Goal: Task Accomplishment & Management: Manage account settings

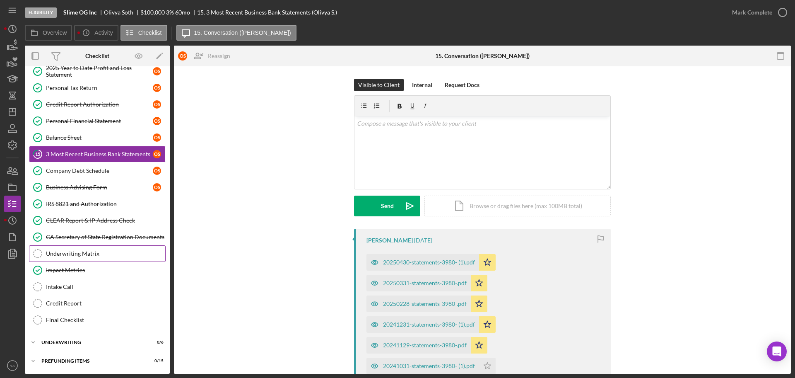
click at [94, 254] on div "Underwriting Matrix" at bounding box center [105, 253] width 119 height 7
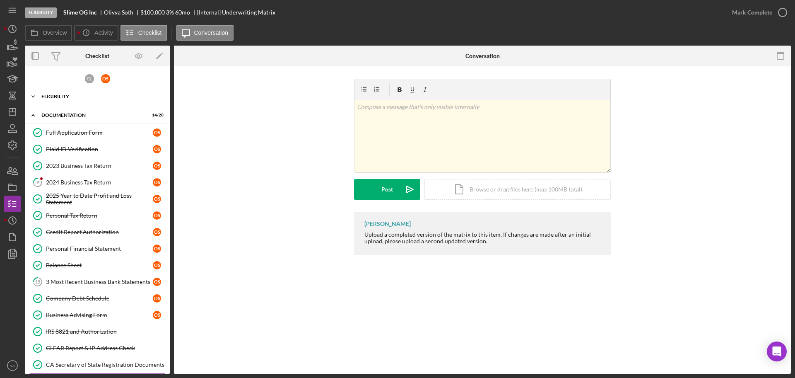
click at [96, 97] on div "Eligibility" at bounding box center [100, 96] width 118 height 5
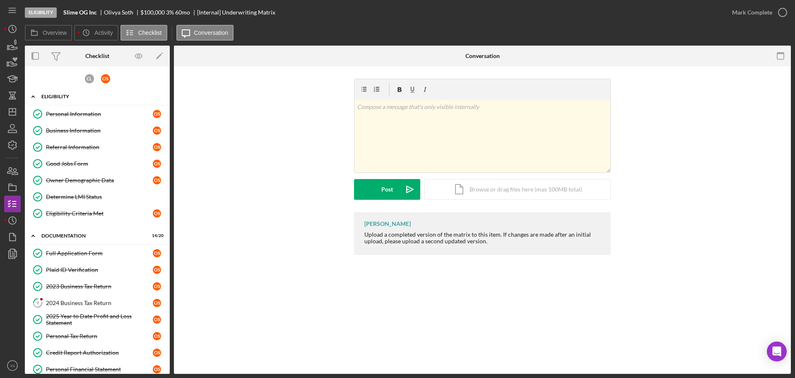
click at [89, 94] on div "Eligibility" at bounding box center [100, 96] width 118 height 5
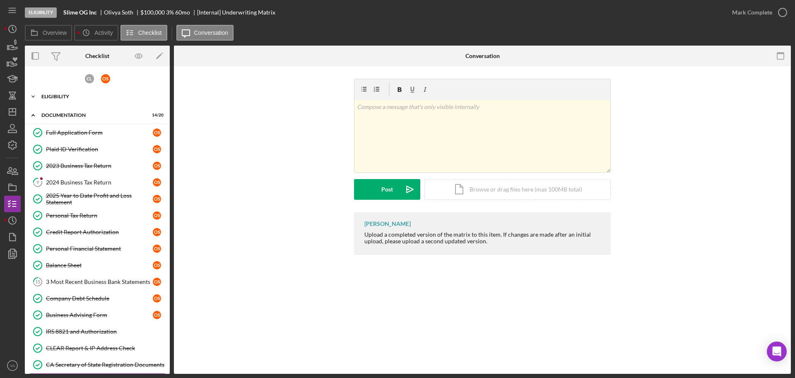
click at [83, 96] on div "Eligibility" at bounding box center [100, 96] width 118 height 5
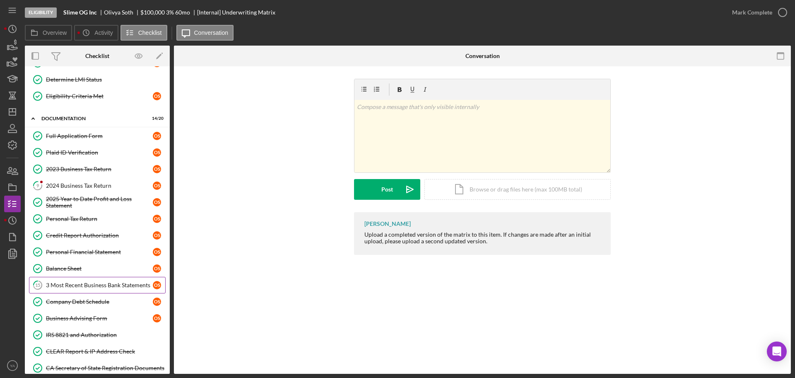
scroll to position [207, 0]
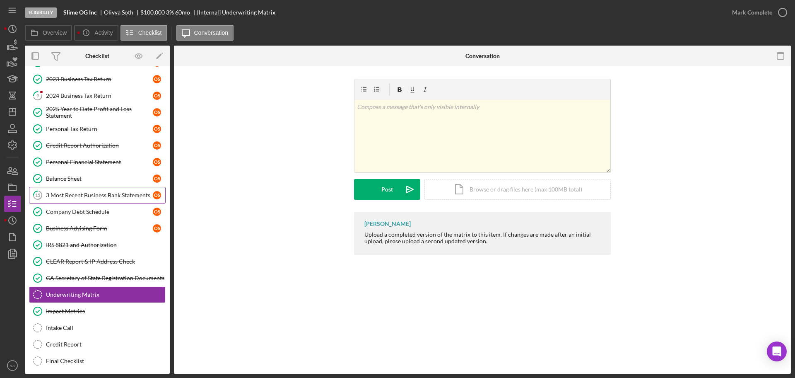
click at [104, 195] on div "3 Most Recent Business Bank Statements" at bounding box center [99, 195] width 107 height 7
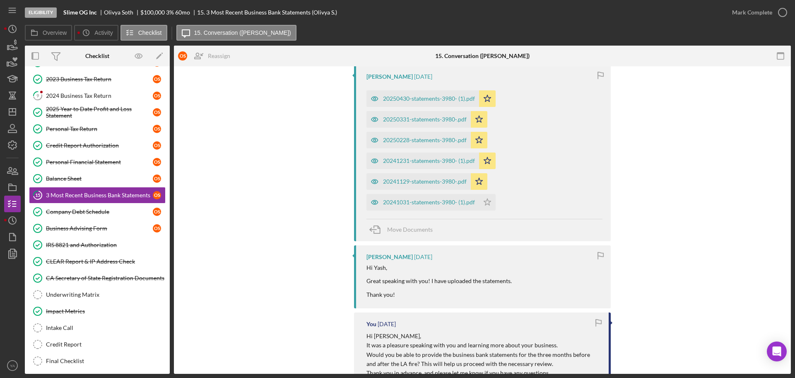
scroll to position [104, 0]
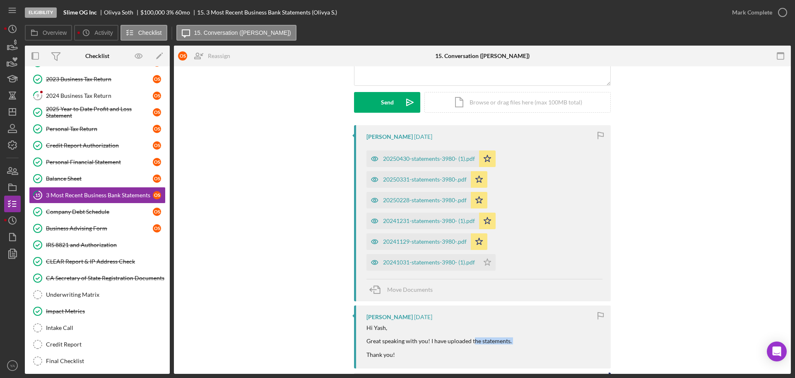
drag, startPoint x: 388, startPoint y: 345, endPoint x: 472, endPoint y: 343, distance: 84.5
click at [472, 343] on div "Hi Yash, Great speaking with you! I have uploaded the statements. Thank you!" at bounding box center [439, 340] width 145 height 33
click at [469, 336] on div "Hi Yash, Great speaking with you! I have uploaded the statements. Thank you!" at bounding box center [439, 340] width 145 height 33
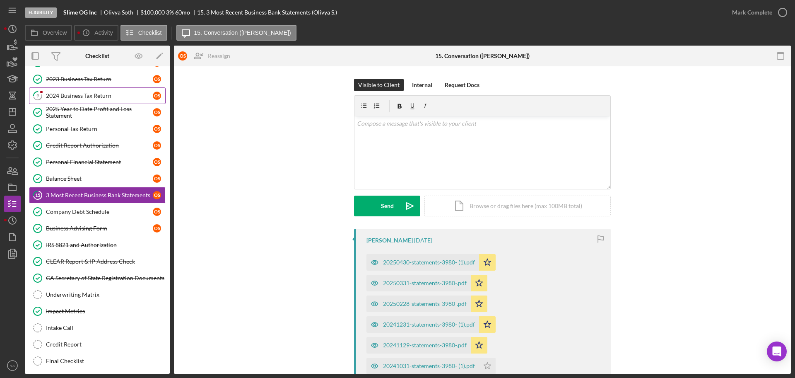
click at [90, 97] on div "2024 Business Tax Return" at bounding box center [99, 95] width 107 height 7
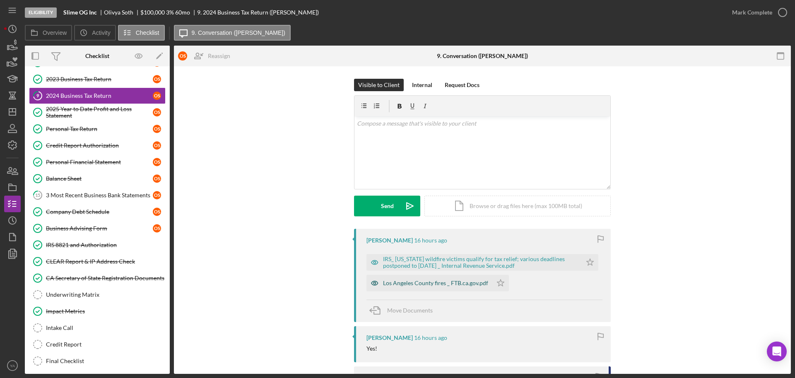
click at [426, 281] on div "Los Angeles County fires _ FTB.ca.gov.pdf" at bounding box center [435, 283] width 105 height 7
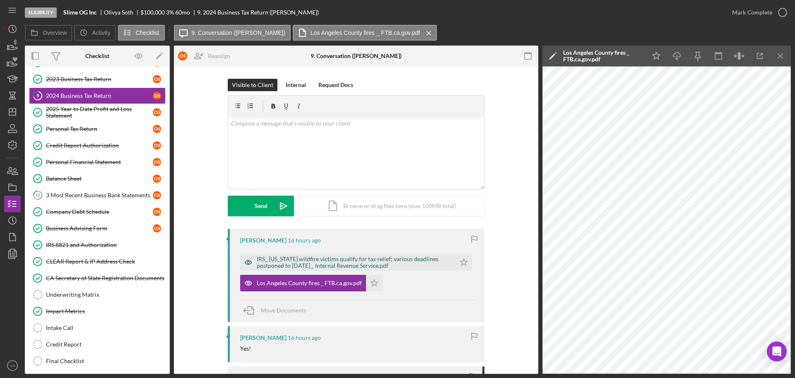
click at [339, 261] on div "IRS_ [US_STATE] wildfire victims qualify for tax relief; various deadlines post…" at bounding box center [354, 262] width 195 height 13
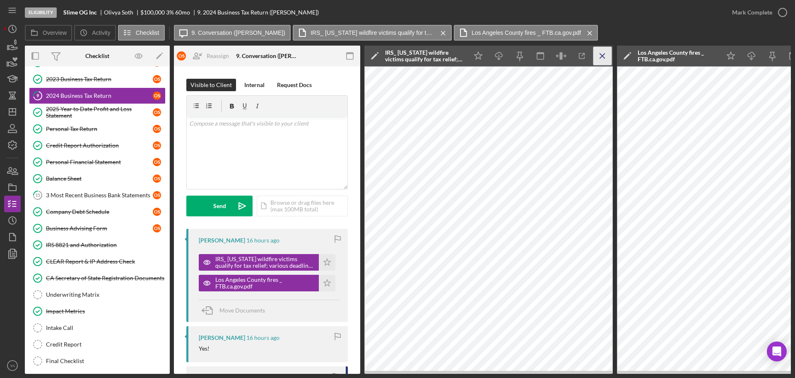
click at [607, 59] on icon "Icon/Menu Close" at bounding box center [603, 56] width 19 height 19
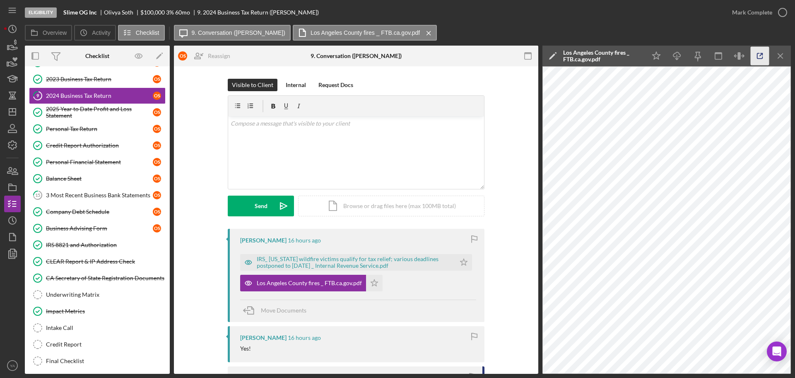
click at [763, 50] on icon "button" at bounding box center [760, 56] width 19 height 19
click at [387, 265] on div "IRS_ [US_STATE] wildfire victims qualify for tax relief; various deadlines post…" at bounding box center [354, 262] width 195 height 13
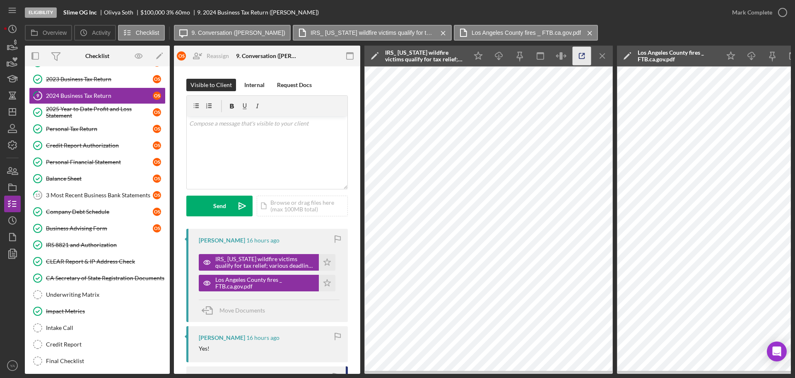
click at [573, 57] on icon "button" at bounding box center [582, 56] width 19 height 19
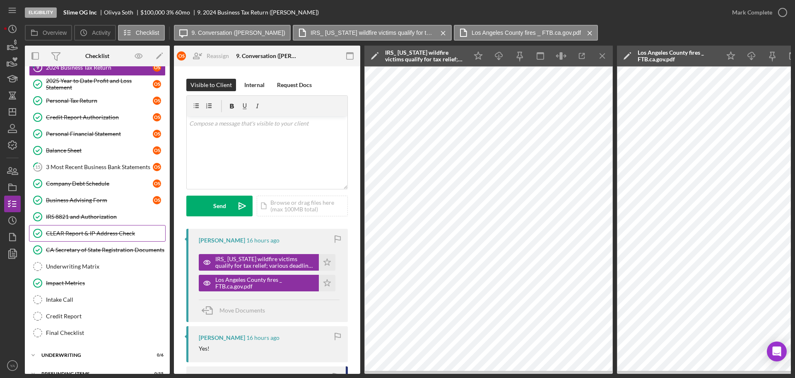
scroll to position [251, 0]
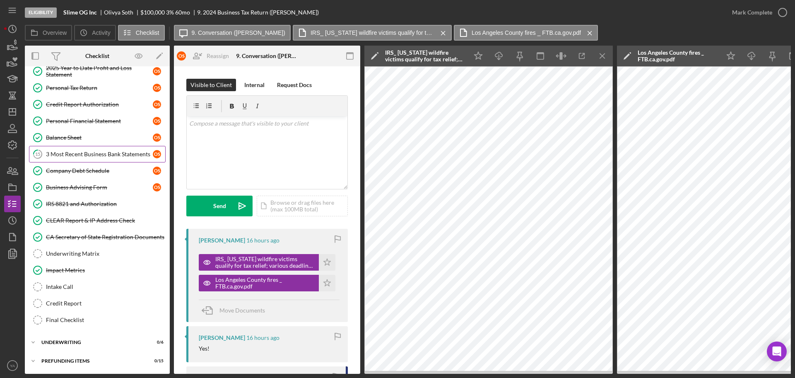
click at [82, 156] on div "3 Most Recent Business Bank Statements" at bounding box center [99, 154] width 107 height 7
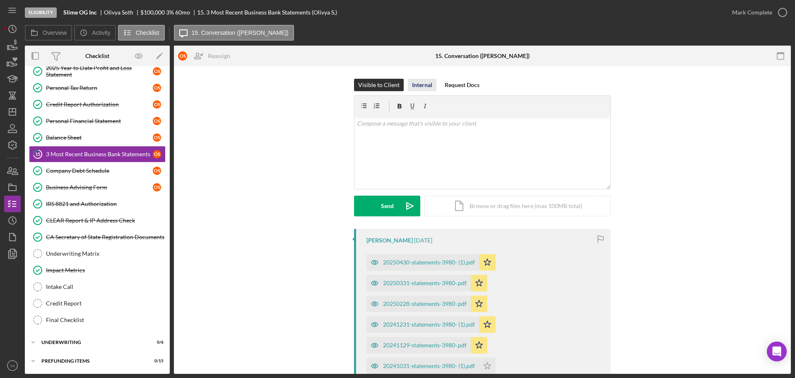
click at [427, 85] on div "Internal" at bounding box center [422, 85] width 20 height 12
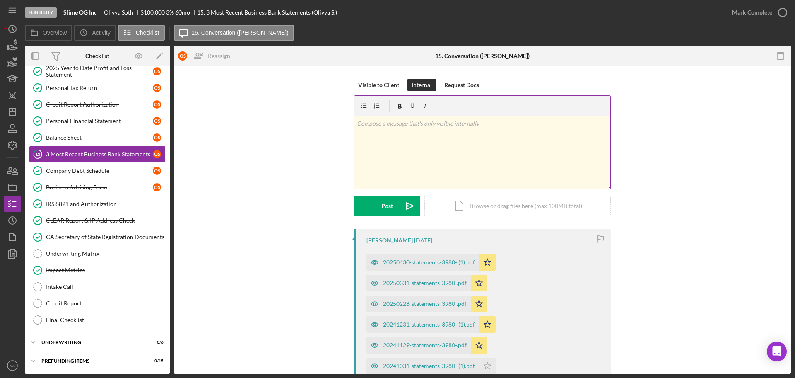
click at [432, 147] on div "v Color teal Color pink Remove color Add row above Add row below Add column bef…" at bounding box center [483, 152] width 256 height 73
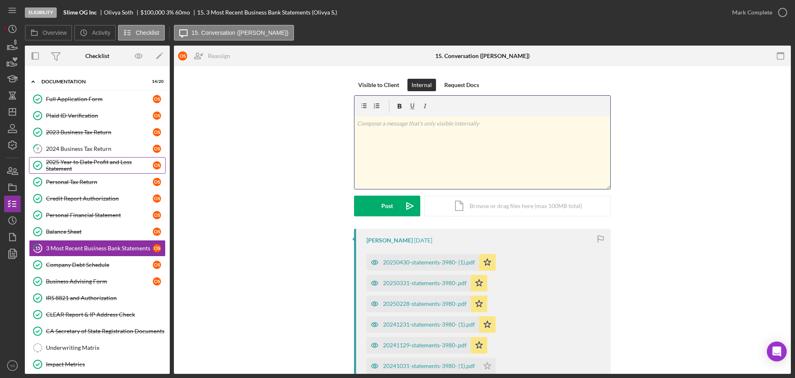
scroll to position [145, 0]
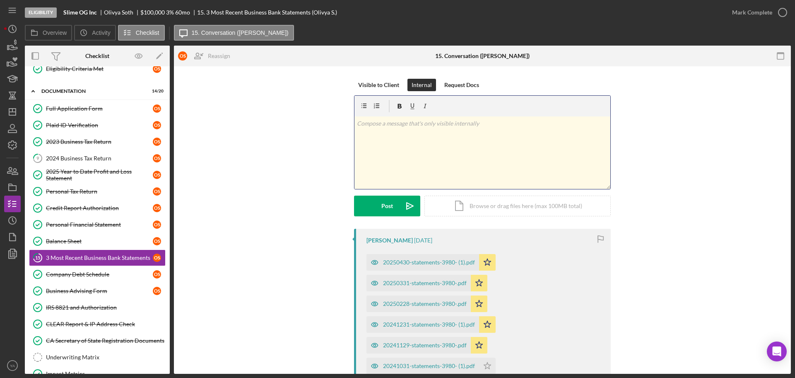
drag, startPoint x: 85, startPoint y: 155, endPoint x: 412, endPoint y: 167, distance: 327.5
click at [85, 155] on div "2024 Business Tax Return" at bounding box center [99, 158] width 107 height 7
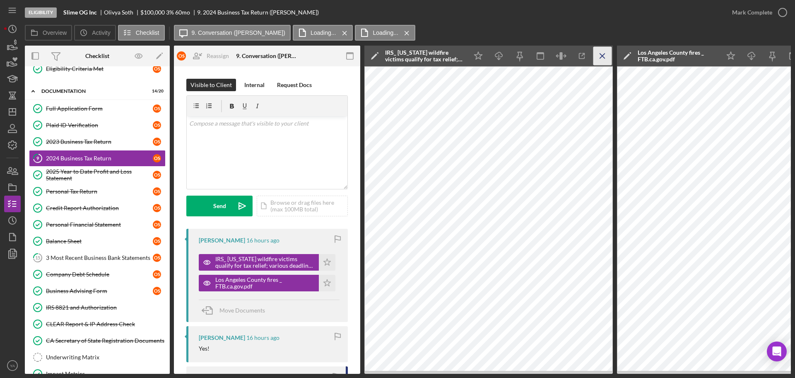
click at [603, 52] on icon "Icon/Menu Close" at bounding box center [603, 56] width 19 height 19
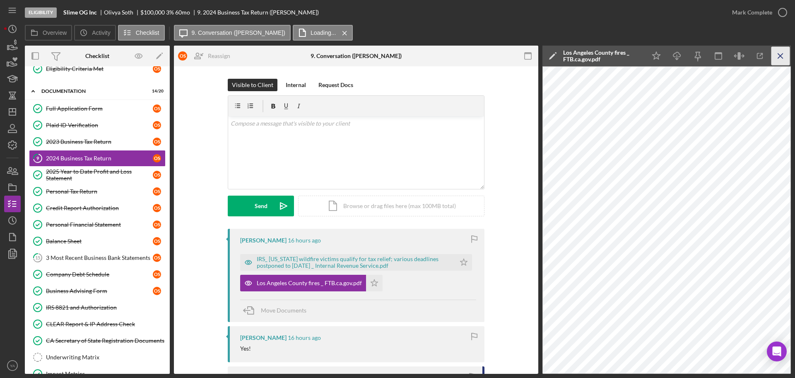
click at [788, 58] on icon "Icon/Menu Close" at bounding box center [781, 56] width 19 height 19
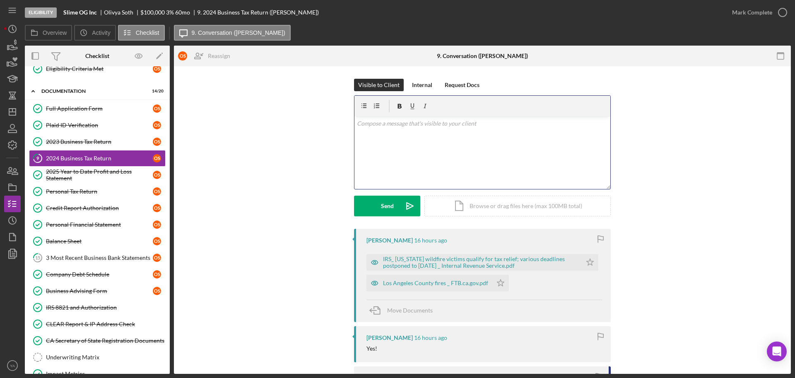
click at [418, 146] on div "v Color teal Color pink Remove color Add row above Add row below Add column bef…" at bounding box center [483, 152] width 256 height 73
click at [386, 125] on p "this was sent by IRS?" at bounding box center [482, 123] width 251 height 9
click at [425, 122] on p "this was forwarded by IRS?" at bounding box center [482, 123] width 251 height 9
click at [19, 110] on icon "Icon/Dashboard" at bounding box center [12, 112] width 21 height 21
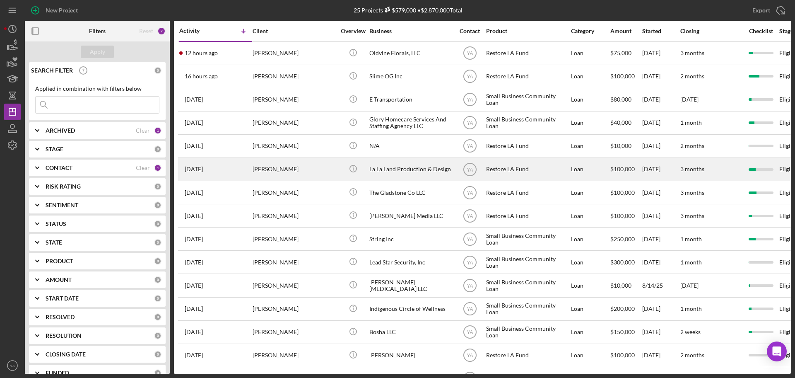
click at [396, 164] on div "La La Land Production & Design" at bounding box center [411, 169] width 83 height 22
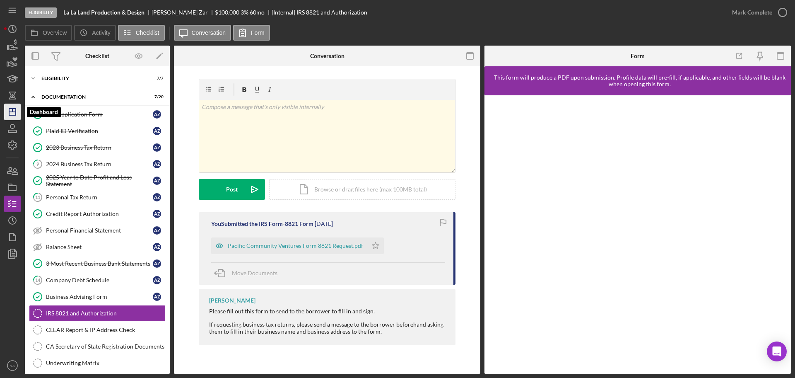
click at [10, 116] on icon "Icon/Dashboard" at bounding box center [12, 112] width 21 height 21
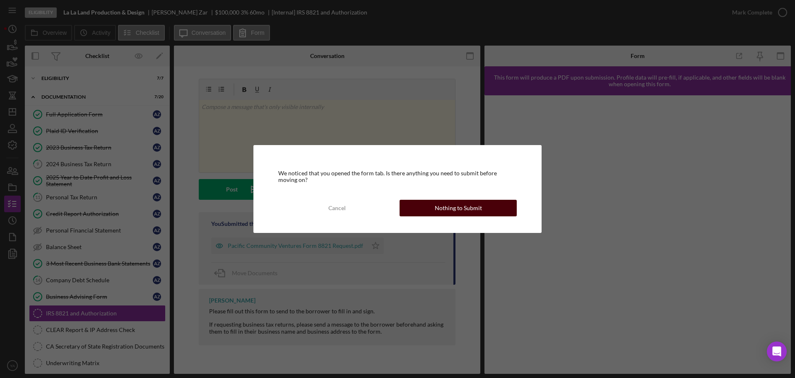
click at [475, 208] on div "Nothing to Submit" at bounding box center [458, 208] width 47 height 17
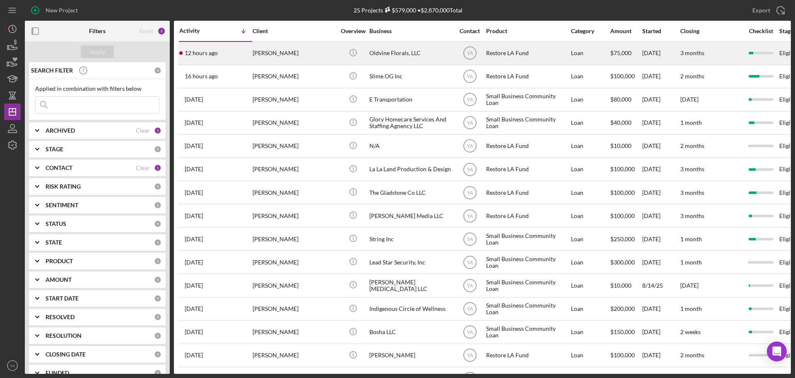
click at [409, 61] on div "Oldvine Florals, LLC" at bounding box center [411, 53] width 83 height 22
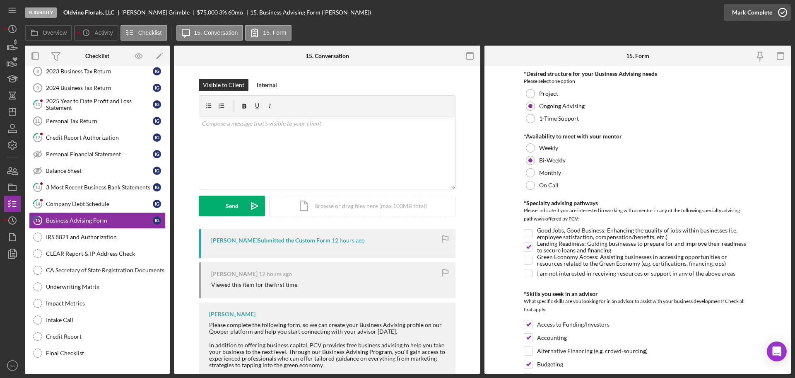
click at [781, 9] on circle "button" at bounding box center [783, 12] width 8 height 8
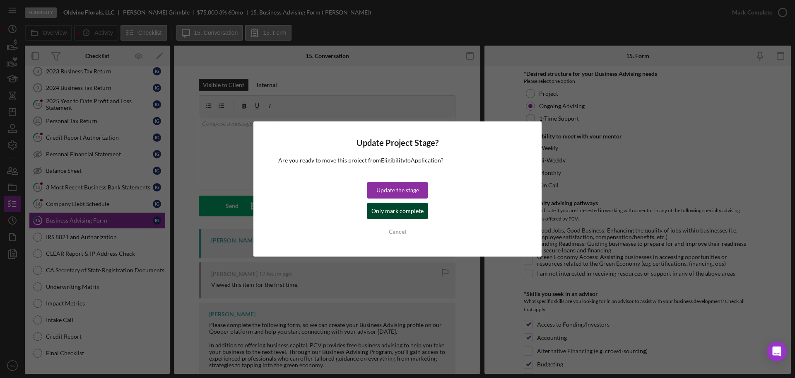
click at [388, 209] on div "Only mark complete" at bounding box center [398, 211] width 52 height 17
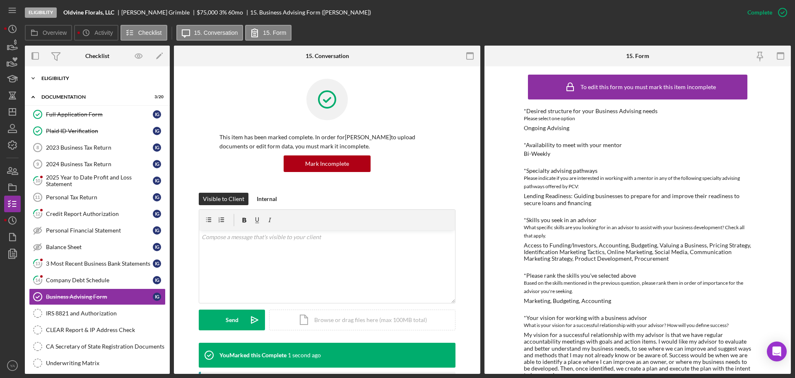
click at [97, 85] on div "Icon/Expander Eligibility 7 / 7" at bounding box center [97, 78] width 145 height 17
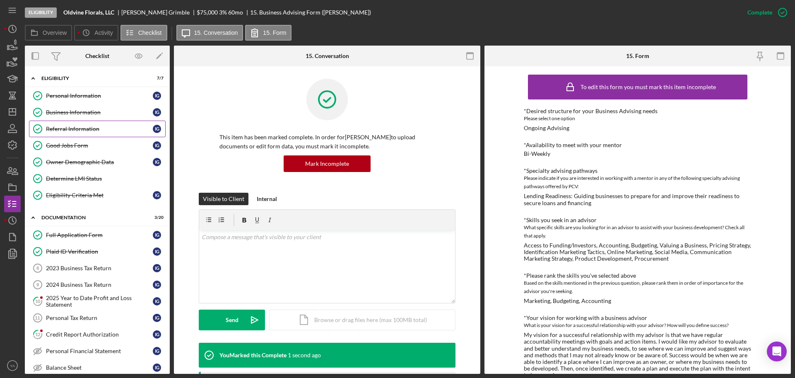
click at [82, 129] on div "Referral Information" at bounding box center [99, 129] width 107 height 7
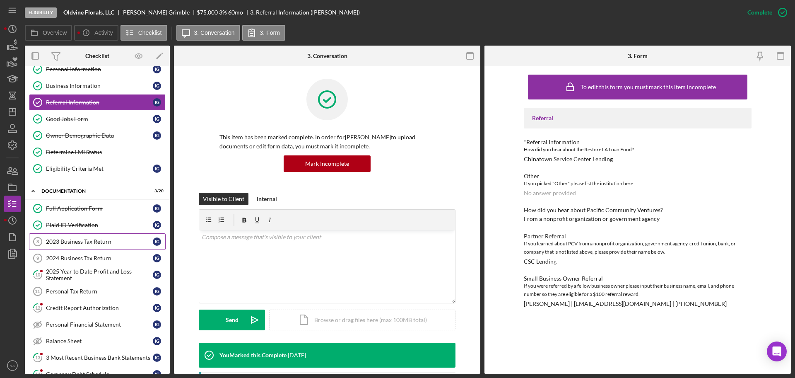
scroll to position [52, 0]
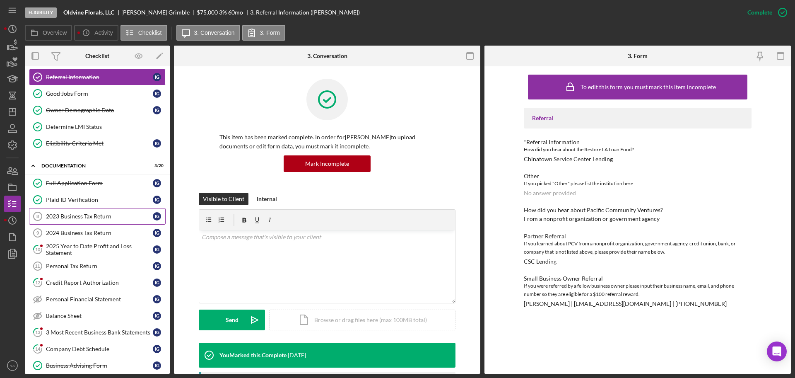
click at [65, 216] on div "2023 Business Tax Return" at bounding box center [99, 216] width 107 height 7
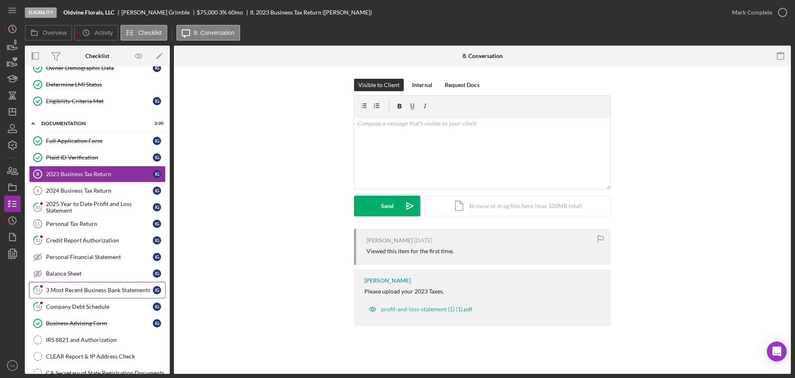
scroll to position [155, 0]
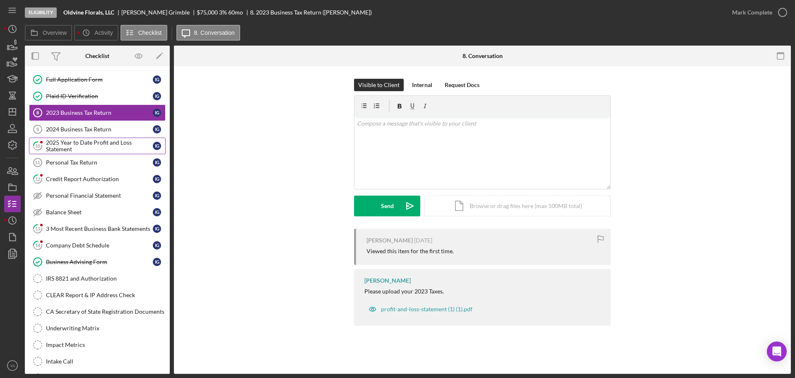
click at [87, 147] on div "2025 Year to Date Profit and Loss Statement" at bounding box center [99, 145] width 107 height 13
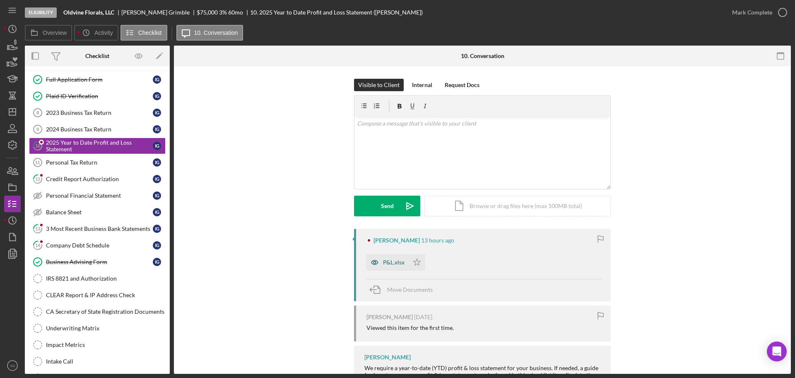
click at [394, 256] on div "P&L.xlsx" at bounding box center [388, 262] width 42 height 17
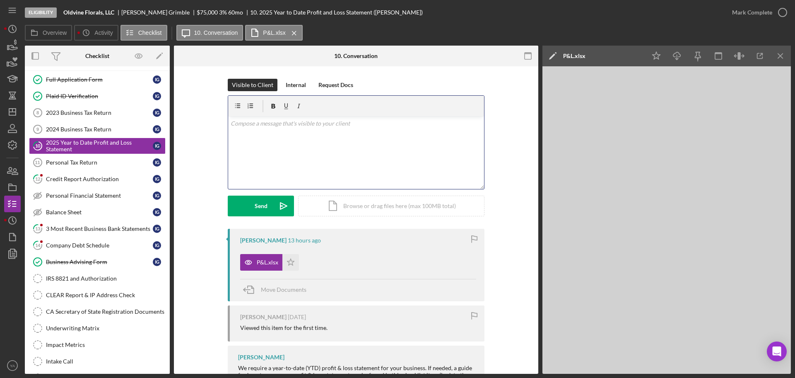
click at [359, 161] on div "v Color teal Color pink Remove color Add row above Add row below Add column bef…" at bounding box center [356, 152] width 256 height 73
click at [353, 145] on div "v Color teal Color pink Remove color Add row above Add row below Add column bef…" at bounding box center [356, 152] width 256 height 73
click at [244, 134] on p "Hi Itika, Could you provide a PDF or quickboo" at bounding box center [356, 133] width 251 height 28
click at [326, 143] on p "Hi Itika, Could you provide a PDF or quickboo" at bounding box center [356, 133] width 251 height 28
click at [238, 135] on p "Hi Itika, Could you provide a PDF or QuickBooks statement" at bounding box center [356, 133] width 251 height 28
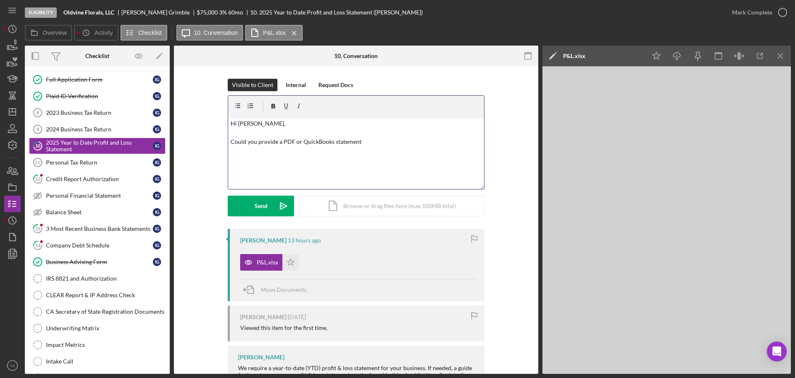
click at [374, 146] on p "Hi Itika, Could you provide a PDF or QuickBooks statement" at bounding box center [356, 133] width 251 height 28
click at [250, 131] on p "Hi Itika, Could you provide a PDF or QuickBooks statement." at bounding box center [356, 133] width 251 height 28
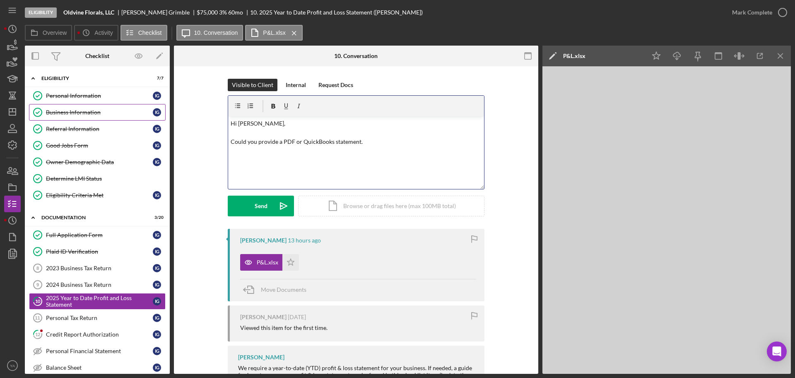
click at [74, 108] on link "Business Information Business Information I G" at bounding box center [97, 112] width 137 height 17
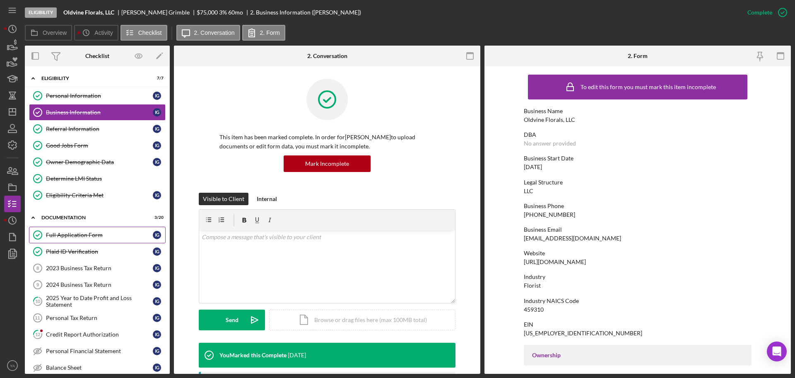
click at [83, 234] on div "Full Application Form" at bounding box center [99, 235] width 107 height 7
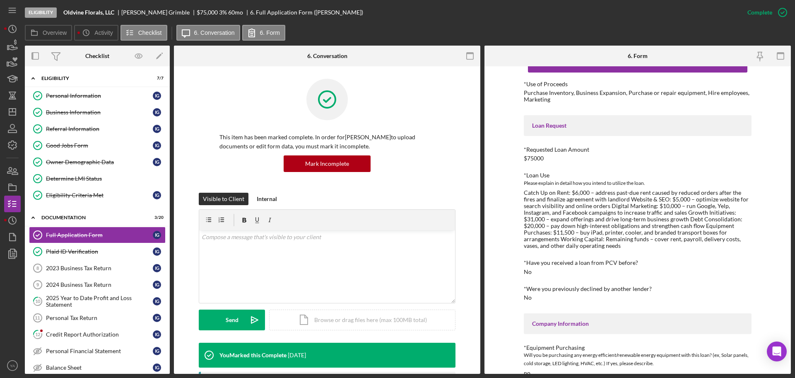
scroll to position [52, 0]
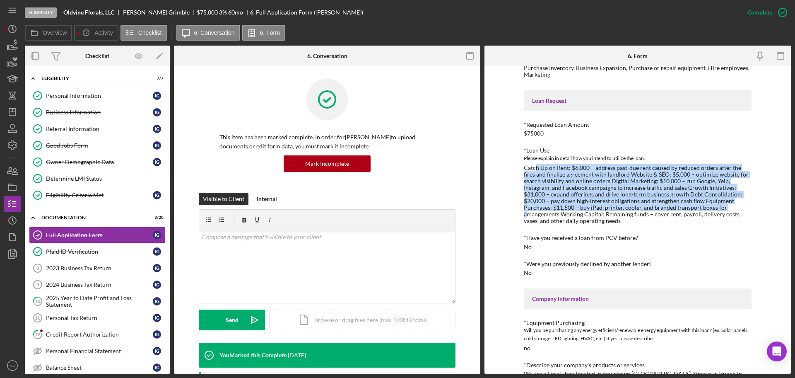
drag, startPoint x: 535, startPoint y: 163, endPoint x: 659, endPoint y: 206, distance: 131.4
click at [659, 206] on div "*Loan Use Please explain in detail how you intend to utilize the loan. Catch Up…" at bounding box center [638, 185] width 228 height 77
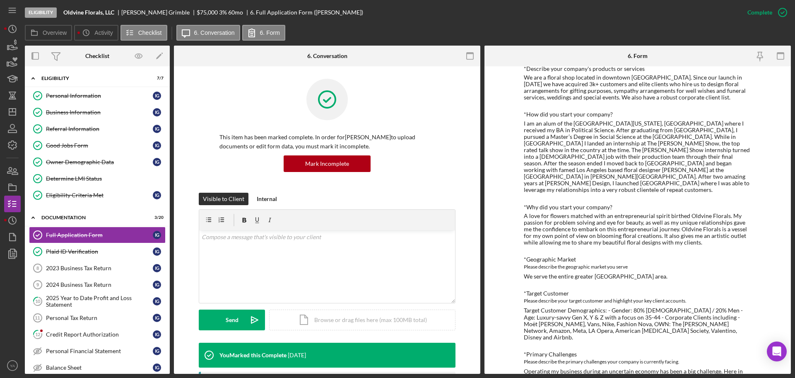
scroll to position [363, 0]
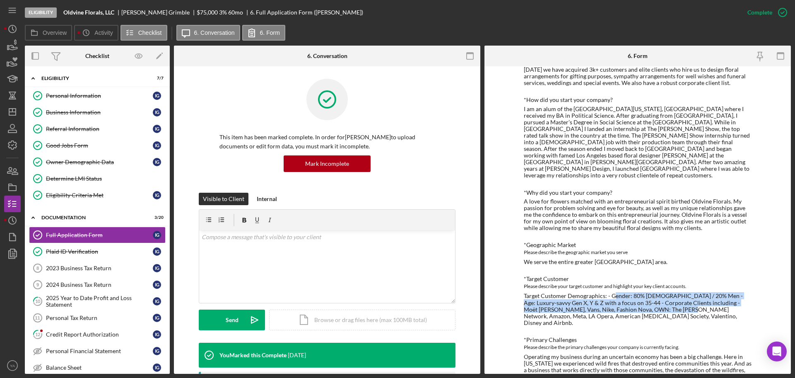
drag, startPoint x: 612, startPoint y: 283, endPoint x: 668, endPoint y: 295, distance: 56.9
click at [668, 295] on div "Target Customer Demographics: - Gender: 80% Women / 20% Men - Age: Luxury-savvy…" at bounding box center [638, 309] width 228 height 33
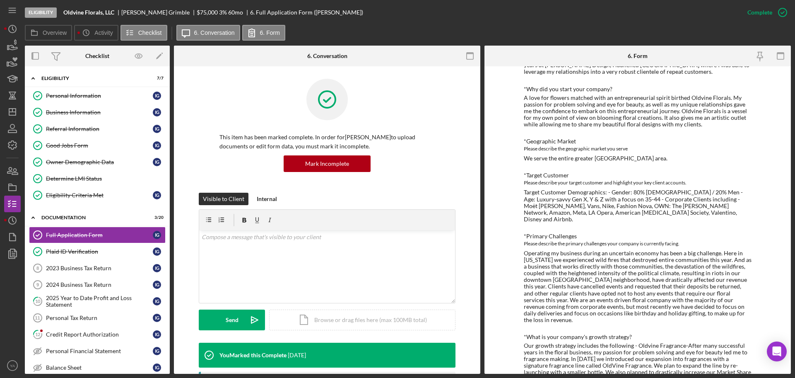
scroll to position [259, 0]
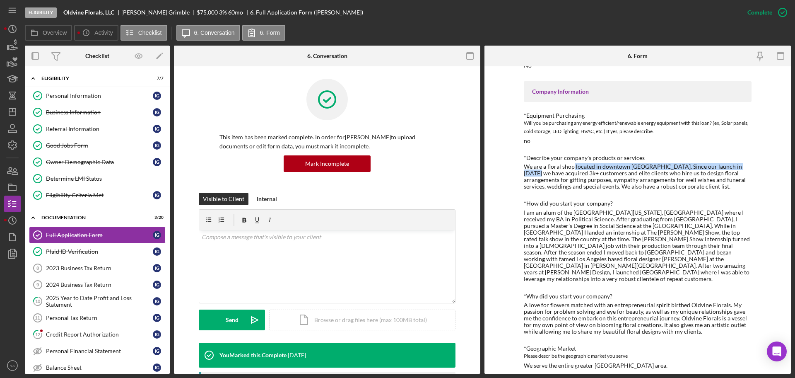
drag, startPoint x: 517, startPoint y: 171, endPoint x: 573, endPoint y: 170, distance: 56.4
click at [573, 170] on div "To edit this form you must mark this item incomplete *Use of Proceeds Purchase …" at bounding box center [638, 219] width 307 height 307
click at [573, 170] on div "We are a floral shop located in downtown Los Angeles. Since our launch in May 2…" at bounding box center [638, 176] width 228 height 27
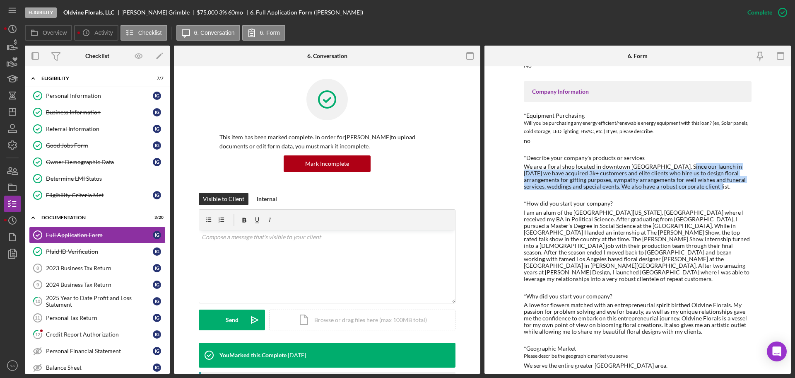
drag, startPoint x: 679, startPoint y: 167, endPoint x: 703, endPoint y: 189, distance: 32.6
click at [703, 189] on div "We are a floral shop located in downtown Los Angeles. Since our launch in May 2…" at bounding box center [638, 176] width 228 height 27
click at [607, 187] on div "We are a floral shop located in downtown Los Angeles. Since our launch in May 2…" at bounding box center [638, 176] width 228 height 27
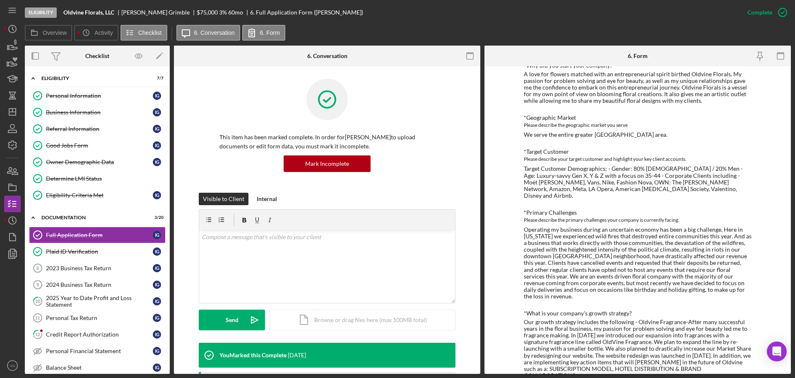
scroll to position [518, 0]
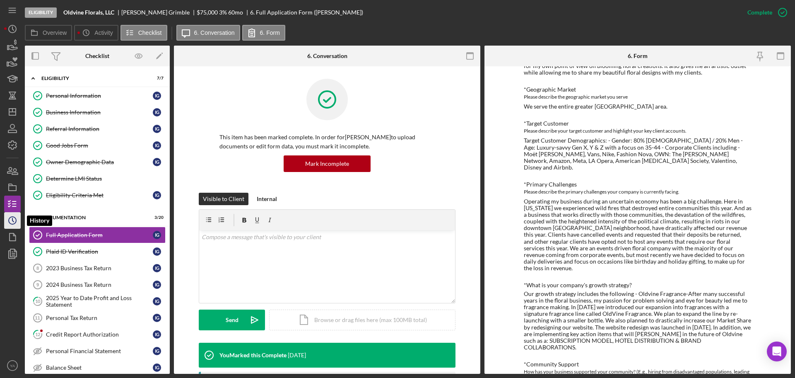
click at [10, 225] on icon "Icon/History" at bounding box center [12, 220] width 21 height 21
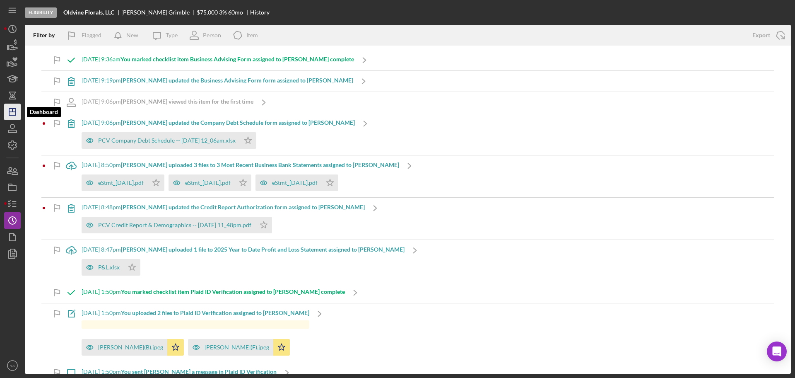
click at [7, 110] on icon "Icon/Dashboard" at bounding box center [12, 112] width 21 height 21
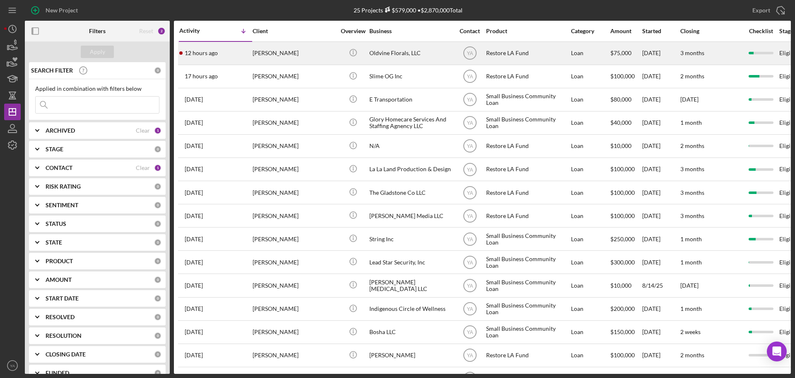
click at [400, 46] on div "Oldvine Florals, LLC" at bounding box center [411, 53] width 83 height 22
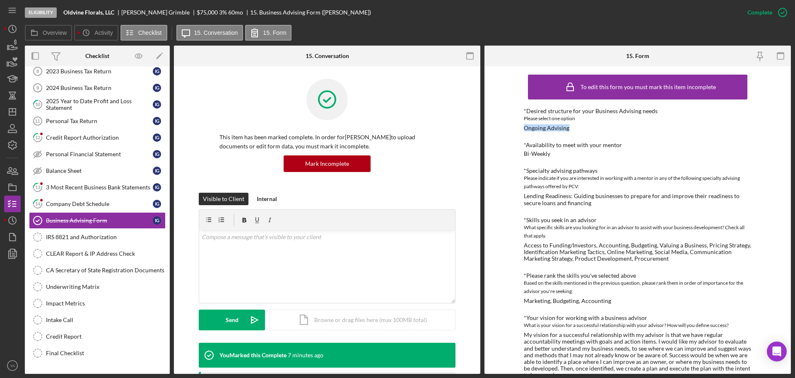
drag, startPoint x: 522, startPoint y: 127, endPoint x: 569, endPoint y: 130, distance: 46.5
click at [569, 130] on div "To edit this form you must mark this item incomplete *Desired structure for you…" at bounding box center [638, 219] width 307 height 307
click at [569, 130] on div "*Desired structure for your Business Advising needs Please select one option On…" at bounding box center [638, 120] width 228 height 24
click at [86, 201] on div "Company Debt Schedule" at bounding box center [99, 204] width 107 height 7
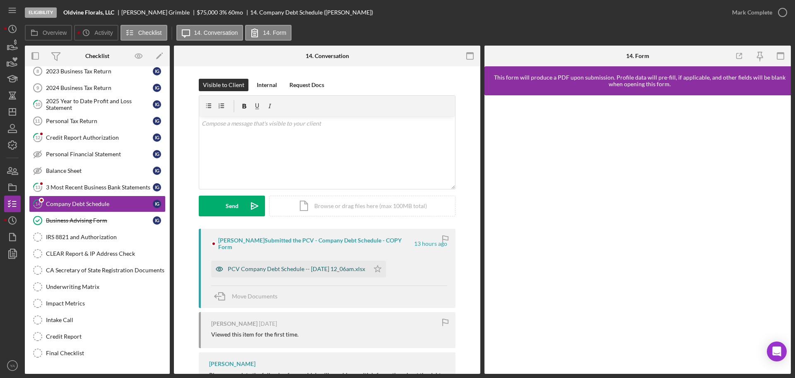
click at [307, 268] on div "PCV Company Debt Schedule -- 2025-10-01 12_06am.xlsx" at bounding box center [290, 269] width 158 height 17
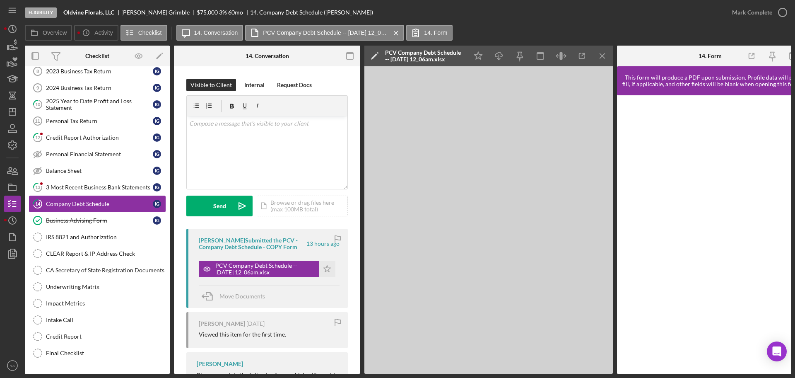
click at [112, 201] on div "Company Debt Schedule" at bounding box center [99, 204] width 107 height 7
click at [329, 272] on icon "Icon/Star" at bounding box center [327, 269] width 17 height 17
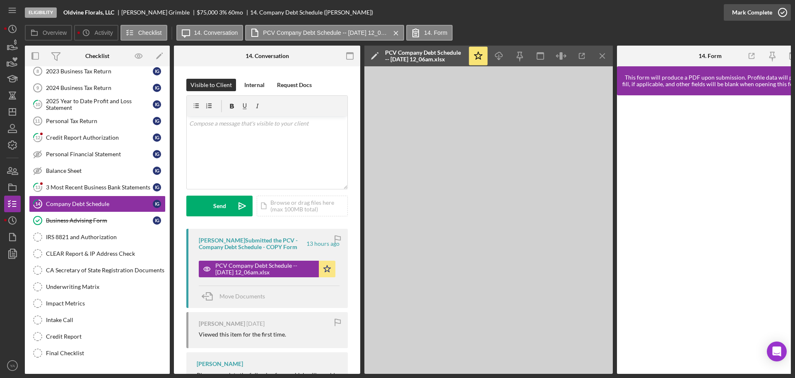
click at [746, 12] on div "Mark Complete" at bounding box center [753, 12] width 40 height 17
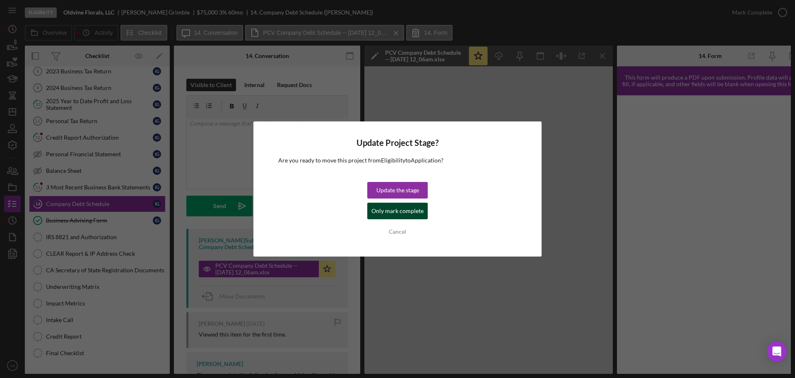
click at [379, 213] on div "Only mark complete" at bounding box center [398, 211] width 52 height 17
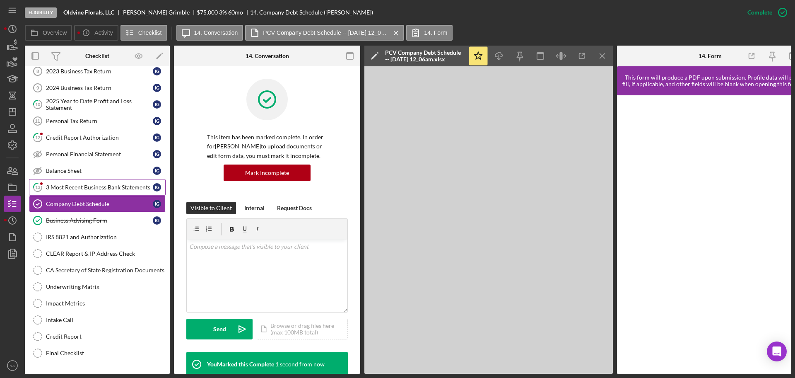
click at [112, 186] on div "3 Most Recent Business Bank Statements" at bounding box center [99, 187] width 107 height 7
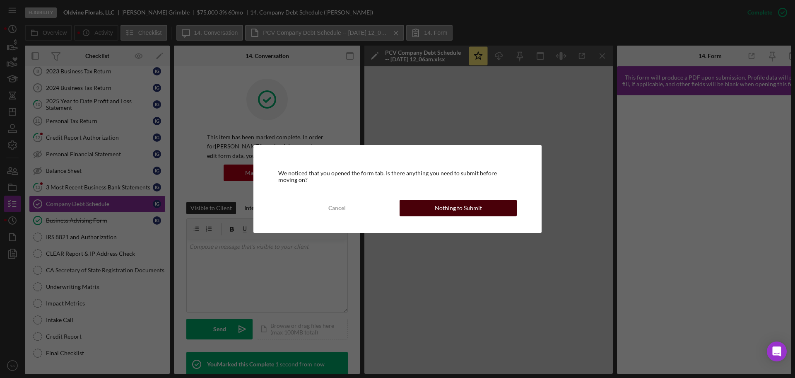
click at [436, 203] on button "Nothing to Submit" at bounding box center [458, 208] width 117 height 17
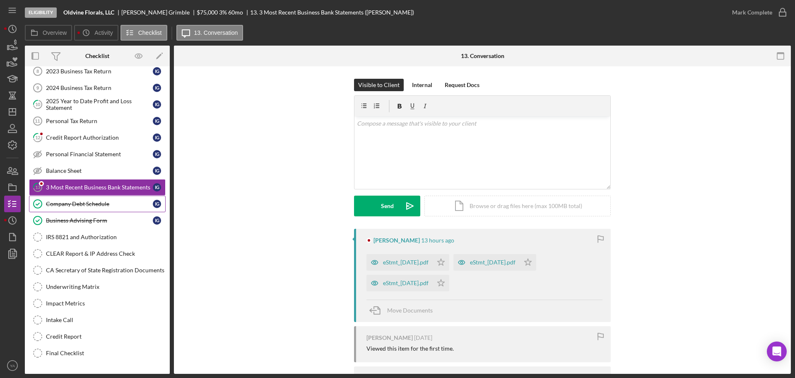
click at [87, 207] on div "Company Debt Schedule" at bounding box center [99, 204] width 107 height 7
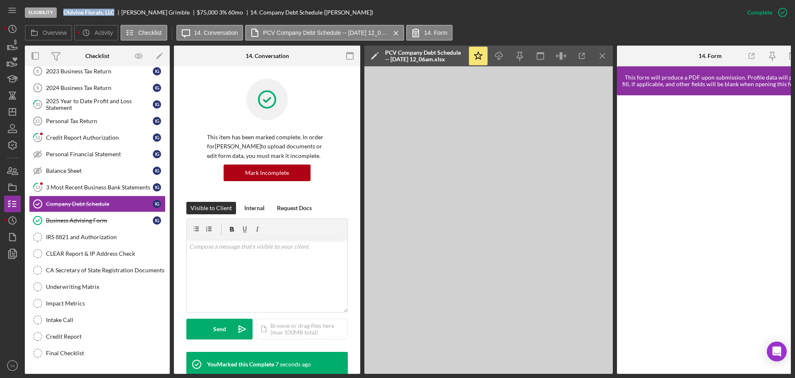
drag, startPoint x: 63, startPoint y: 8, endPoint x: 102, endPoint y: 19, distance: 40.5
click at [102, 19] on div "Eligibility Oldvine Florals, LLC Itika Grimble $75,000 $15,000 3 % 60 mo 14. Co…" at bounding box center [382, 12] width 715 height 25
click at [83, 186] on div "3 Most Recent Business Bank Statements" at bounding box center [99, 187] width 107 height 7
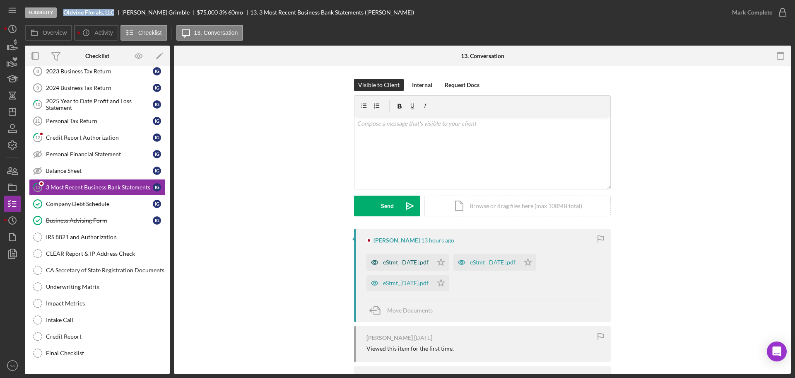
click at [421, 266] on div "eStmt_2025-08-29.pdf" at bounding box center [400, 262] width 66 height 17
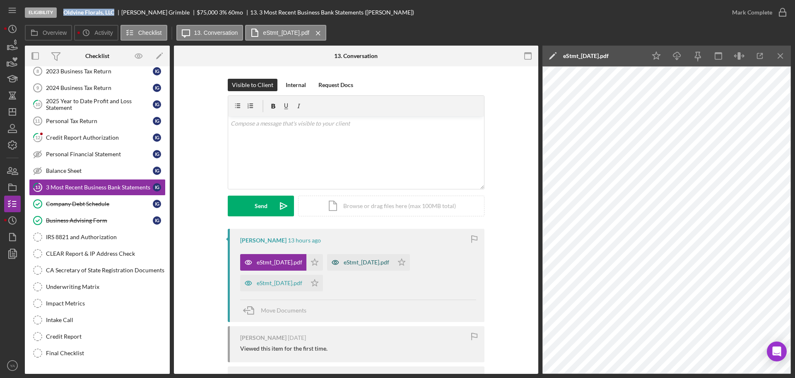
click at [373, 258] on div "eStmt_2025-07-31.pdf" at bounding box center [360, 262] width 66 height 17
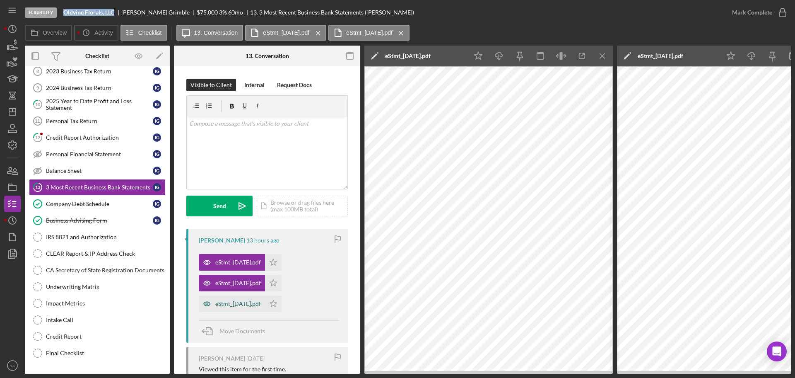
click at [244, 301] on div "eStmt_2025-06-30.pdf" at bounding box center [238, 303] width 46 height 7
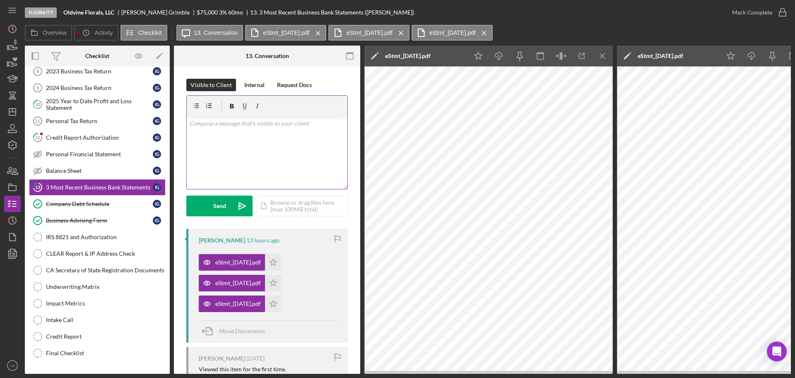
click at [284, 168] on div "v Color teal Color pink Remove color Add row above Add row below Add column bef…" at bounding box center [267, 152] width 161 height 73
click at [599, 48] on icon "Icon/Menu Close" at bounding box center [603, 56] width 19 height 19
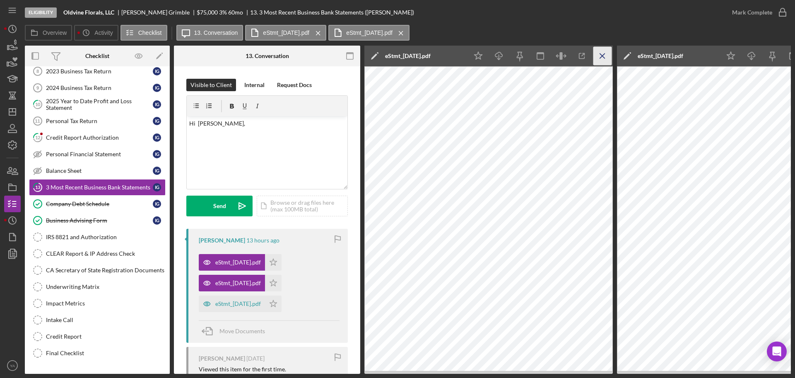
click at [605, 56] on icon "Icon/Menu Close" at bounding box center [603, 56] width 19 height 19
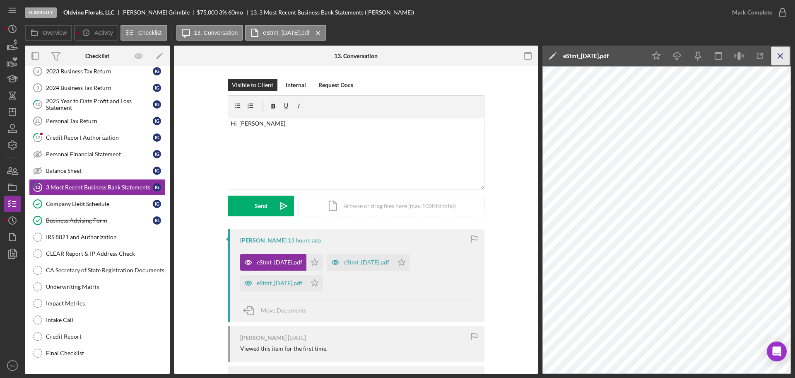
click at [780, 54] on line "button" at bounding box center [781, 55] width 5 height 5
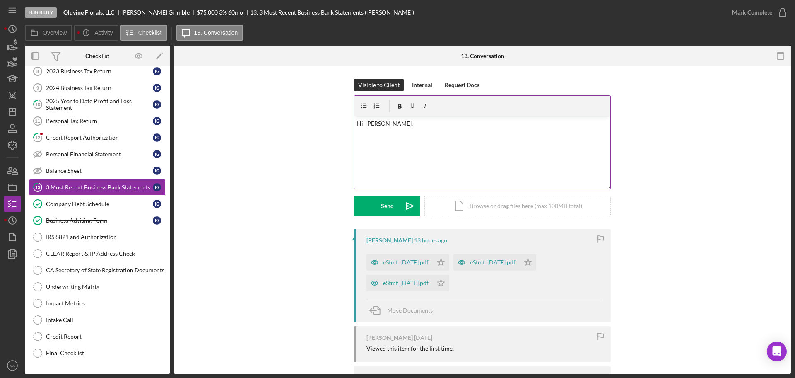
click at [435, 152] on div "v Color teal Color pink Remove color Add row above Add row below Add column bef…" at bounding box center [483, 152] width 256 height 73
click at [483, 142] on p "Hi Itika, Could you also provide the Bank Statements" at bounding box center [482, 133] width 251 height 28
click at [486, 144] on p "Hi Itika, Could you also provide the Bank Statements before adn after the month…" at bounding box center [482, 137] width 251 height 37
click at [489, 142] on p "Hi Itika, Could you also provide the Bank Statements before adn after the month…" at bounding box center [482, 137] width 251 height 37
click at [467, 144] on p "Hi Itika, Could you also provide the Bank Statements before and after the month…" at bounding box center [482, 137] width 251 height 37
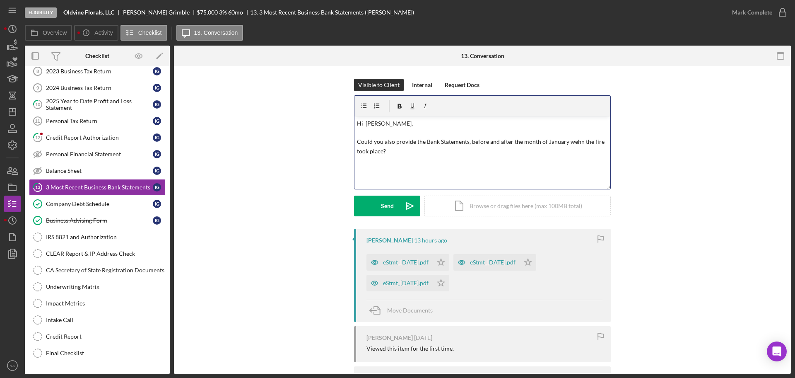
drag, startPoint x: 568, startPoint y: 146, endPoint x: 562, endPoint y: 138, distance: 9.8
click at [562, 138] on p "Hi Itika, Could you also provide the Bank Statements, before and after the mont…" at bounding box center [482, 137] width 251 height 37
drag, startPoint x: 573, startPoint y: 143, endPoint x: 563, endPoint y: 145, distance: 9.8
click at [563, 145] on p "Hi Itika, Could you also provide the Bank Statements, before and after the mont…" at bounding box center [482, 137] width 251 height 37
click at [575, 140] on p "Hi Itika, Could you also provide the Bank Statements, before and after the mont…" at bounding box center [482, 137] width 251 height 37
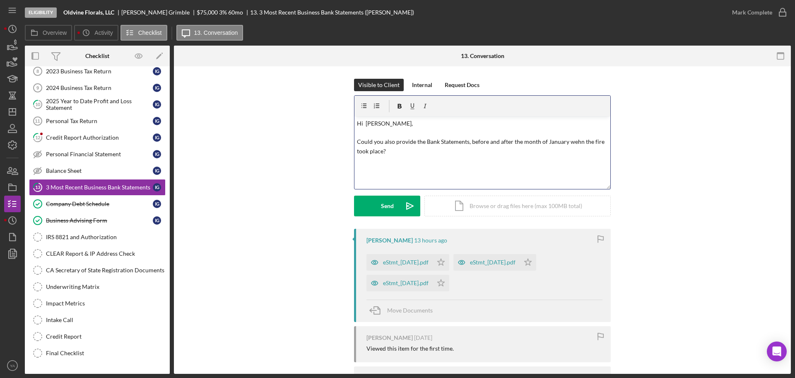
click at [572, 142] on p "Hi Itika, Could you also provide the Bank Statements, before and after the mont…" at bounding box center [482, 137] width 251 height 37
click at [417, 155] on p "Hi Itika, Could you also provide the Bank Statements, before and after the mont…" at bounding box center [482, 137] width 251 height 37
click at [469, 141] on p "Hi Itika, Could you also provide the Bank Statements, before and after the mont…" at bounding box center [482, 137] width 251 height 37
click at [470, 142] on p "Hi Itika, Could you also provide the Bank Statements, 3 months before and after…" at bounding box center [482, 137] width 251 height 37
click at [468, 142] on p "Hi Itika, Could you also provide the Bank Statements, 3 months before and after…" at bounding box center [482, 137] width 251 height 37
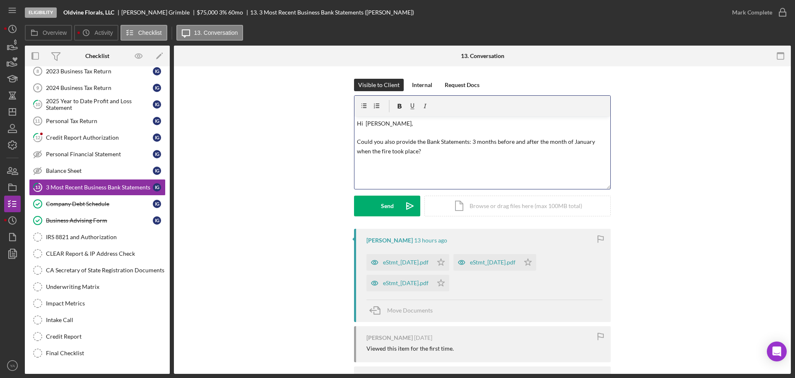
click at [446, 150] on p "Hi Itika, Could you also provide the Bank Statements: 3 months before and after…" at bounding box center [482, 137] width 251 height 37
click at [402, 212] on icon "Icon/icon-invite-send" at bounding box center [410, 206] width 21 height 21
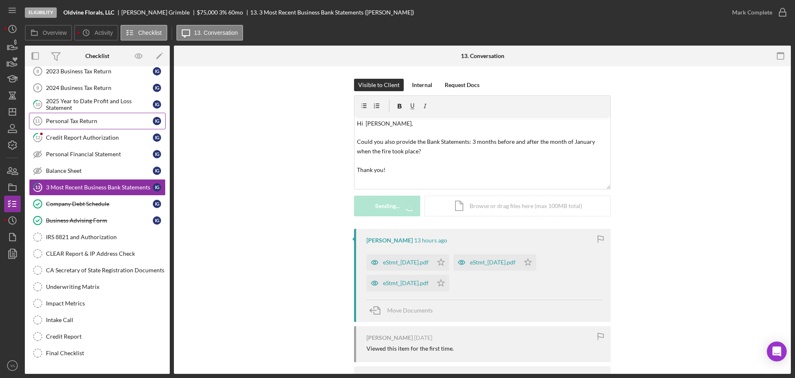
click at [88, 128] on link "Personal Tax Return 11 Personal Tax Return I G" at bounding box center [97, 121] width 137 height 17
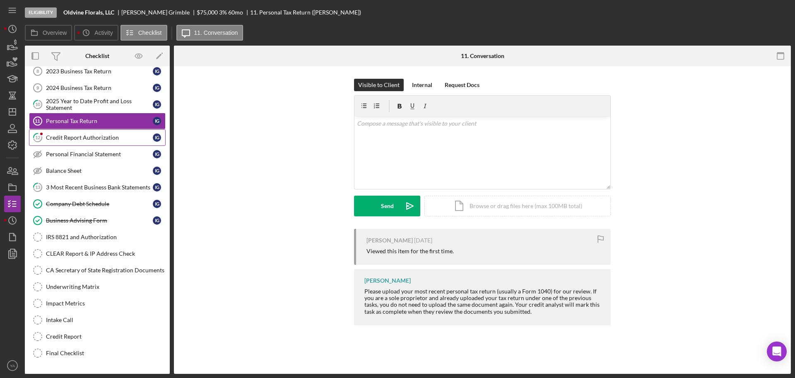
click at [92, 142] on link "12 Credit Report Authorization I G" at bounding box center [97, 137] width 137 height 17
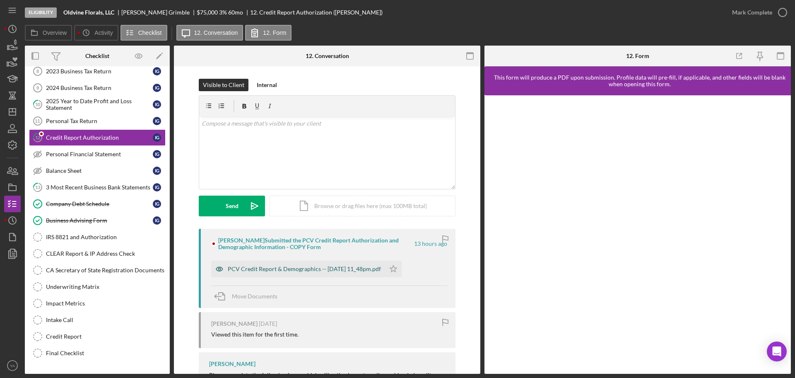
click at [322, 266] on div "PCV Credit Report & Demographics -- 2025-09-30 11_48pm.pdf" at bounding box center [304, 269] width 153 height 7
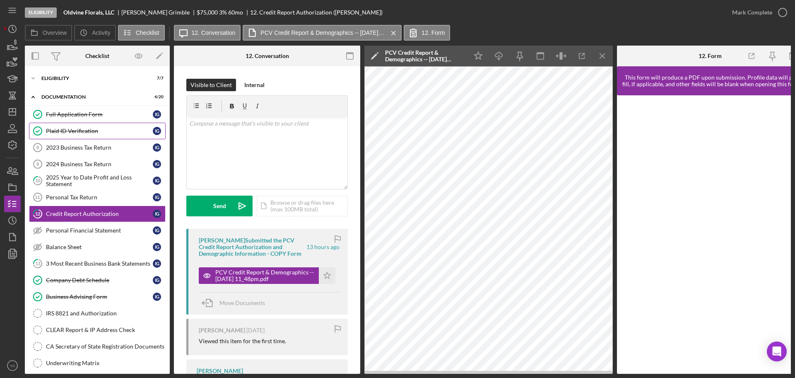
click at [101, 132] on div "Plaid ID Verification" at bounding box center [99, 131] width 107 height 7
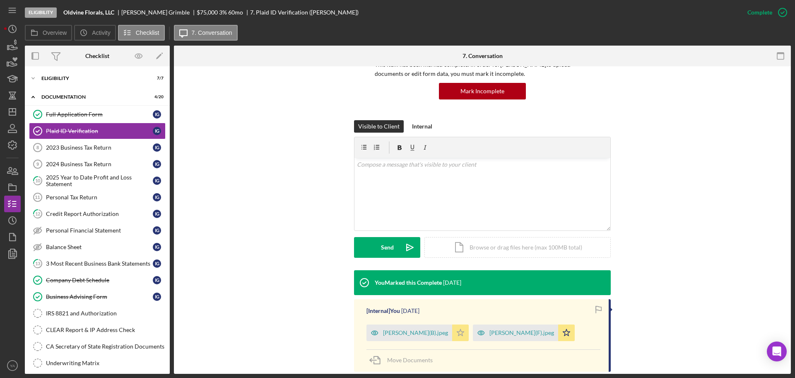
scroll to position [155, 0]
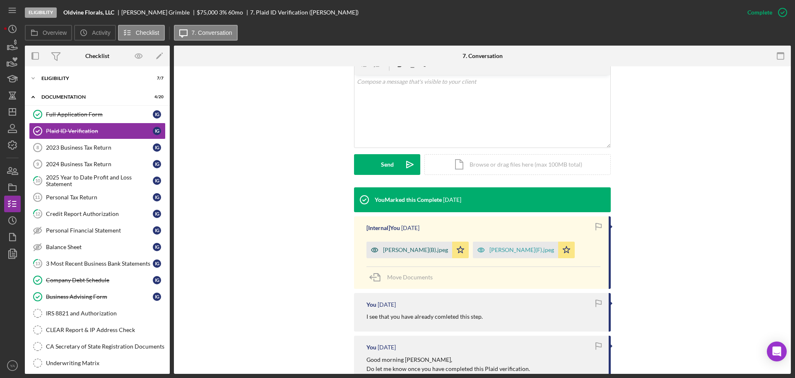
click at [400, 250] on div "ITIKA GRIMBLE(B).jpeg" at bounding box center [415, 250] width 65 height 7
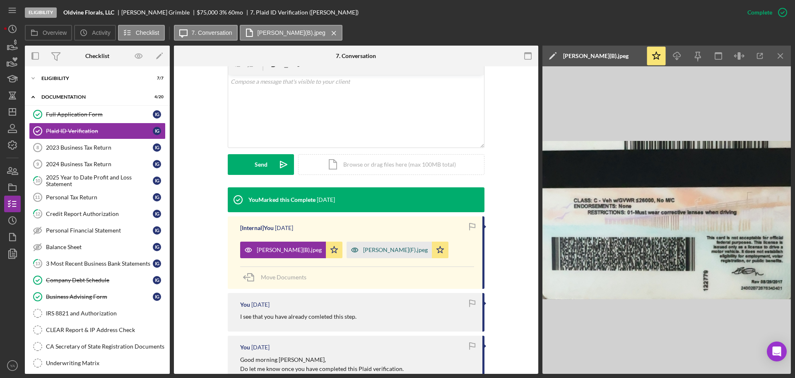
click at [390, 250] on div "ITIKA GRIMBLE(F).jpeg" at bounding box center [395, 250] width 65 height 7
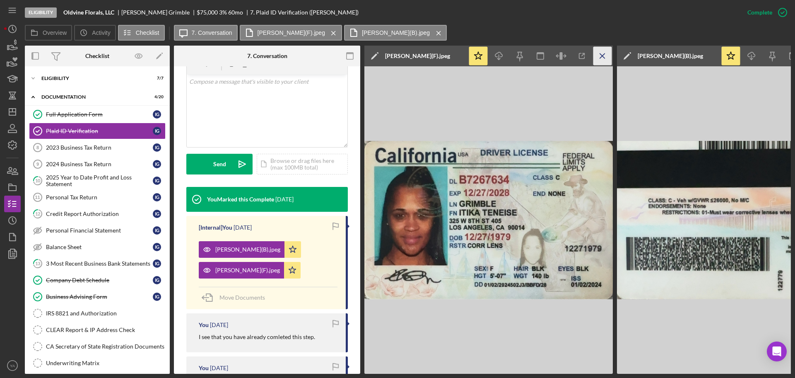
click at [601, 58] on icon "Icon/Menu Close" at bounding box center [603, 56] width 19 height 19
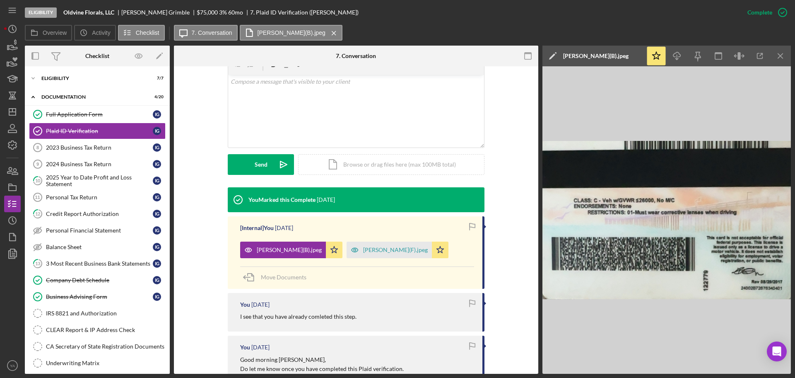
click at [794, 58] on div "Eligibility Oldvine Florals, LLC Itika Grimble $75,000 $15,000 3 % 60 mo 7. Pla…" at bounding box center [397, 189] width 795 height 378
click at [783, 59] on icon "Icon/Menu Close" at bounding box center [781, 56] width 19 height 19
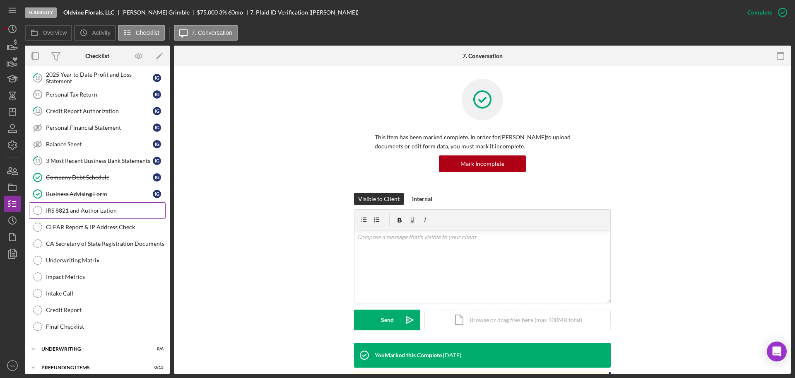
scroll to position [104, 0]
click at [99, 158] on div "3 Most Recent Business Bank Statements" at bounding box center [99, 160] width 107 height 7
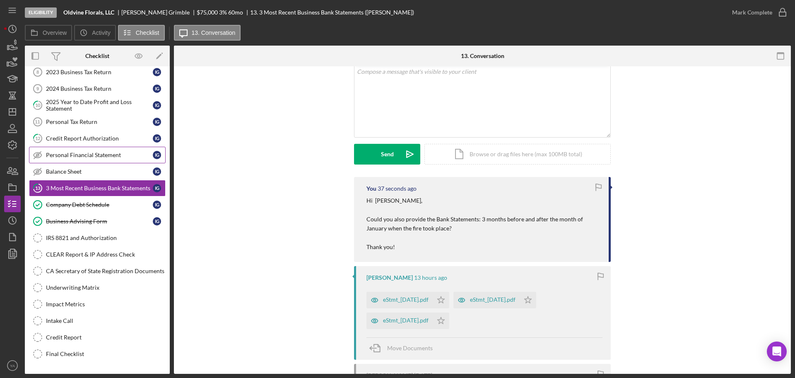
scroll to position [52, 0]
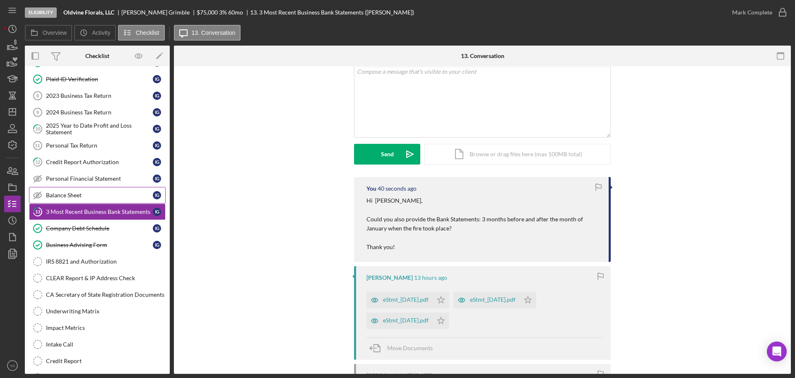
click at [94, 195] on div "Balance Sheet" at bounding box center [99, 195] width 107 height 7
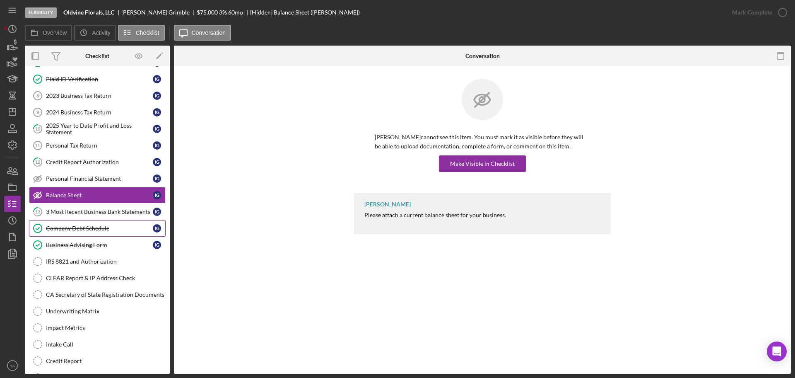
click at [93, 220] on link "Company Debt Schedule Company Debt Schedule I G" at bounding box center [97, 228] width 137 height 17
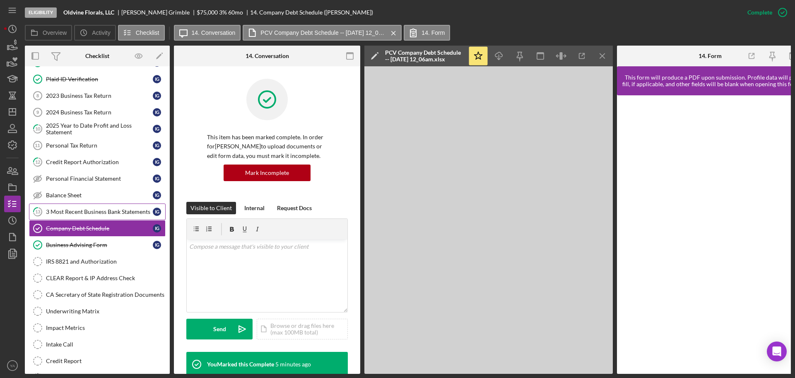
click at [97, 209] on div "3 Most Recent Business Bank Statements" at bounding box center [99, 211] width 107 height 7
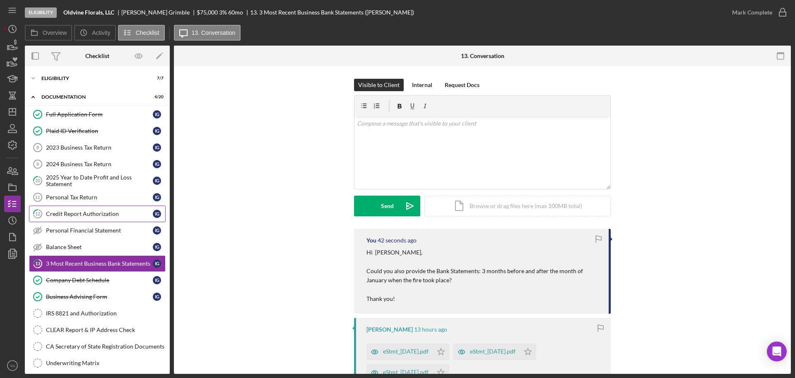
click at [91, 206] on link "12 Credit Report Authorization I G" at bounding box center [97, 214] width 137 height 17
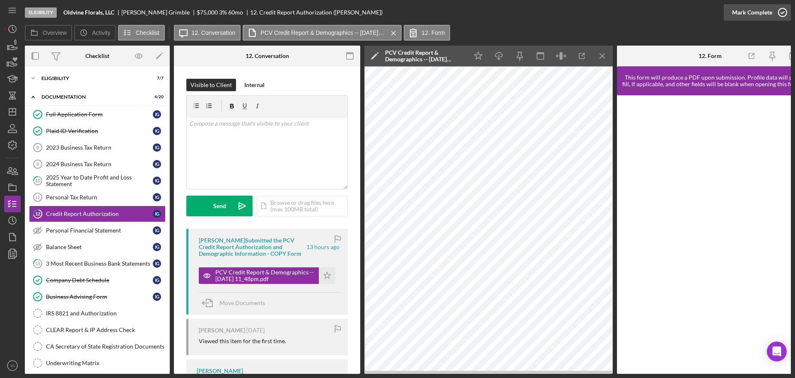
click at [789, 6] on icon "button" at bounding box center [783, 12] width 21 height 21
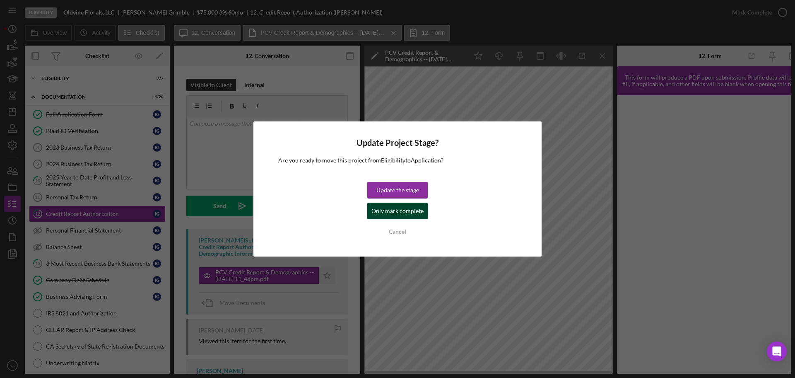
click at [394, 206] on div "Only mark complete" at bounding box center [398, 211] width 52 height 17
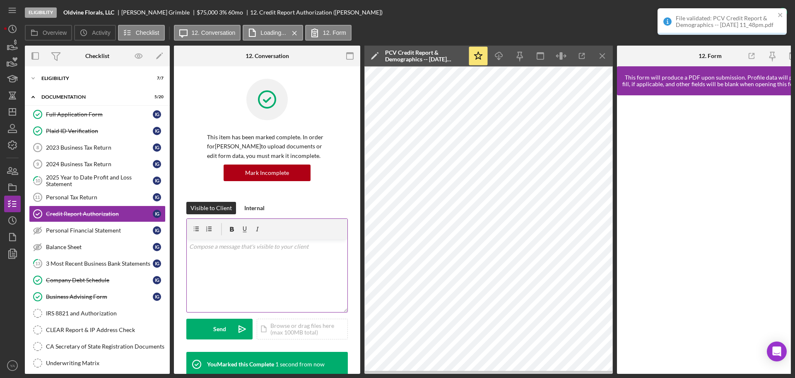
scroll to position [104, 0]
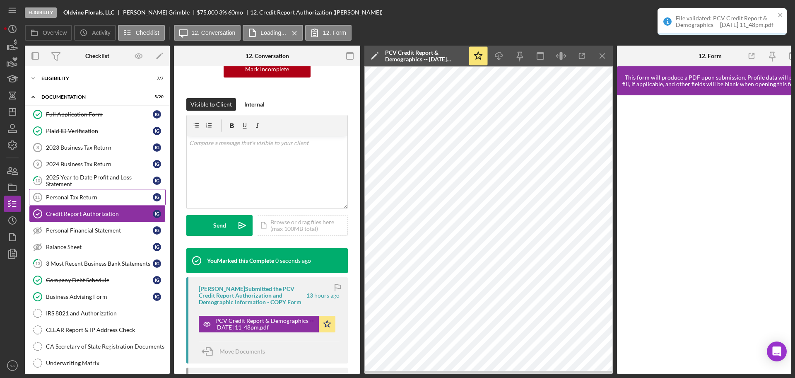
click at [94, 201] on link "Personal Tax Return 11 Personal Tax Return I G" at bounding box center [97, 197] width 137 height 17
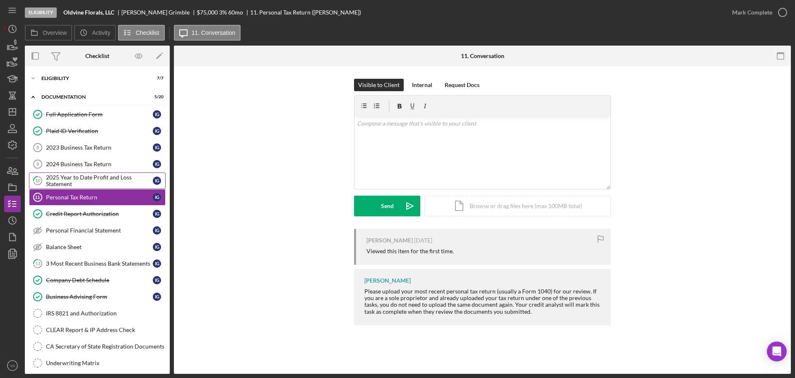
click at [89, 185] on div "2025 Year to Date Profit and Loss Statement" at bounding box center [99, 180] width 107 height 13
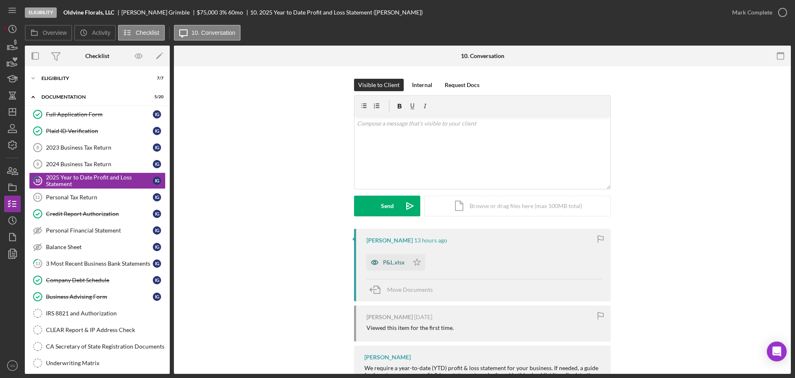
click at [382, 263] on icon "button" at bounding box center [375, 262] width 17 height 17
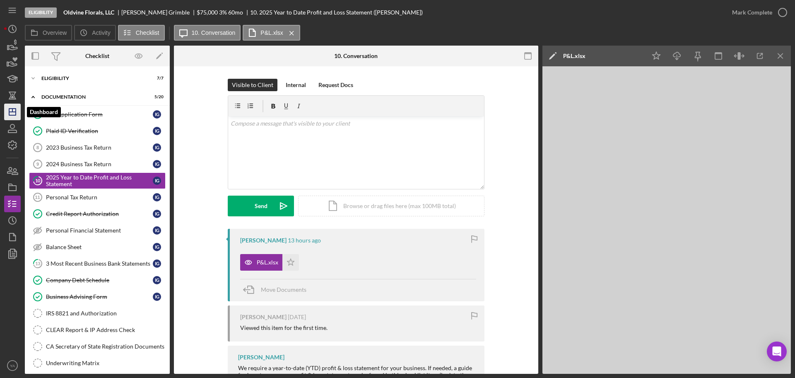
click at [9, 111] on polygon "button" at bounding box center [12, 112] width 7 height 7
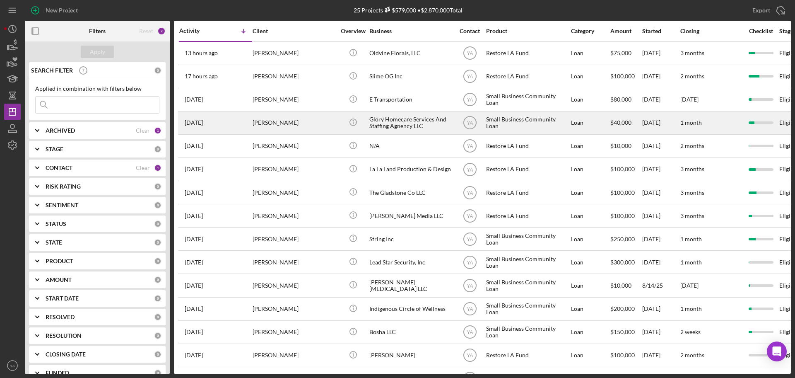
click at [409, 129] on div "Glory Homecare Services And Staffing Agnency LLC" at bounding box center [411, 123] width 83 height 22
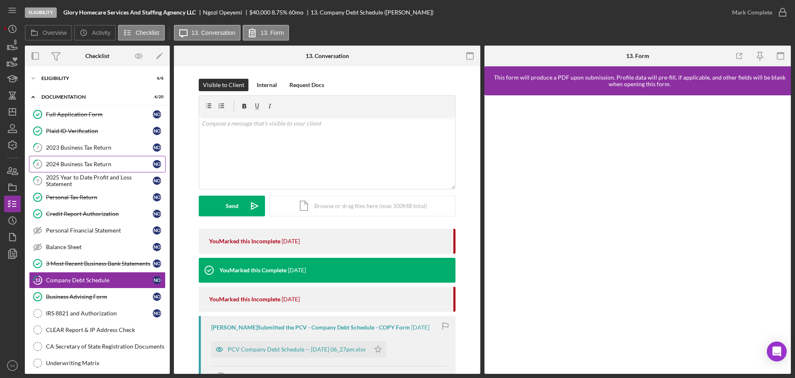
click at [82, 162] on div "2024 Business Tax Return" at bounding box center [99, 164] width 107 height 7
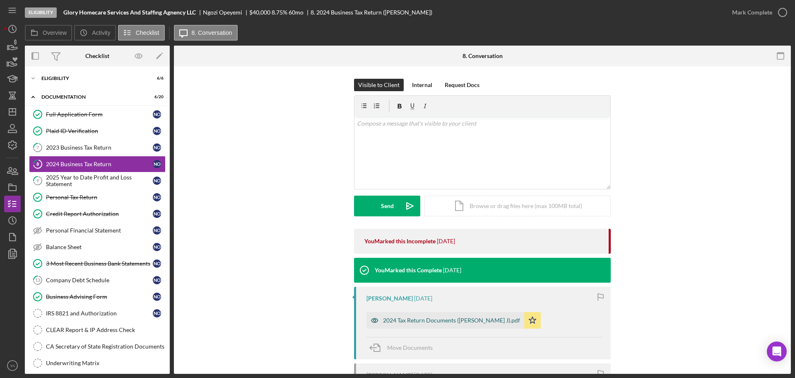
click at [435, 319] on div "2024 Tax Return Documents (OPEYEMI NGOZI J).pdf" at bounding box center [451, 320] width 137 height 7
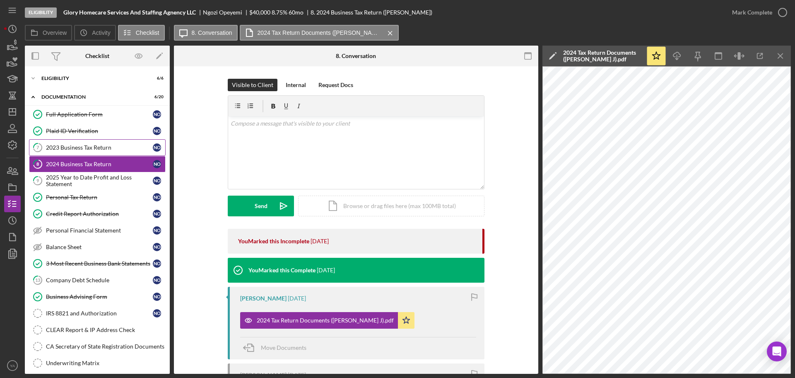
click at [108, 151] on link "7 2023 Business Tax Return N O" at bounding box center [97, 147] width 137 height 17
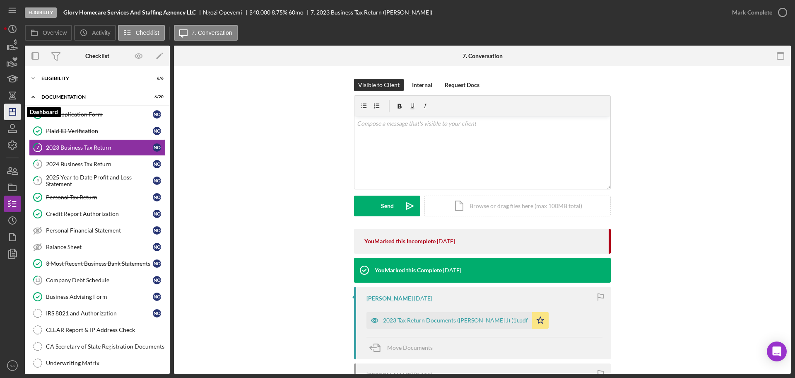
click at [12, 111] on line "button" at bounding box center [12, 110] width 0 height 3
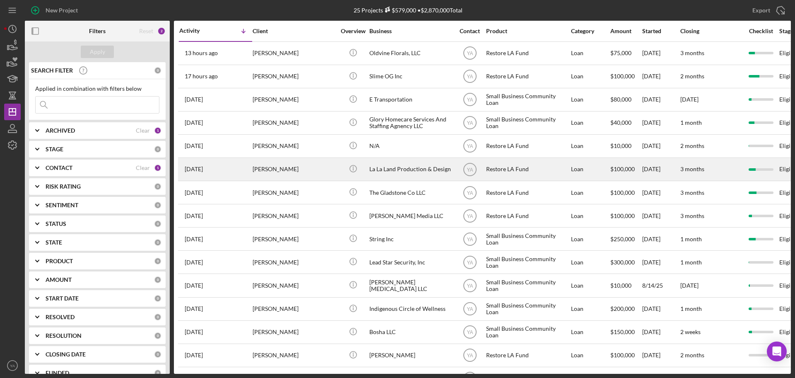
click at [398, 169] on div "La La Land Production & Design" at bounding box center [411, 169] width 83 height 22
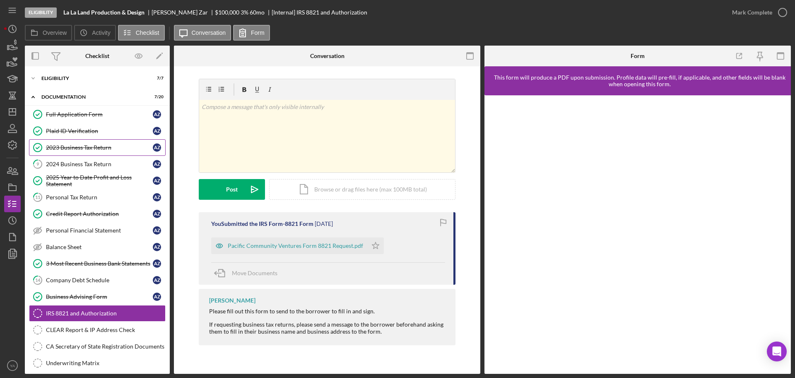
click at [68, 147] on div "2023 Business Tax Return" at bounding box center [99, 147] width 107 height 7
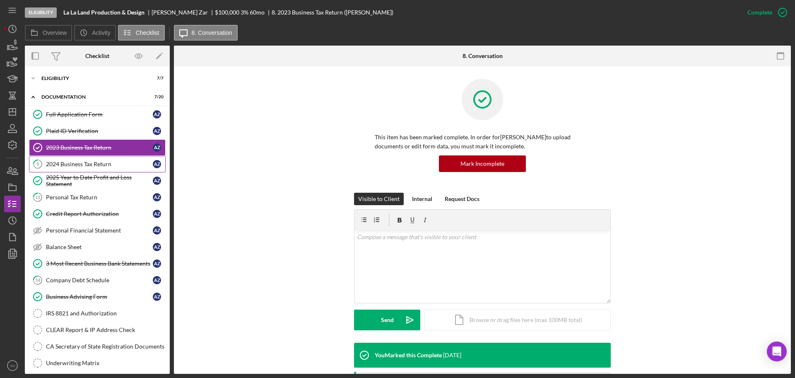
click at [94, 156] on link "9 2024 Business Tax Return A Z" at bounding box center [97, 164] width 137 height 17
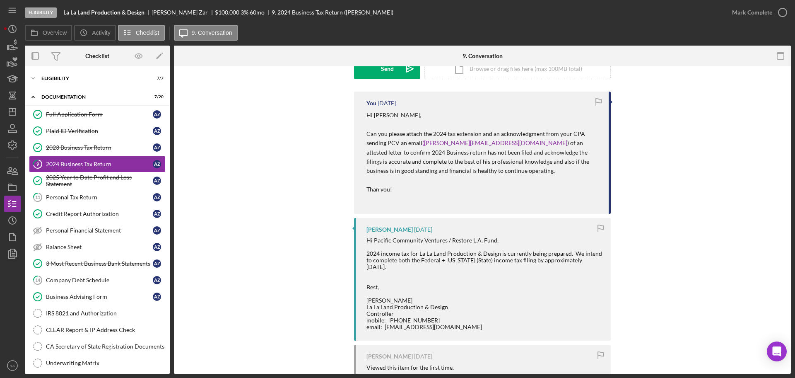
scroll to position [155, 0]
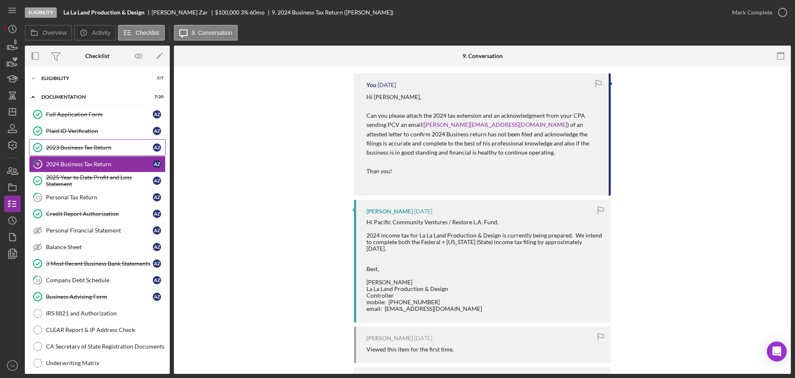
click at [119, 155] on link "2023 Business Tax Return 2023 Business Tax Return A Z" at bounding box center [97, 147] width 137 height 17
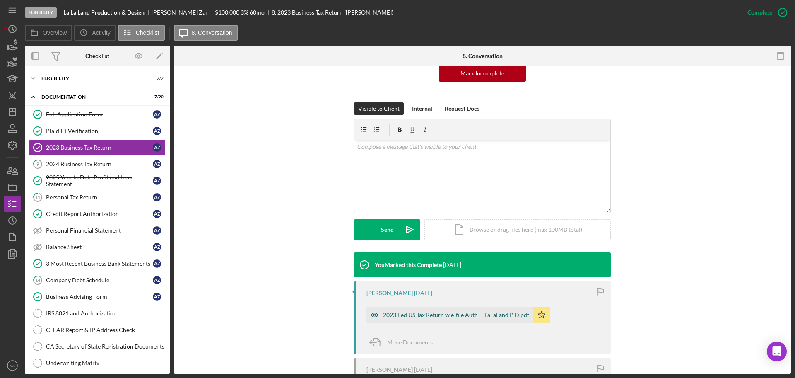
scroll to position [155, 0]
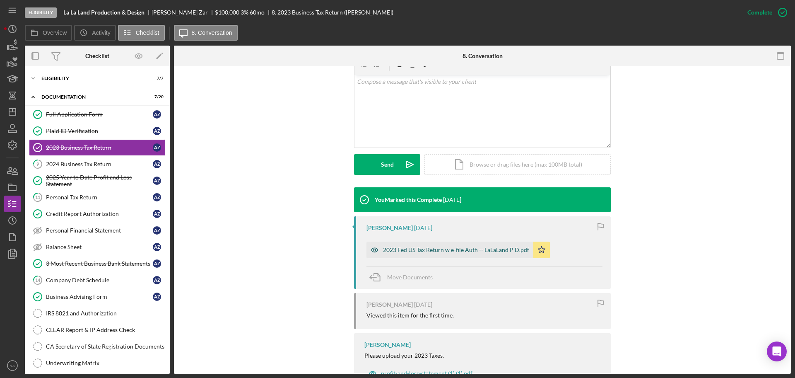
click at [430, 244] on div "2023 Fed US Tax Return w e-file Auth -- LaLaLand P D.pdf" at bounding box center [450, 250] width 167 height 17
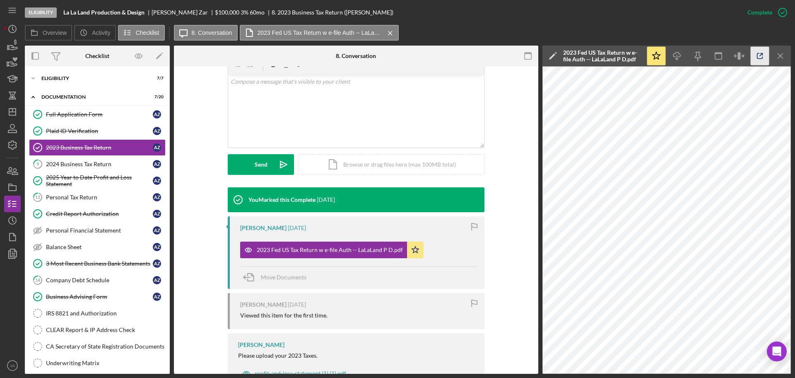
click at [761, 58] on icon "button" at bounding box center [760, 56] width 19 height 19
click at [112, 227] on div "Personal Financial Statement" at bounding box center [99, 230] width 107 height 7
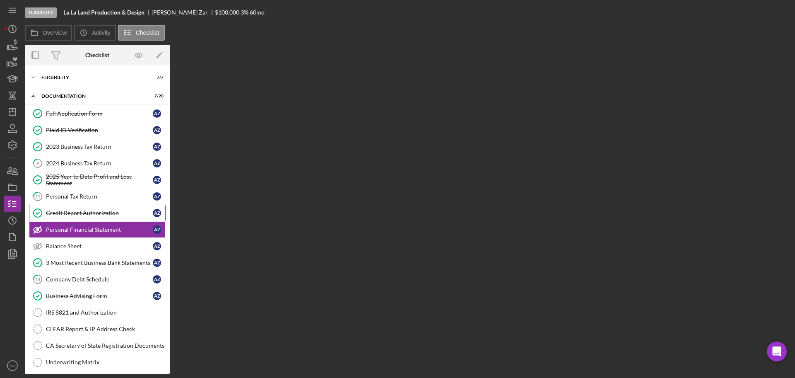
click at [109, 214] on div "Credit Report Authorization" at bounding box center [99, 213] width 107 height 7
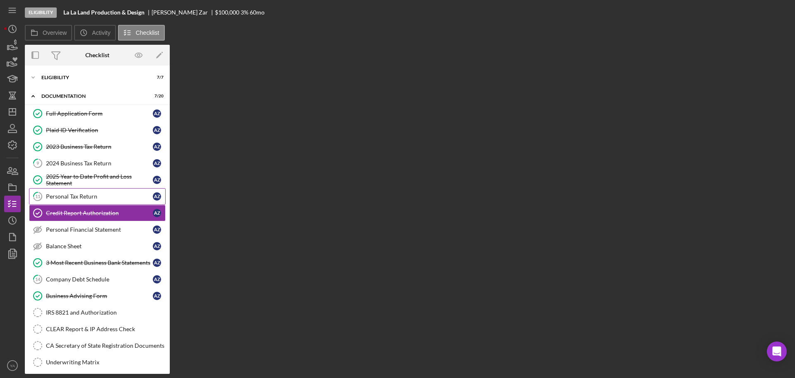
click at [109, 191] on link "11 Personal Tax Return A Z" at bounding box center [97, 196] width 137 height 17
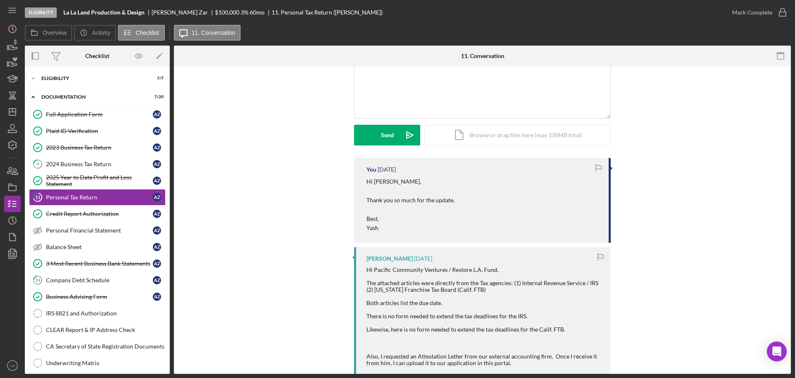
scroll to position [104, 0]
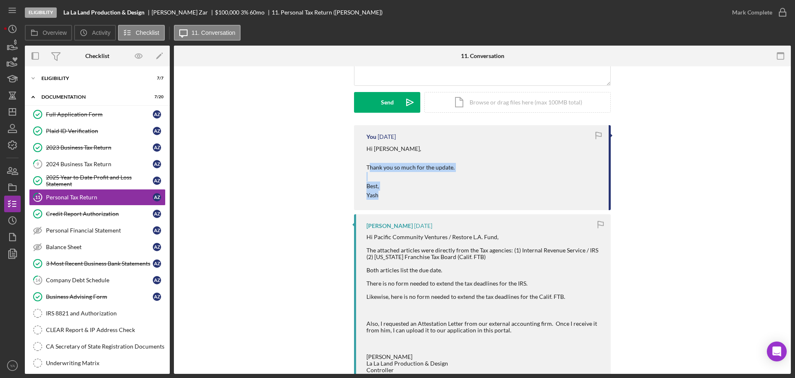
drag, startPoint x: 368, startPoint y: 171, endPoint x: 451, endPoint y: 191, distance: 84.9
click at [451, 191] on p "Hi Kevin, Thank you so much for the update. Best, Yash" at bounding box center [411, 172] width 88 height 56
click at [380, 251] on div "Hi Pacific Community Ventures / Restore L.A. Fund, The attached articles were d…" at bounding box center [485, 310] width 236 height 153
drag, startPoint x: 382, startPoint y: 254, endPoint x: 536, endPoint y: 261, distance: 154.3
click at [536, 261] on div "Hi Pacific Community Ventures / Restore L.A. Fund, The attached articles were d…" at bounding box center [485, 310] width 236 height 153
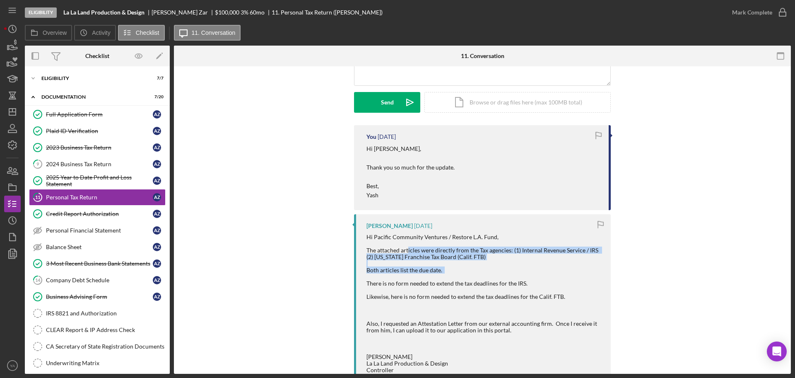
drag, startPoint x: 408, startPoint y: 250, endPoint x: 470, endPoint y: 271, distance: 65.5
click at [470, 271] on div "Hi Pacific Community Ventures / Restore L.A. Fund, The attached articles were d…" at bounding box center [485, 310] width 236 height 153
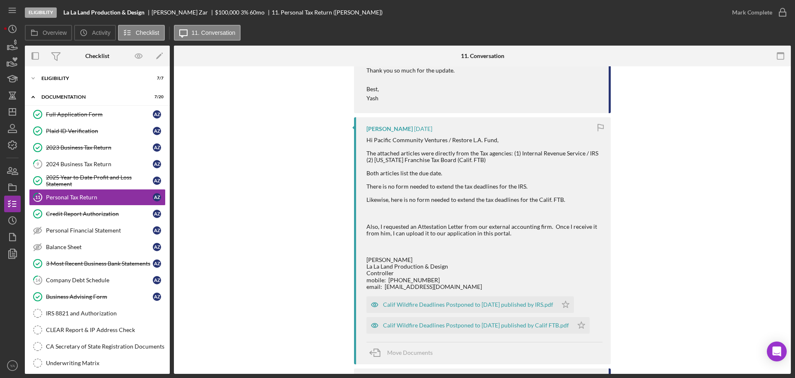
scroll to position [207, 0]
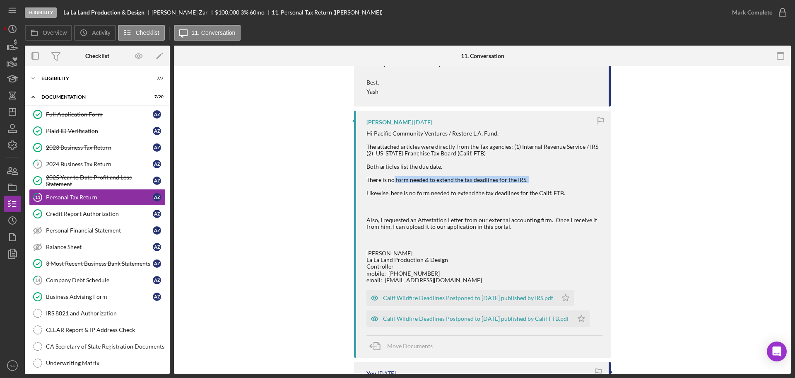
drag, startPoint x: 392, startPoint y: 179, endPoint x: 455, endPoint y: 185, distance: 63.6
click at [455, 185] on div "Hi Pacific Community Ventures / Restore L.A. Fund, The attached articles were d…" at bounding box center [485, 206] width 236 height 153
click at [437, 306] on div "Calif Wildfire Deadlines Postponed to 10-15-25 published by IRS.pdf" at bounding box center [462, 298] width 191 height 17
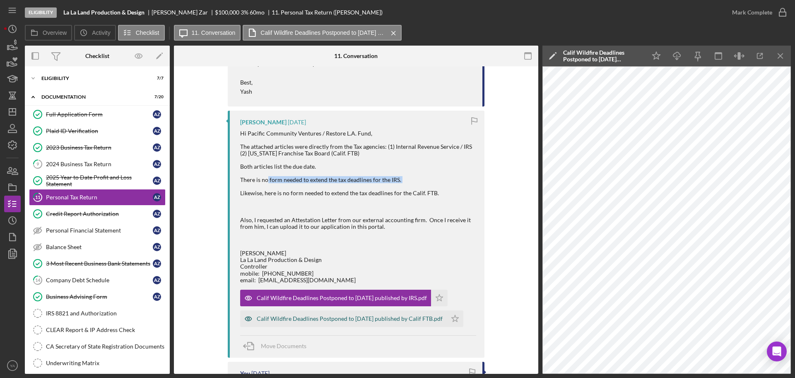
click at [371, 322] on div "Calif Wildfire Deadlines Postponed to 10-15-25 published by Calif FTB.pdf" at bounding box center [350, 318] width 186 height 7
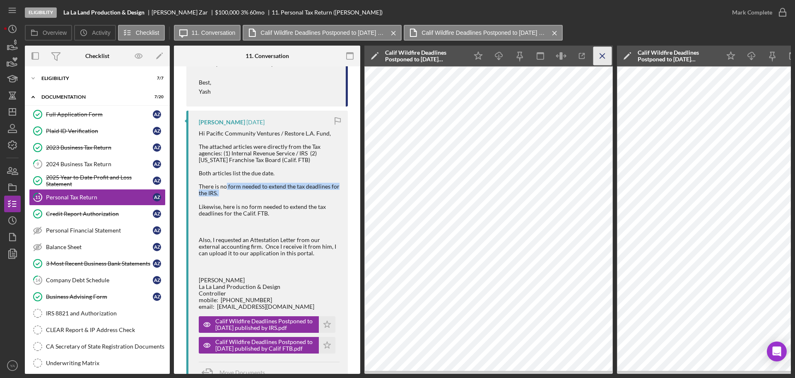
click at [601, 57] on line "button" at bounding box center [602, 55] width 5 height 5
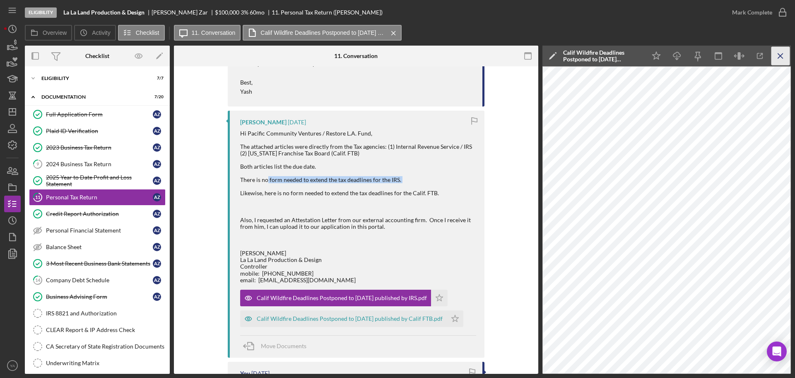
click at [782, 65] on icon "Icon/Menu Close" at bounding box center [781, 56] width 19 height 19
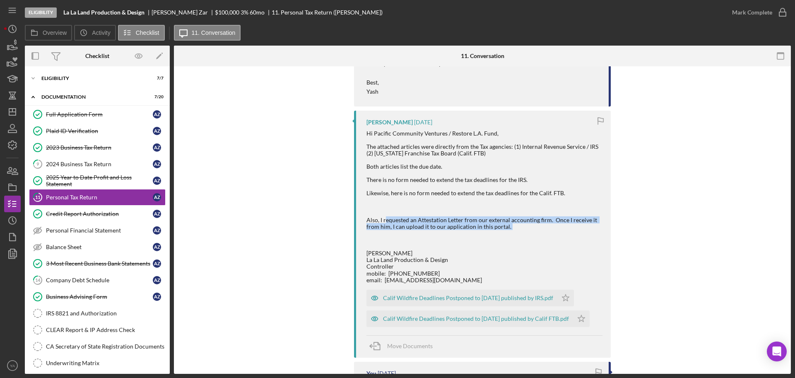
drag, startPoint x: 383, startPoint y: 220, endPoint x: 503, endPoint y: 233, distance: 120.5
click at [503, 233] on div "Hi Pacific Community Ventures / Restore L.A. Fund, The attached articles were d…" at bounding box center [485, 206] width 236 height 153
drag, startPoint x: 555, startPoint y: 225, endPoint x: 562, endPoint y: 227, distance: 7.3
click at [563, 227] on div "Hi Pacific Community Ventures / Restore L.A. Fund, The attached articles were d…" at bounding box center [485, 206] width 236 height 153
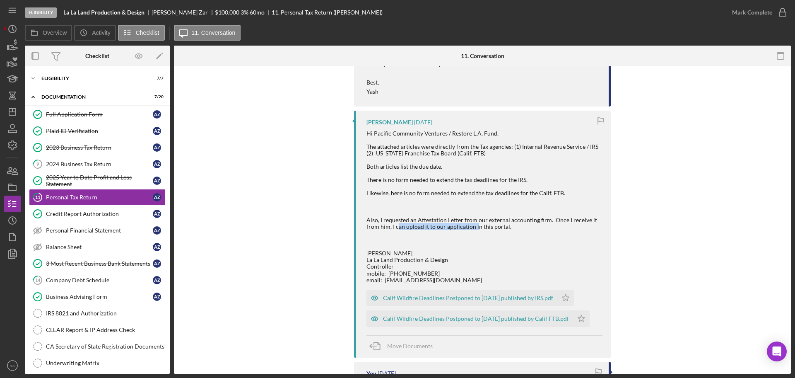
drag, startPoint x: 475, startPoint y: 225, endPoint x: 395, endPoint y: 225, distance: 79.6
click at [395, 225] on div "Hi Pacific Community Ventures / Restore L.A. Fund, The attached articles were d…" at bounding box center [485, 206] width 236 height 153
click at [86, 159] on link "9 2024 Business Tax Return A Z" at bounding box center [97, 164] width 137 height 17
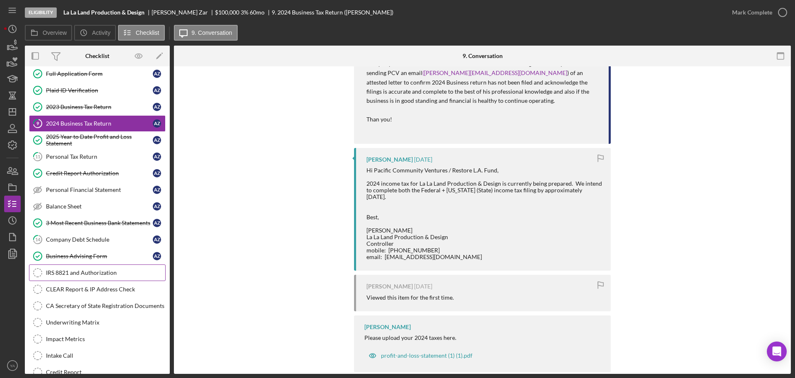
scroll to position [52, 0]
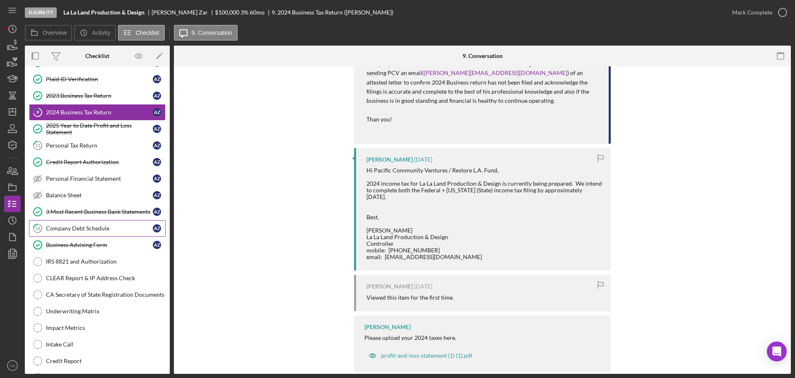
click at [99, 230] on div "Company Debt Schedule" at bounding box center [99, 228] width 107 height 7
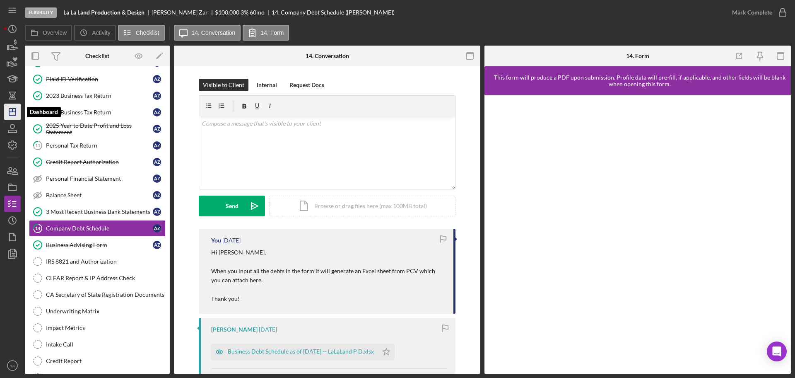
click at [16, 111] on polygon "button" at bounding box center [12, 112] width 7 height 7
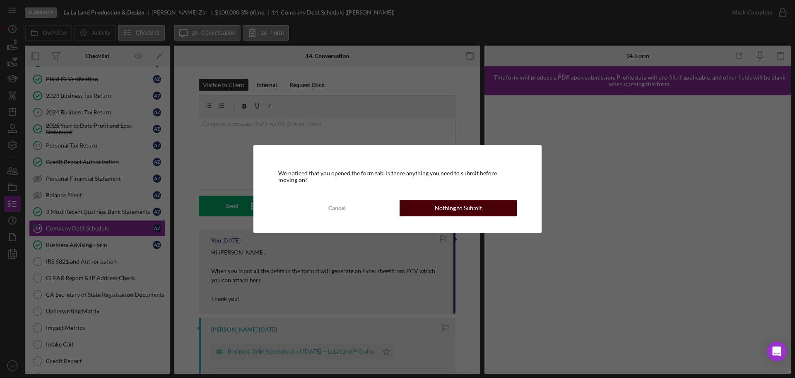
click at [413, 209] on button "Nothing to Submit" at bounding box center [458, 208] width 117 height 17
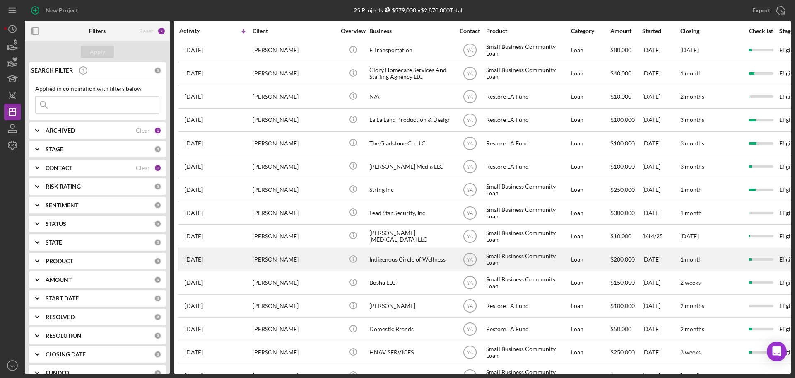
scroll to position [104, 0]
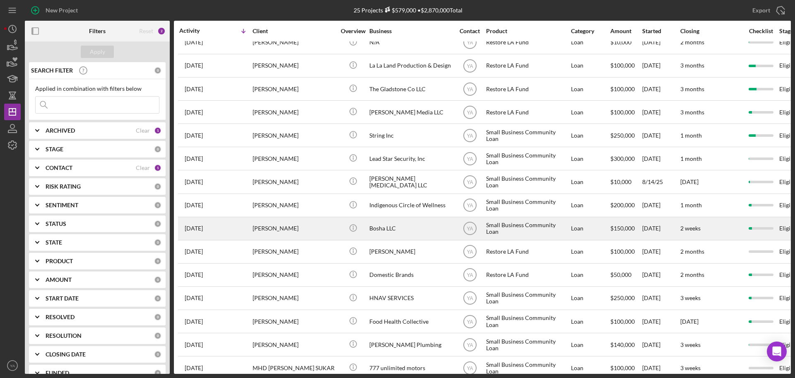
click at [406, 230] on div "Bosha LLC" at bounding box center [411, 229] width 83 height 22
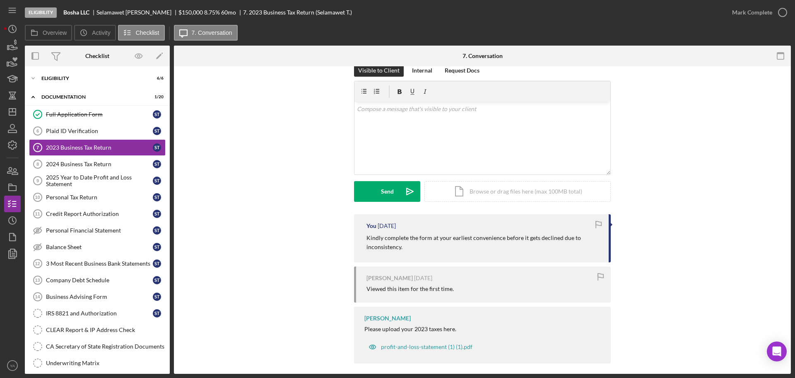
scroll to position [21, 0]
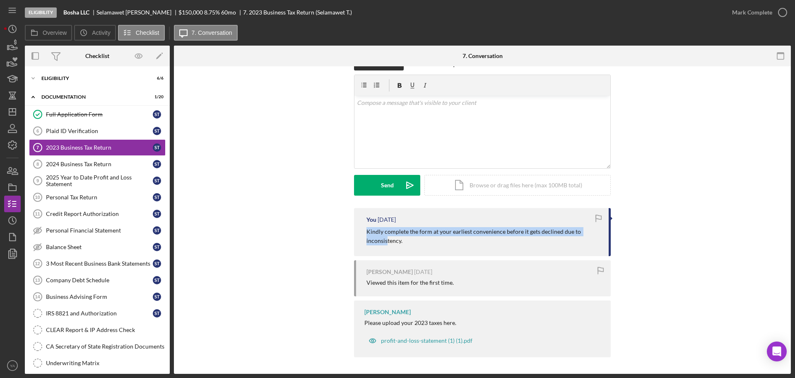
drag, startPoint x: 365, startPoint y: 230, endPoint x: 387, endPoint y: 237, distance: 23.1
click at [387, 237] on div "You 5 days ago Kindly complete the form at your earliest convenience before it …" at bounding box center [482, 232] width 257 height 48
click at [11, 115] on polygon "button" at bounding box center [12, 112] width 7 height 7
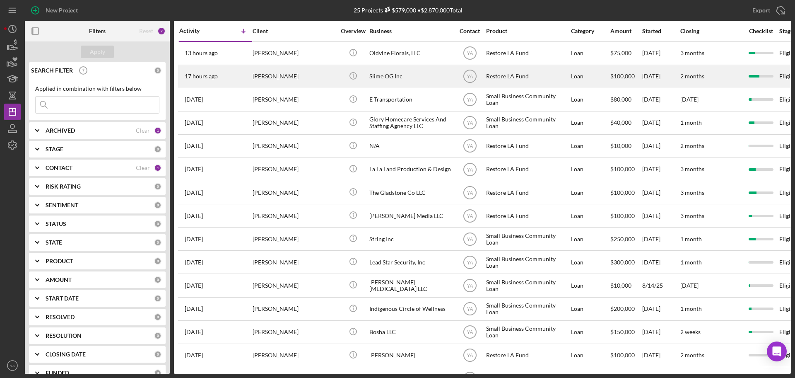
click at [336, 68] on td "[PERSON_NAME]" at bounding box center [294, 76] width 85 height 23
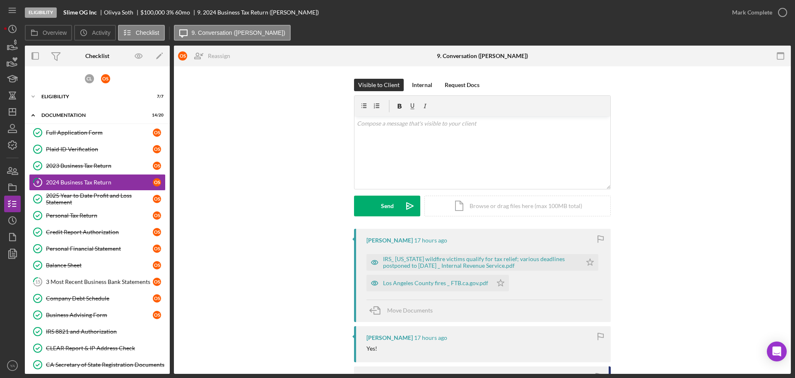
drag, startPoint x: 64, startPoint y: 11, endPoint x: 193, endPoint y: 17, distance: 128.6
click at [193, 17] on div "Eligibility Slime OG Inc Olivya Soth $100,000 $20,000 3 % 60 mo 9. 2024 Busines…" at bounding box center [374, 12] width 699 height 25
copy div "Slime OG Inc Olivya Soth $100,000 $20,000 3 % 60 mo"
click at [450, 269] on div "IRS_ [US_STATE] wildfire victims qualify for tax relief; various deadlines post…" at bounding box center [474, 262] width 215 height 17
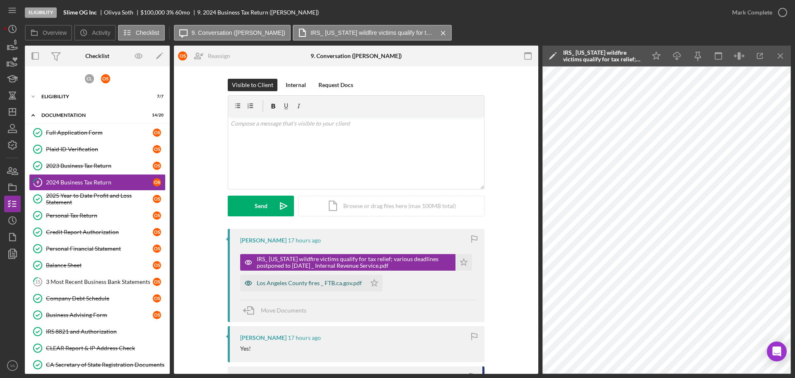
click at [341, 288] on div "Los Angeles County fires _ FTB.ca.gov.pdf" at bounding box center [303, 283] width 126 height 17
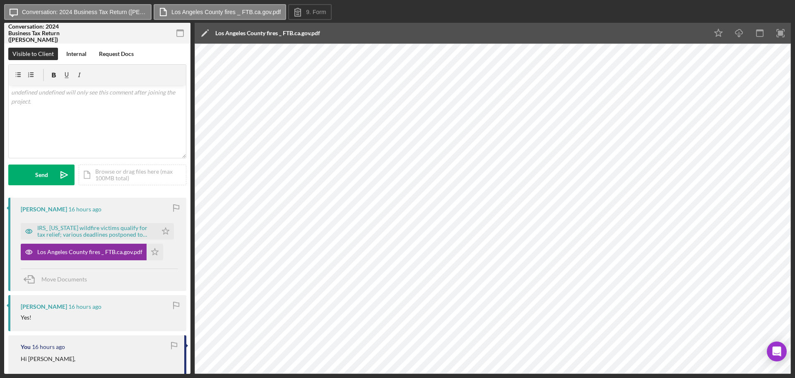
scroll to position [1411, 0]
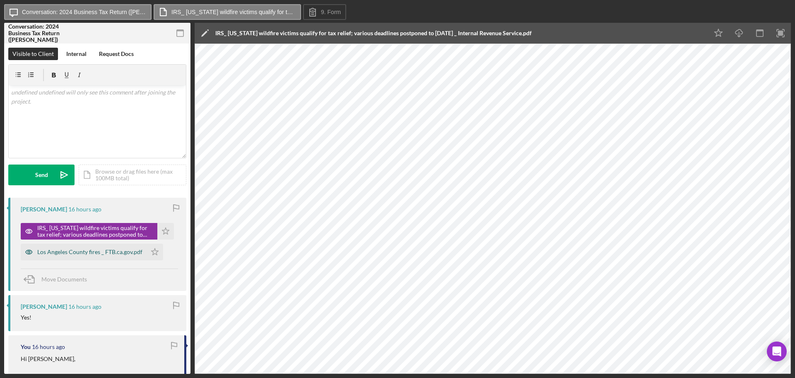
click at [100, 246] on div "Los Angeles County fires _ FTB.ca.gov.pdf" at bounding box center [84, 252] width 126 height 17
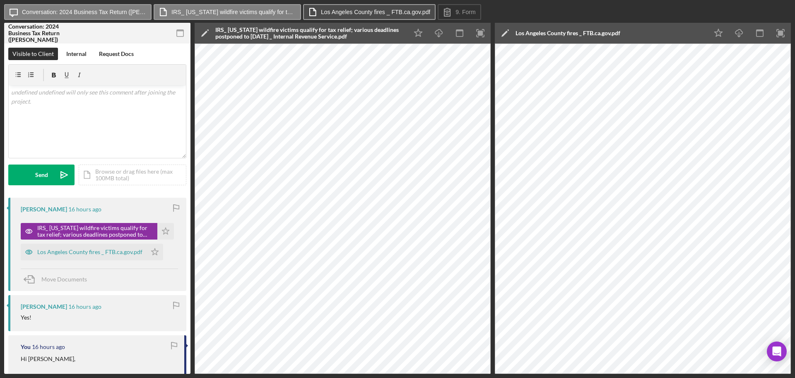
click at [397, 16] on button "Los Angeles County fires _ FTB.ca.gov.pdf" at bounding box center [369, 12] width 133 height 16
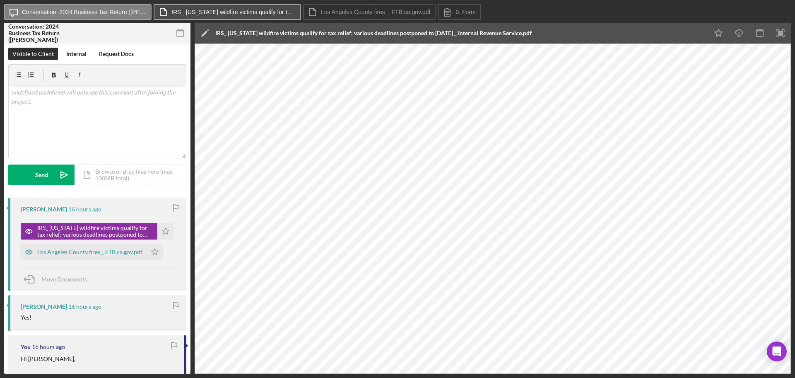
click at [254, 10] on label "IRS_ [US_STATE] wildfire victims qualify for tax relief; various deadlines post…" at bounding box center [234, 12] width 124 height 7
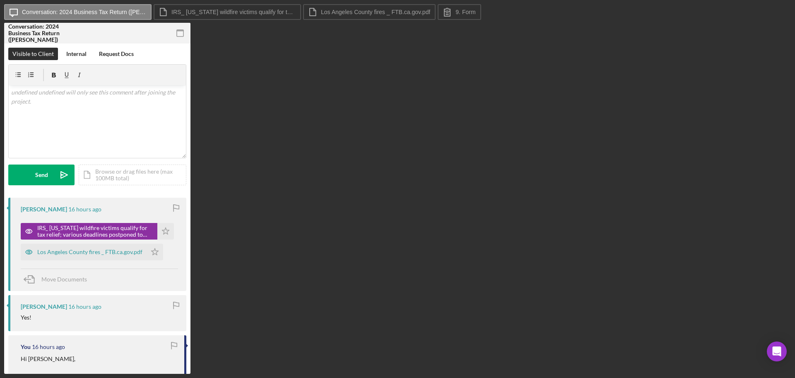
click at [264, 3] on div "Icon/Message Conversation: 2024 Business Tax Return (Olivya S.) IRS_ California…" at bounding box center [397, 189] width 795 height 378
click at [280, 10] on label "IRS_ [US_STATE] wildfire victims qualify for tax relief; various deadlines post…" at bounding box center [234, 12] width 124 height 7
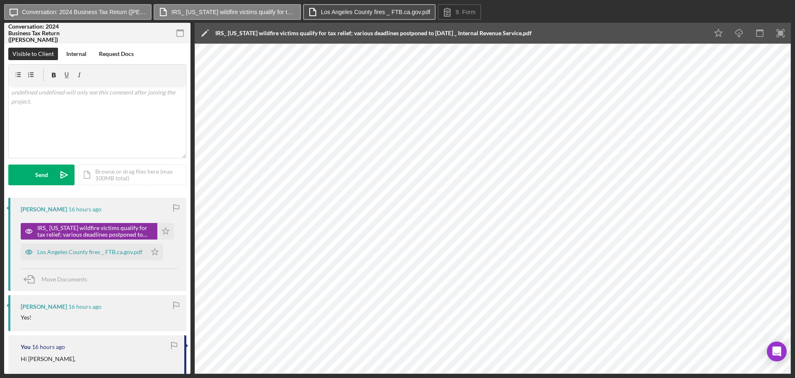
click at [353, 10] on label "Los Angeles County fires _ FTB.ca.gov.pdf" at bounding box center [375, 12] width 109 height 7
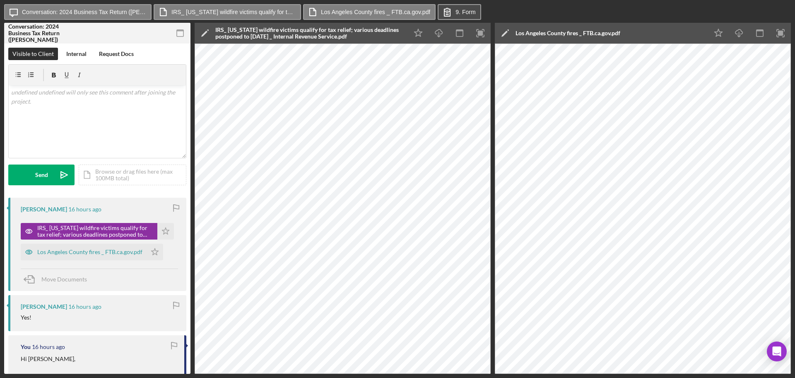
click at [448, 10] on icon at bounding box center [447, 12] width 21 height 21
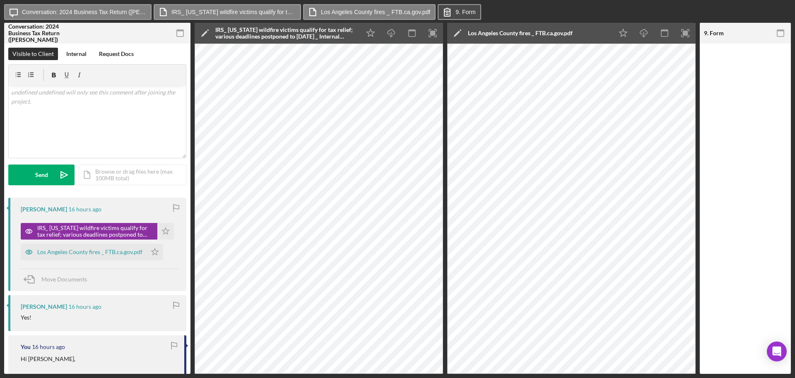
click at [477, 13] on button "9. Form" at bounding box center [459, 12] width 43 height 16
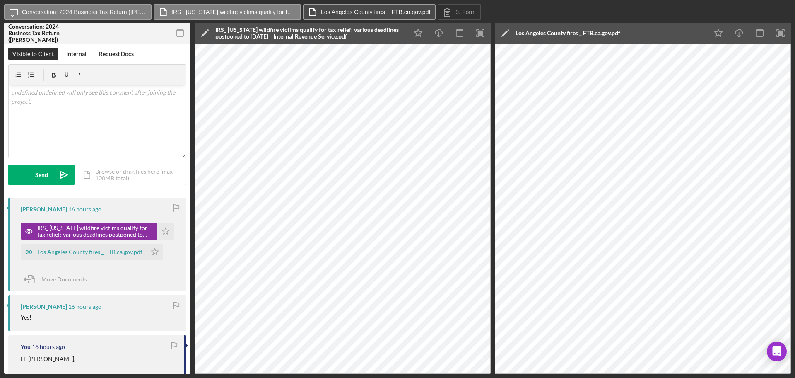
click at [434, 8] on div "Icon/Message Conversation: 2024 Business Tax Return (Olivya S.) IRS_ California…" at bounding box center [397, 12] width 787 height 17
click at [418, 14] on label "Los Angeles County fires _ FTB.ca.gov.pdf" at bounding box center [375, 12] width 109 height 7
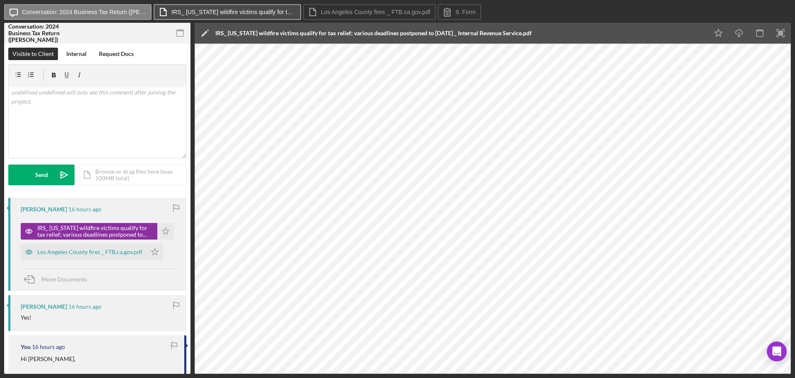
click at [261, 10] on label "IRS_ [US_STATE] wildfire victims qualify for tax relief; various deadlines post…" at bounding box center [234, 12] width 124 height 7
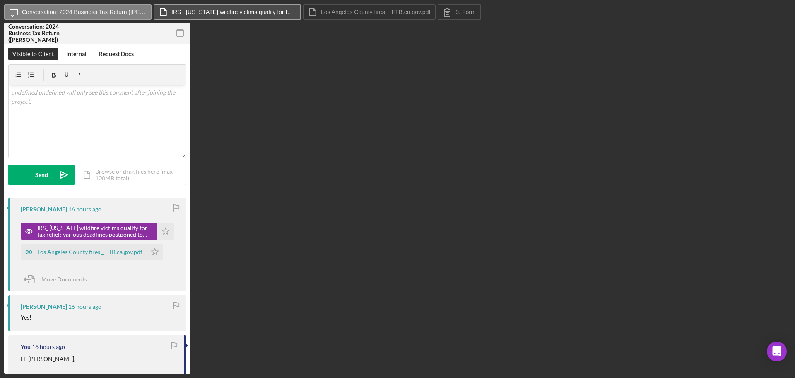
click at [258, 14] on label "IRS_ [US_STATE] wildfire victims qualify for tax relief; various deadlines post…" at bounding box center [234, 12] width 124 height 7
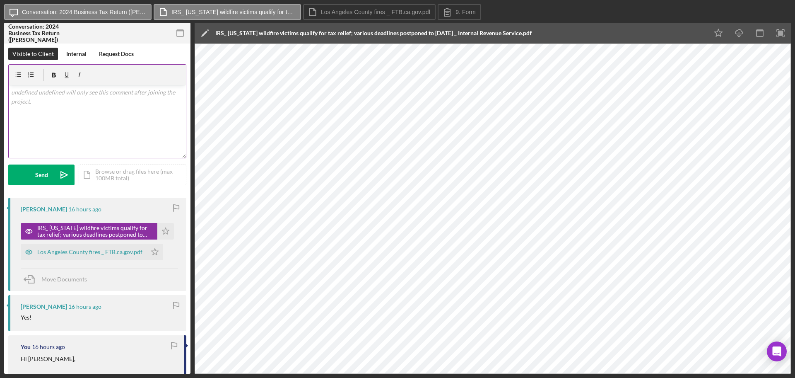
click at [92, 111] on div "v Color teal Color pink Remove color Add row above Add row below Add column bef…" at bounding box center [97, 121] width 177 height 73
click at [237, 1] on div "Icon/Message Conversation: 2024 Business Tax Return (Olivya S.) IRS_ California…" at bounding box center [397, 189] width 795 height 378
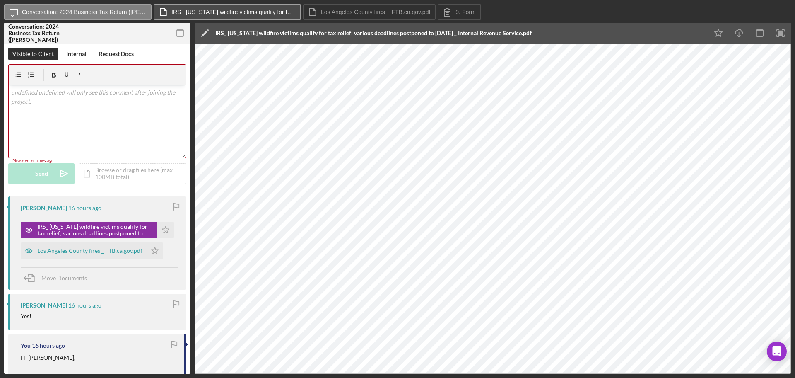
click at [246, 9] on label "IRS_ [US_STATE] wildfire victims qualify for tax relief; various deadlines post…" at bounding box center [234, 12] width 124 height 7
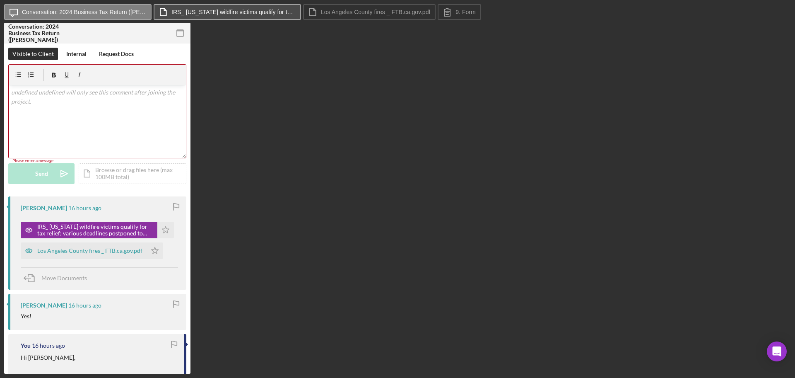
click at [226, 11] on label "IRS_ [US_STATE] wildfire victims qualify for tax relief; various deadlines post…" at bounding box center [234, 12] width 124 height 7
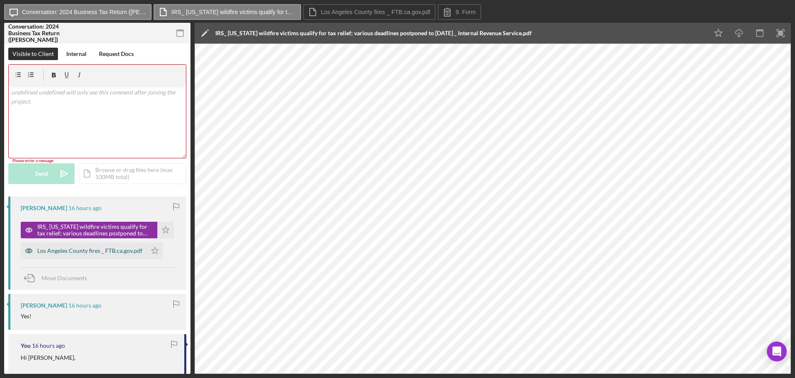
click at [65, 249] on div "Los Angeles County fires _ FTB.ca.gov.pdf" at bounding box center [89, 250] width 105 height 7
click at [93, 251] on div "Los Angeles County fires _ FTB.ca.gov.pdf" at bounding box center [89, 250] width 105 height 7
click at [247, 13] on label "IRS_ [US_STATE] wildfire victims qualify for tax relief; various deadlines post…" at bounding box center [234, 12] width 124 height 7
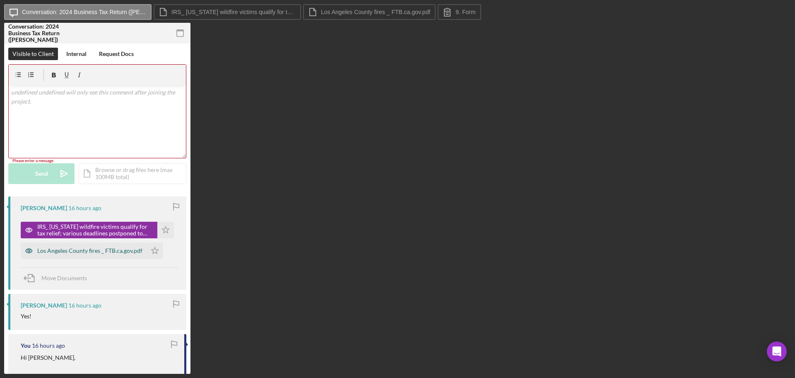
click at [106, 252] on div "Los Angeles County fires _ FTB.ca.gov.pdf" at bounding box center [89, 250] width 105 height 7
click at [281, 10] on label "IRS_ [US_STATE] wildfire victims qualify for tax relief; various deadlines post…" at bounding box center [234, 12] width 124 height 7
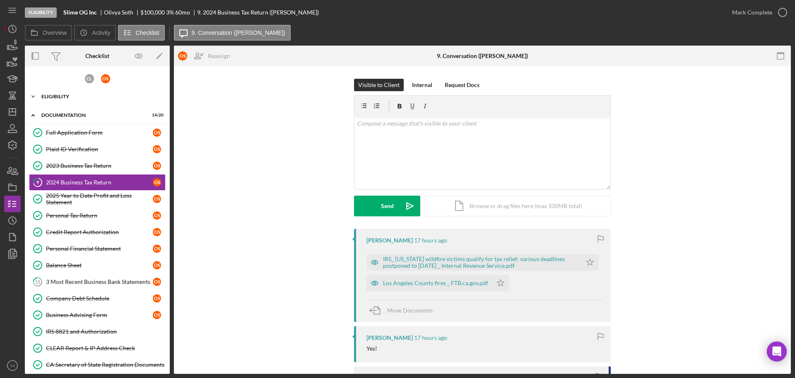
click at [92, 98] on div "Eligibility" at bounding box center [100, 96] width 118 height 5
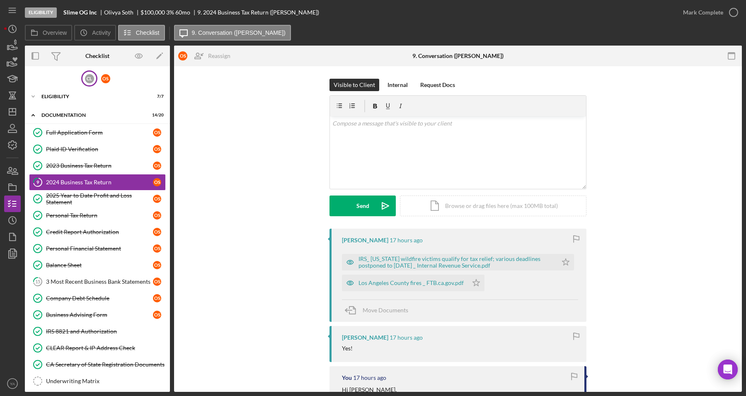
click at [91, 81] on div "C L" at bounding box center [89, 78] width 9 height 9
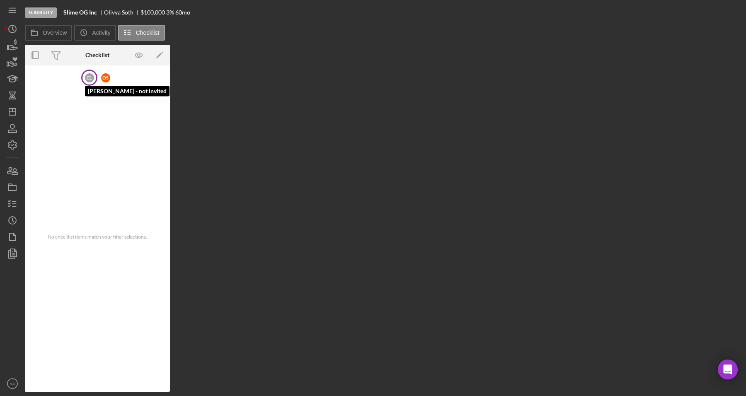
click at [92, 81] on div "C L" at bounding box center [89, 77] width 9 height 9
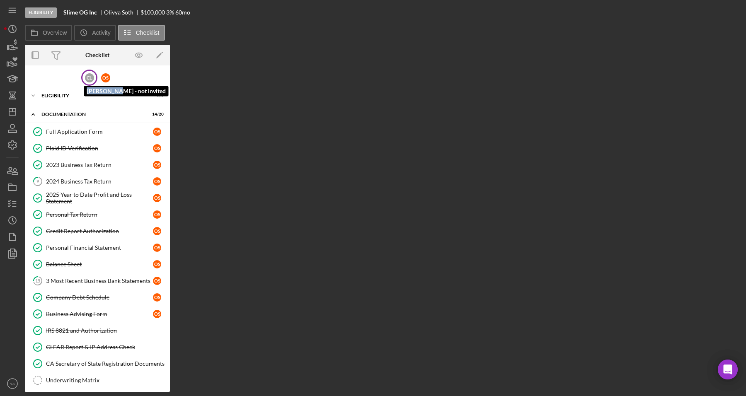
click at [92, 81] on div "C L" at bounding box center [89, 77] width 9 height 9
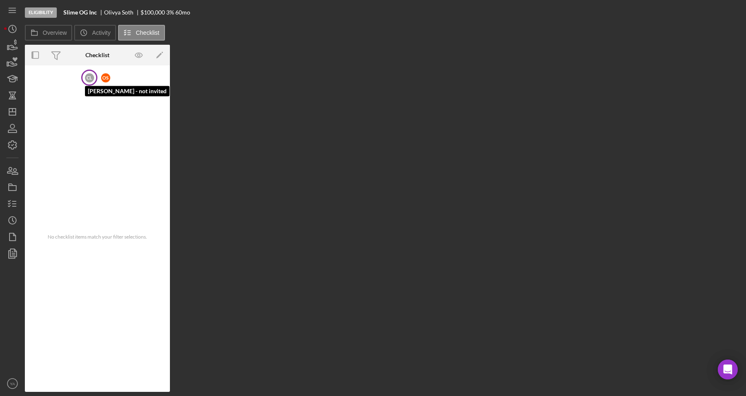
click at [89, 80] on div "C L" at bounding box center [89, 77] width 9 height 9
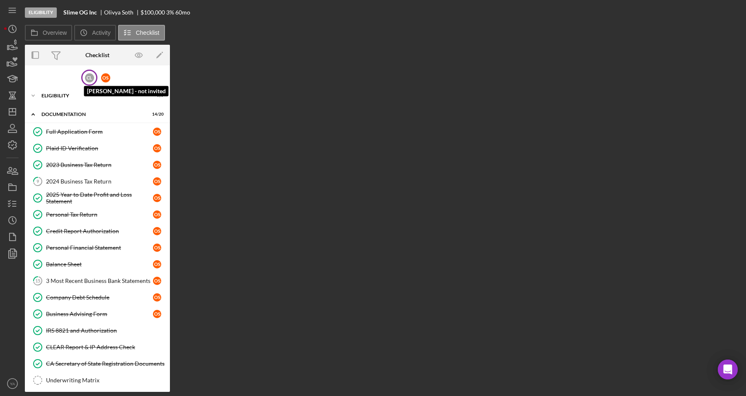
click at [89, 80] on div "C L" at bounding box center [89, 77] width 9 height 9
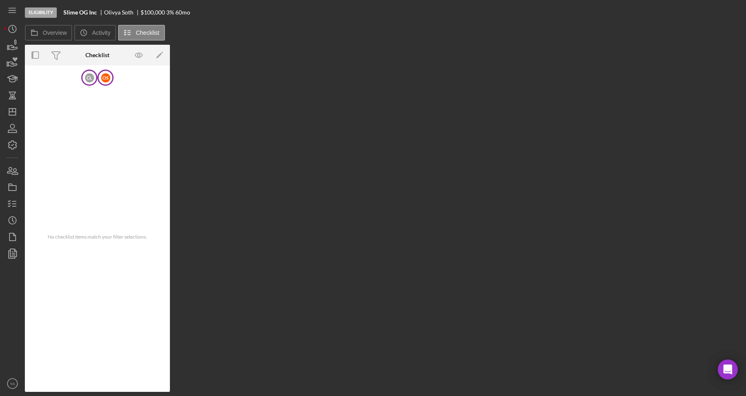
click at [102, 80] on div "O S" at bounding box center [105, 77] width 9 height 9
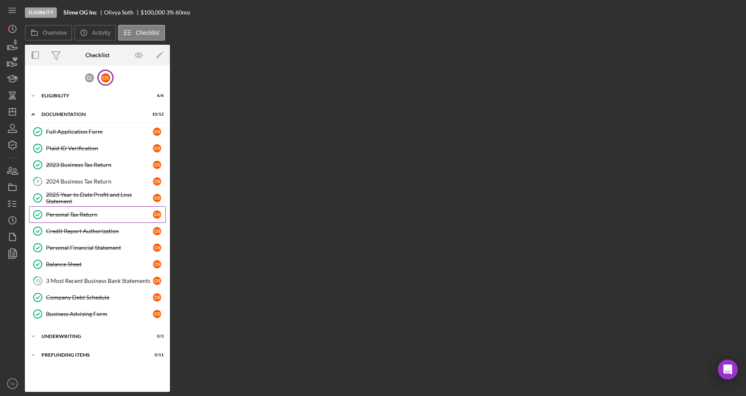
click at [81, 212] on div "Personal Tax Return" at bounding box center [99, 214] width 107 height 7
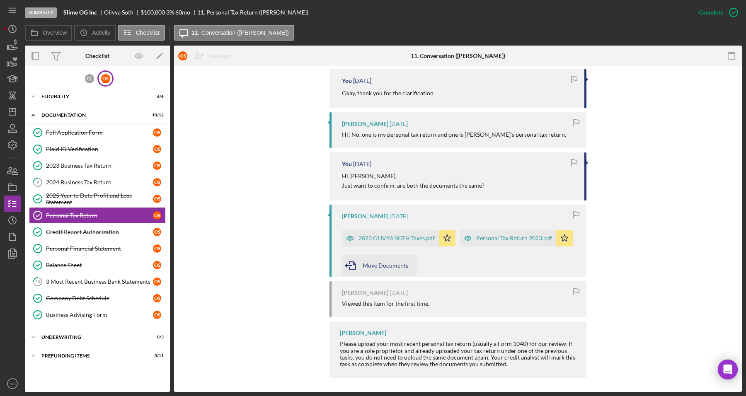
scroll to position [376, 0]
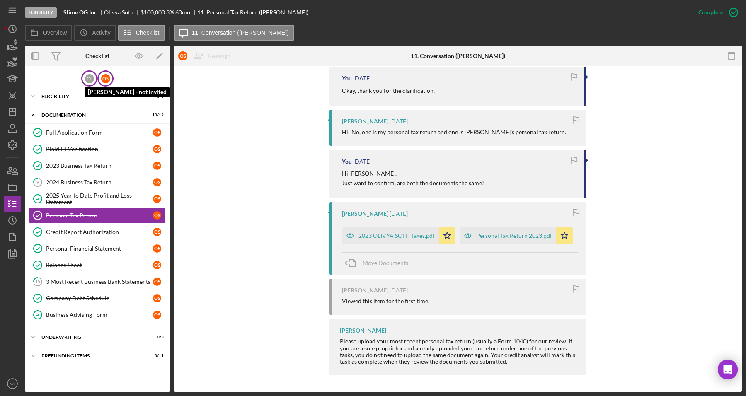
click at [92, 79] on div "C L" at bounding box center [89, 78] width 9 height 9
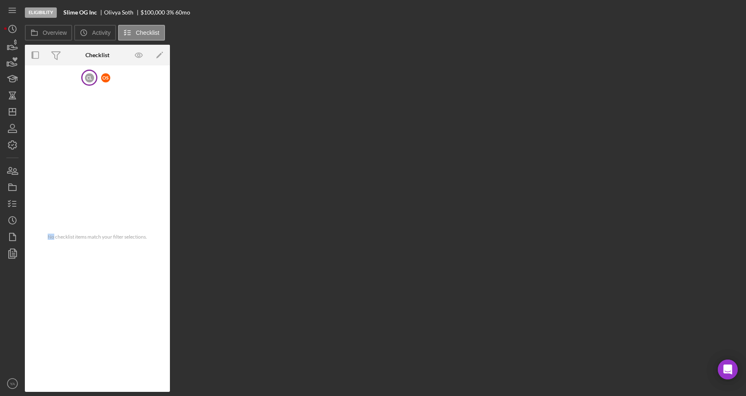
drag, startPoint x: 92, startPoint y: 79, endPoint x: 83, endPoint y: 80, distance: 8.4
click at [83, 80] on div "C L" at bounding box center [89, 78] width 16 height 16
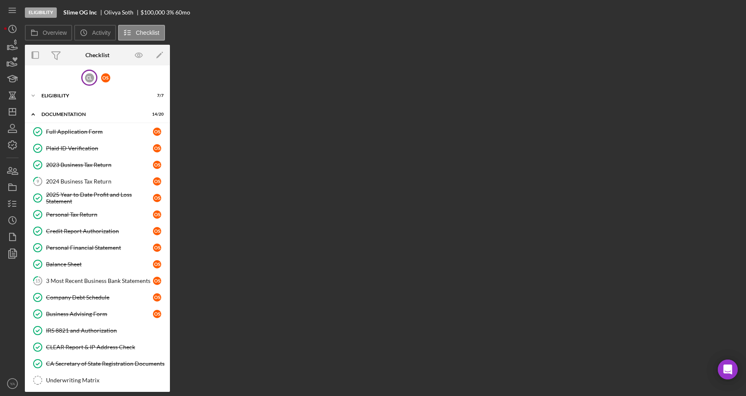
click at [83, 77] on div "C L" at bounding box center [89, 78] width 16 height 16
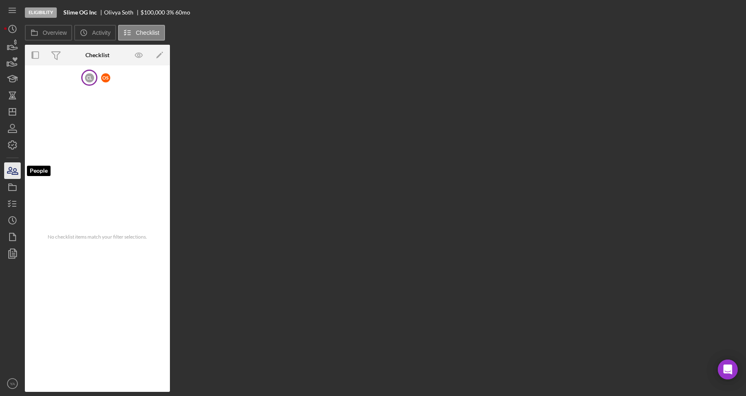
click at [13, 174] on icon "button" at bounding box center [15, 172] width 6 height 6
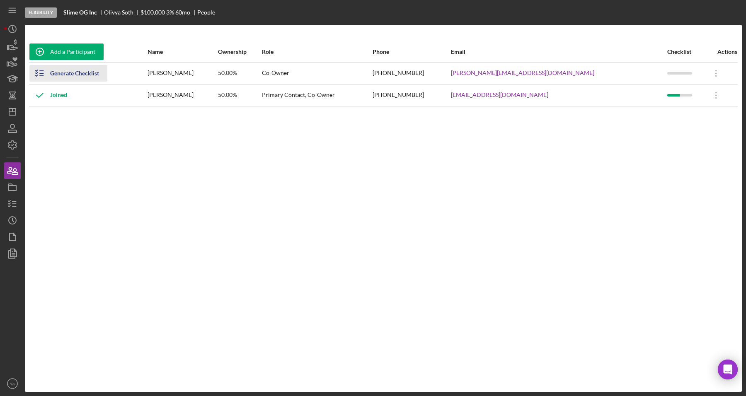
click at [70, 71] on div "Generate Checklist" at bounding box center [74, 73] width 49 height 17
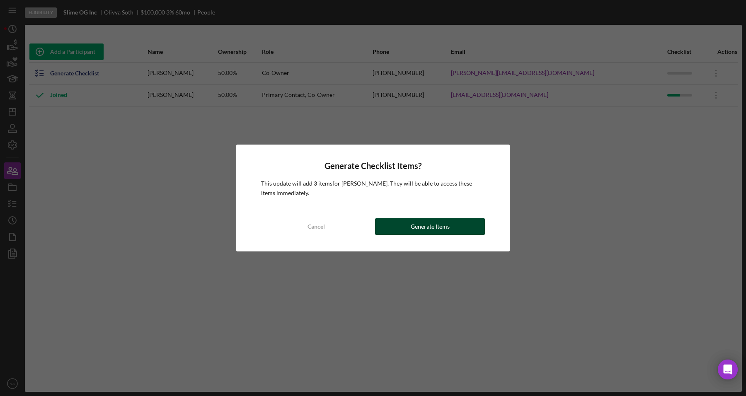
click at [464, 229] on button "Generate Items" at bounding box center [430, 226] width 110 height 17
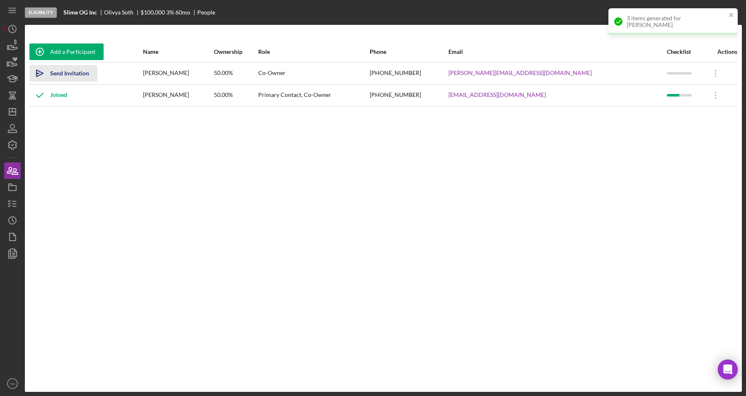
click at [65, 69] on div "Send Invitation" at bounding box center [69, 73] width 39 height 17
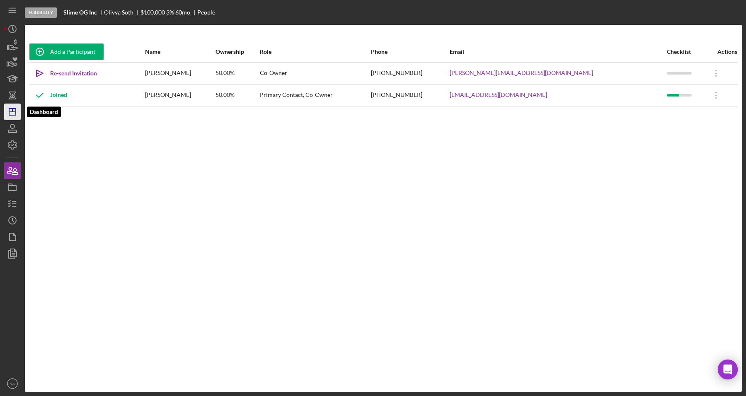
click at [17, 109] on icon "Icon/Dashboard" at bounding box center [12, 112] width 21 height 21
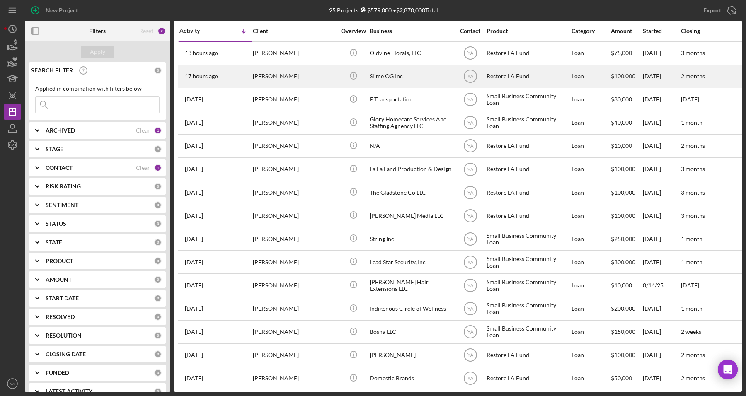
click at [382, 79] on div "Slime OG Inc" at bounding box center [411, 76] width 83 height 22
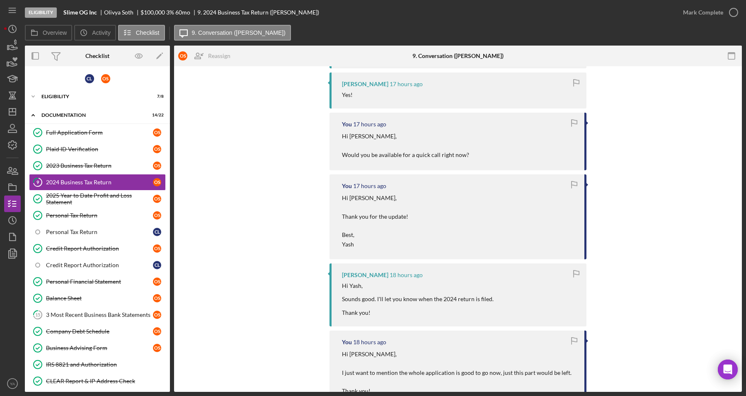
scroll to position [259, 0]
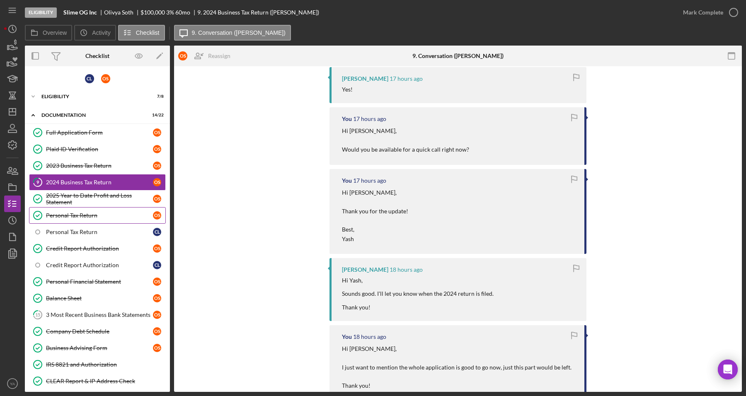
click at [84, 210] on link "Personal Tax Return Personal Tax Return O S" at bounding box center [97, 215] width 137 height 17
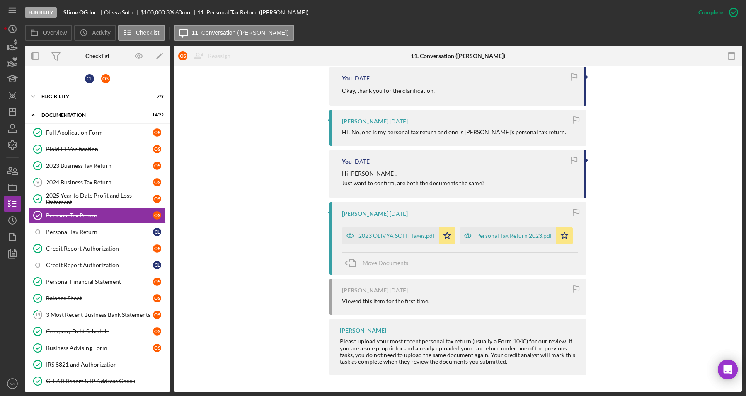
scroll to position [324, 0]
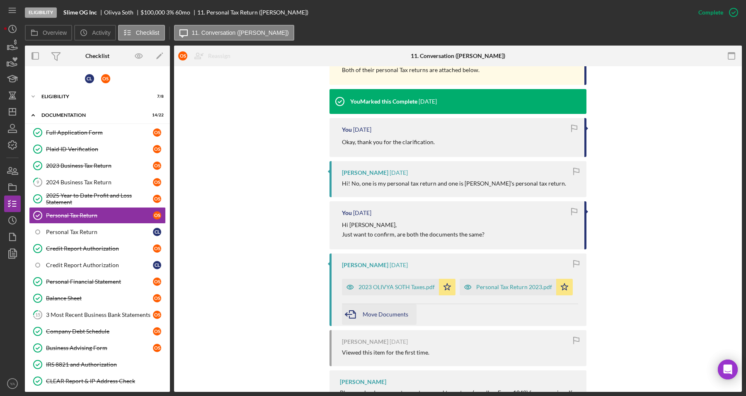
click at [396, 312] on span "Move Documents" at bounding box center [386, 314] width 46 height 7
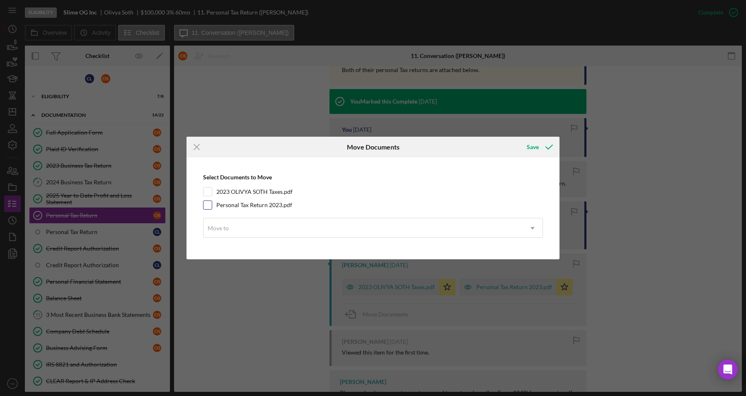
click at [206, 204] on input "Personal Tax Return 2023.pdf" at bounding box center [207, 205] width 8 height 8
checkbox input "true"
click at [313, 228] on div "Move to" at bounding box center [362, 228] width 319 height 19
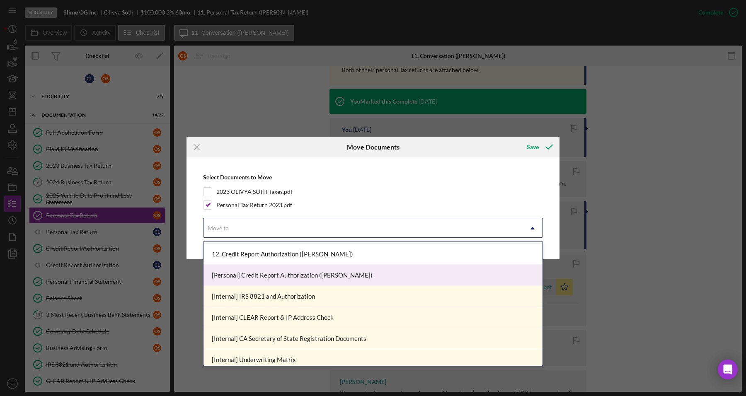
scroll to position [52, 0]
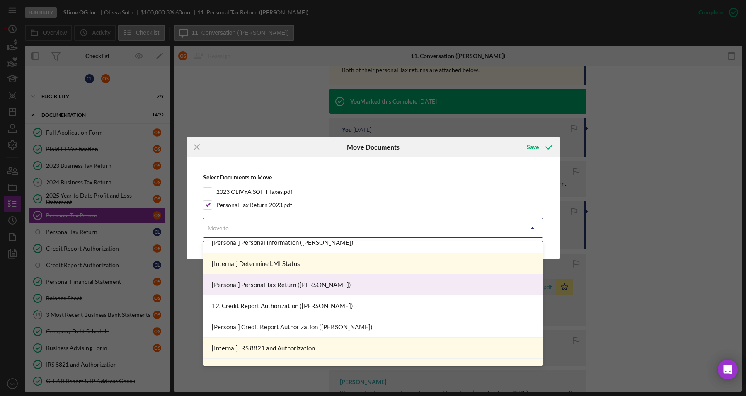
click at [311, 286] on div "[Personal] Personal Tax Return ([PERSON_NAME])" at bounding box center [372, 284] width 339 height 21
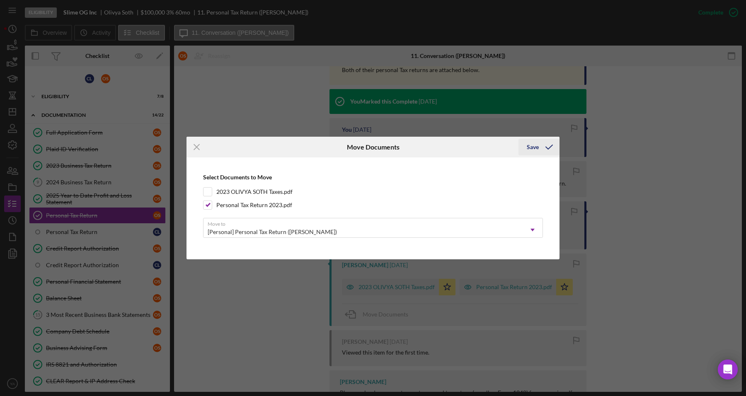
click at [541, 152] on icon "submit" at bounding box center [549, 147] width 21 height 21
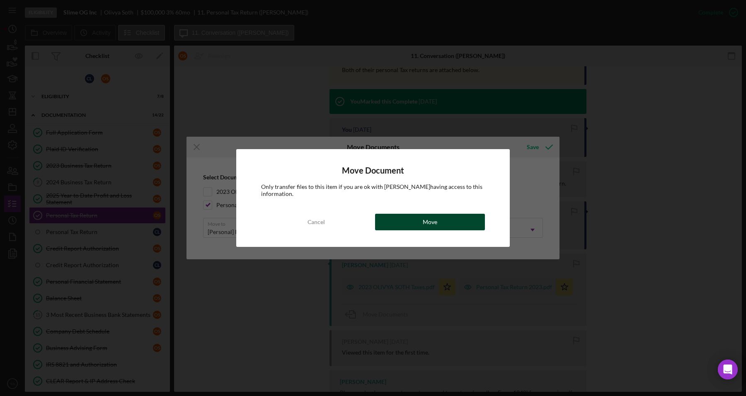
click at [444, 223] on button "Move" at bounding box center [430, 222] width 110 height 17
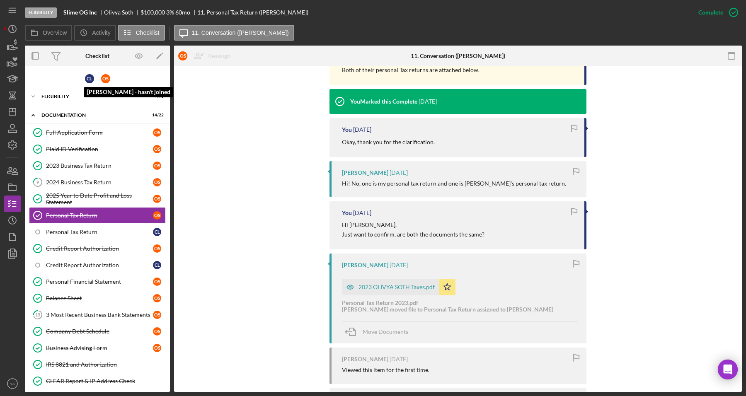
click at [98, 85] on div "C L [PERSON_NAME] - hasn't joined O S" at bounding box center [97, 78] width 145 height 16
click at [90, 82] on div "C L" at bounding box center [89, 78] width 9 height 9
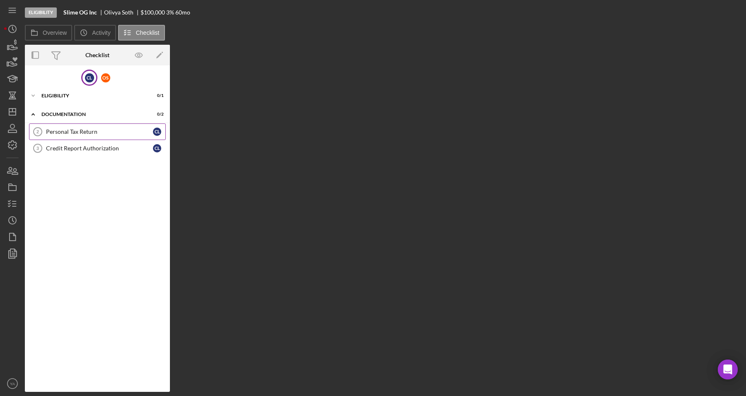
click at [92, 135] on link "Personal Tax Return 2 Personal Tax Return C L" at bounding box center [97, 131] width 137 height 17
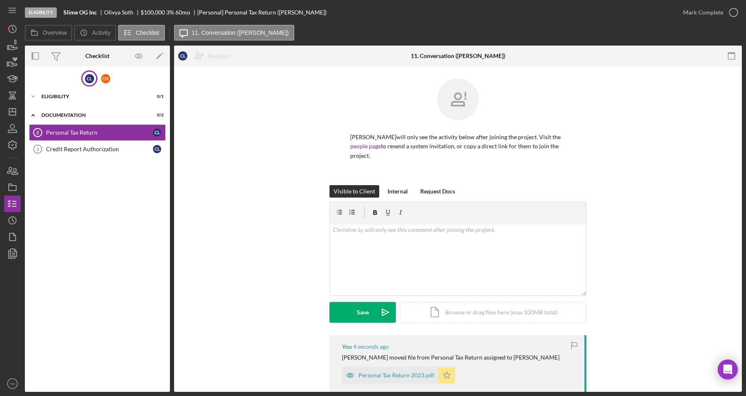
click at [440, 367] on icon "Icon/Star" at bounding box center [446, 375] width 17 height 17
click at [445, 367] on icon "Icon/Star" at bounding box center [446, 375] width 17 height 17
click at [721, 12] on div "Mark Complete" at bounding box center [703, 12] width 40 height 17
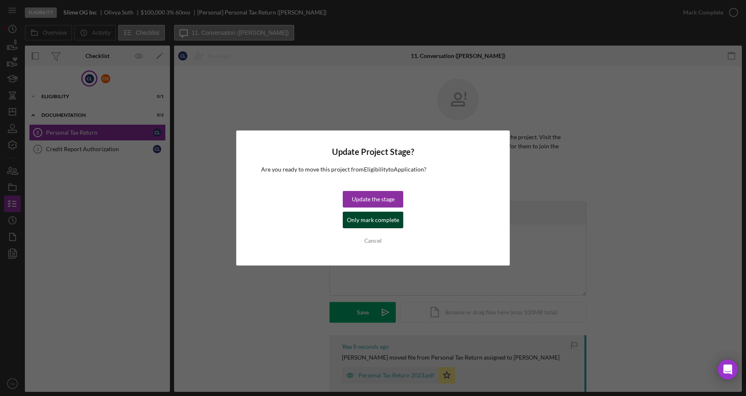
click at [384, 217] on div "Only mark complete" at bounding box center [373, 220] width 52 height 17
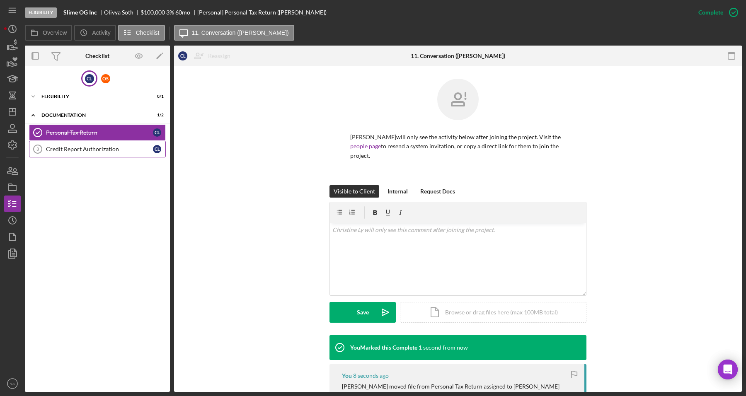
click at [123, 144] on link "Credit Report Authorization 3 Credit Report Authorization C L" at bounding box center [97, 149] width 137 height 17
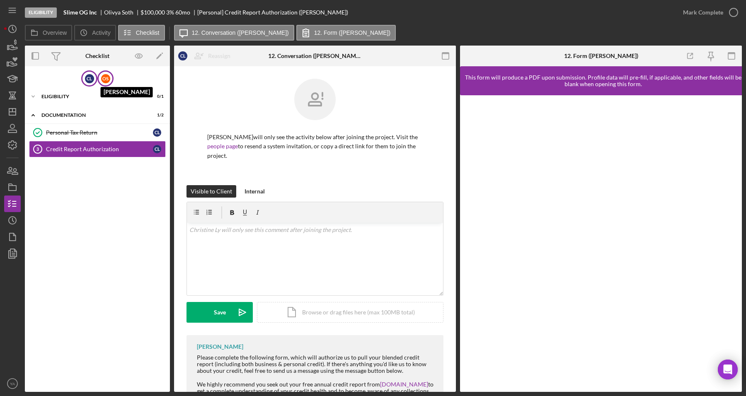
click at [101, 74] on div "O S" at bounding box center [105, 78] width 9 height 9
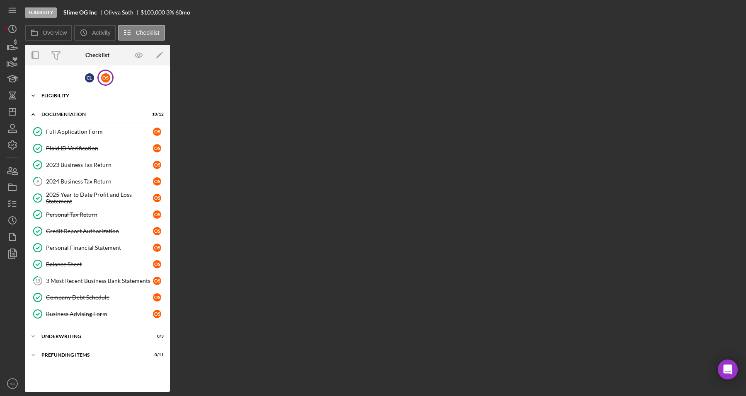
click at [79, 91] on div "Icon/Expander Eligibility 6 / 6" at bounding box center [97, 95] width 145 height 17
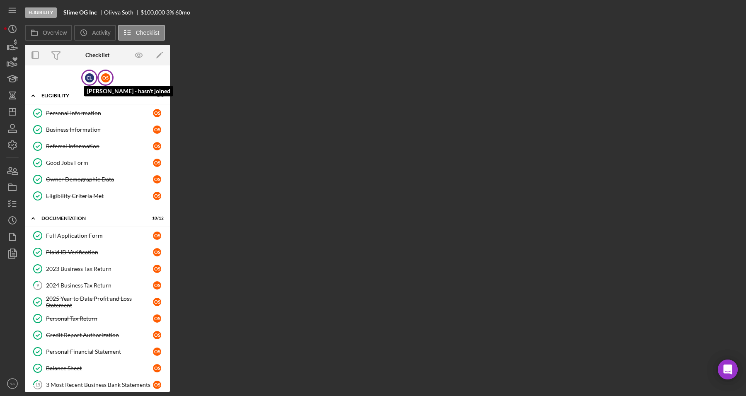
click at [86, 74] on div "C L" at bounding box center [89, 77] width 9 height 9
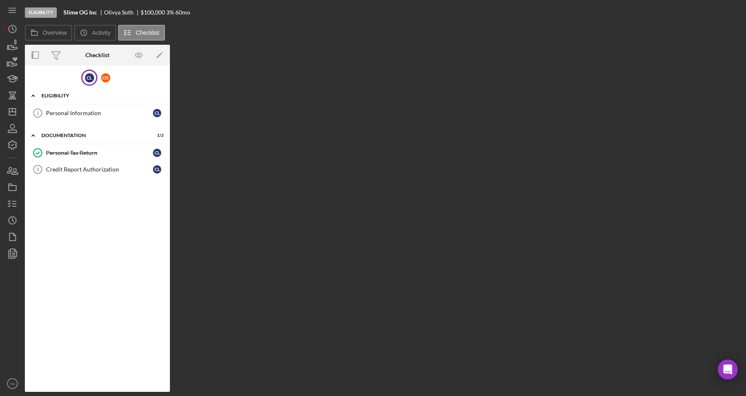
click at [75, 91] on div "Icon/Expander Eligibility 0 / 1" at bounding box center [97, 95] width 145 height 17
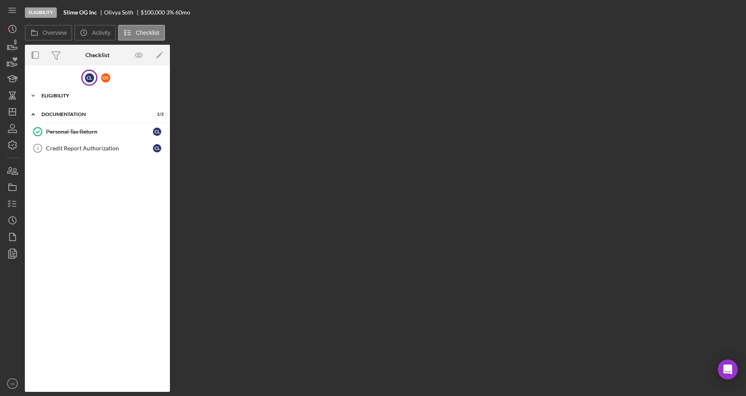
click at [68, 103] on div "Icon/Expander Eligibility 0 / 1" at bounding box center [97, 95] width 145 height 17
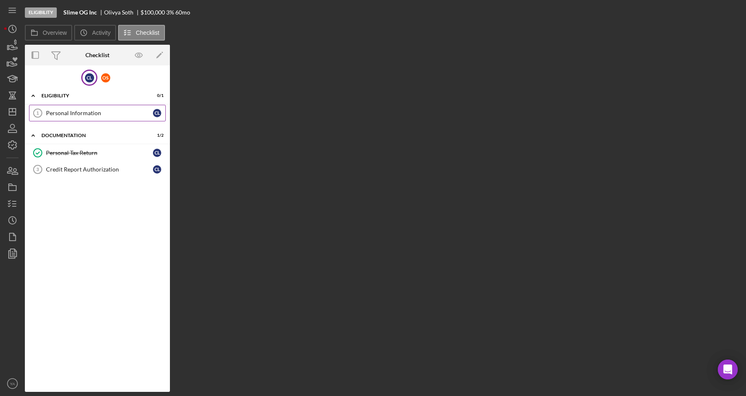
click at [71, 118] on link "Personal Information 1 Personal Information C L" at bounding box center [97, 113] width 137 height 17
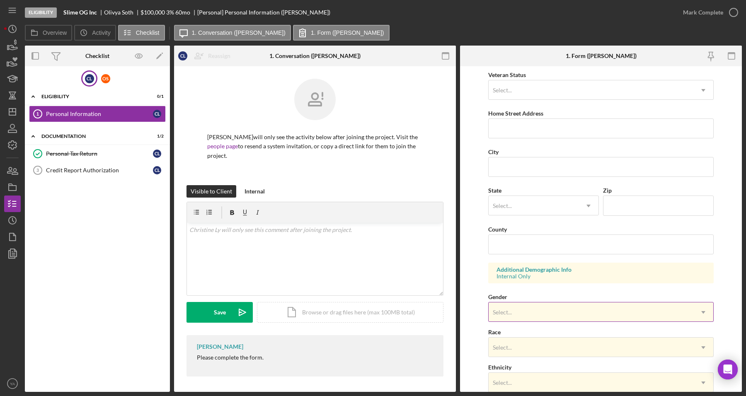
scroll to position [229, 0]
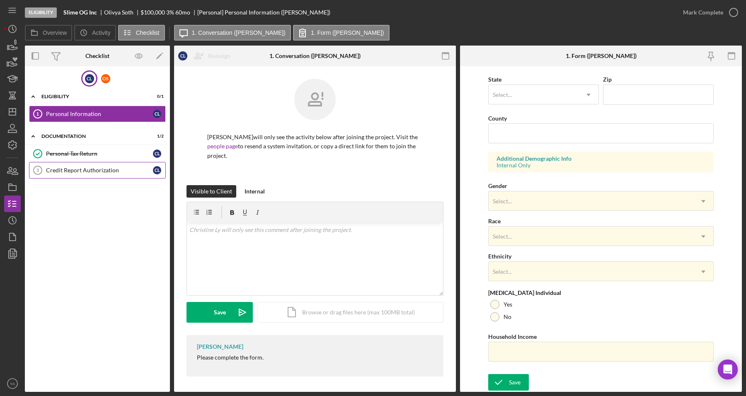
click at [78, 170] on div "Credit Report Authorization" at bounding box center [99, 170] width 107 height 7
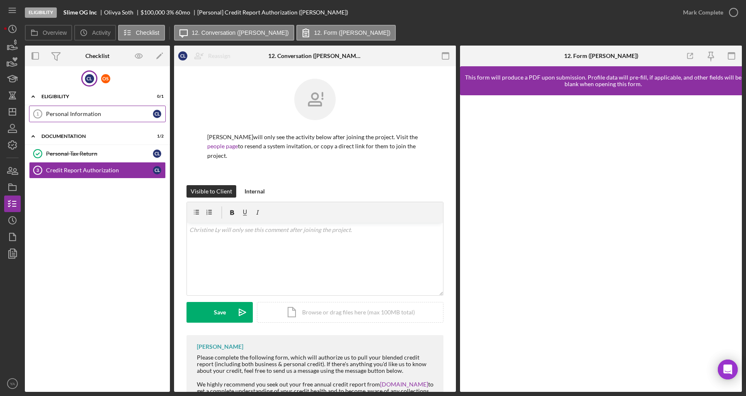
click at [99, 116] on div "Personal Information" at bounding box center [99, 114] width 107 height 7
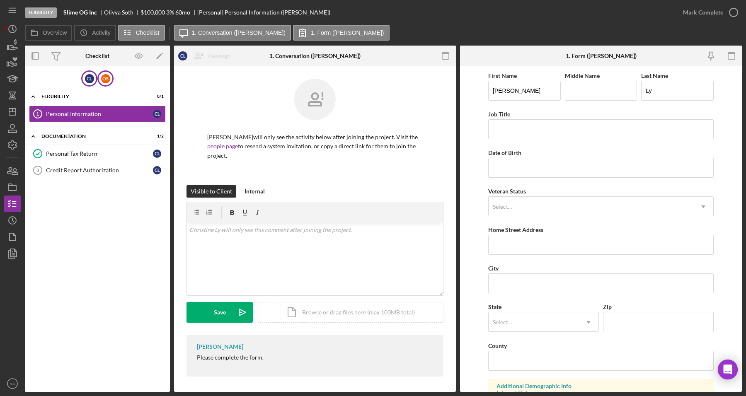
click at [101, 79] on div "O S" at bounding box center [105, 78] width 9 height 9
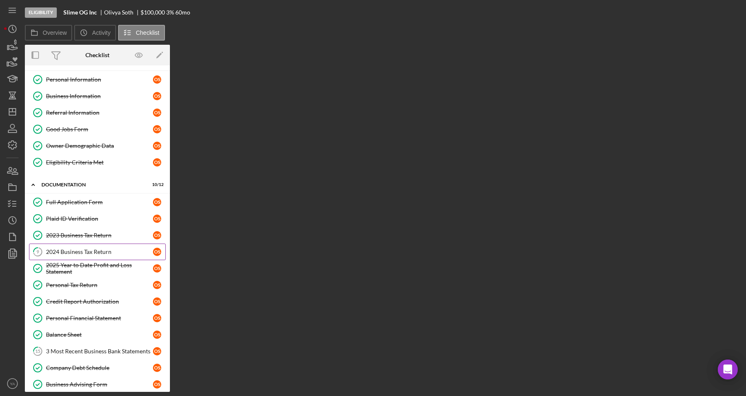
scroll to position [52, 0]
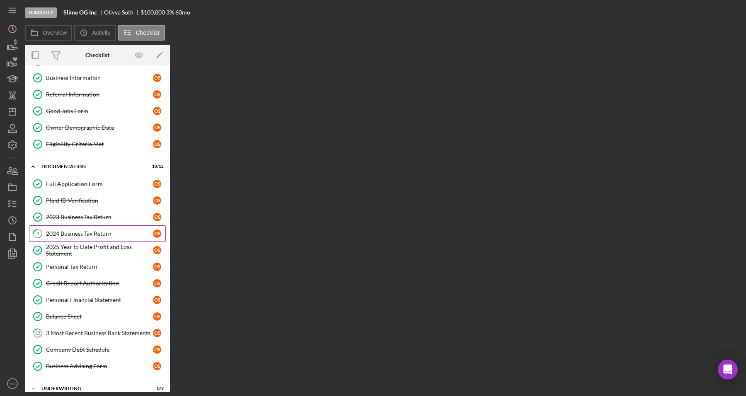
click at [97, 239] on link "9 2024 Business Tax Return O S" at bounding box center [97, 233] width 137 height 17
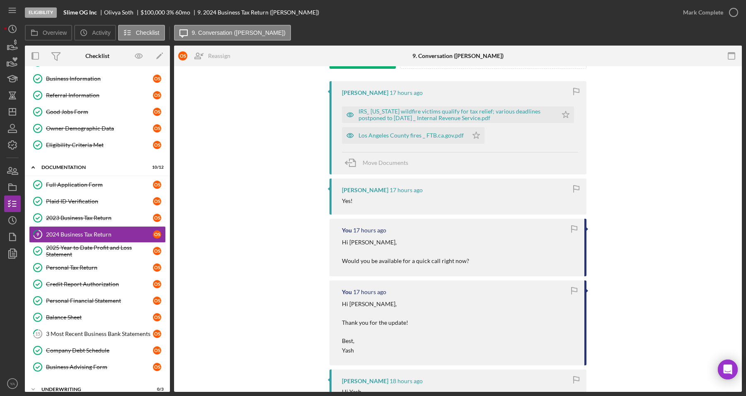
scroll to position [104, 0]
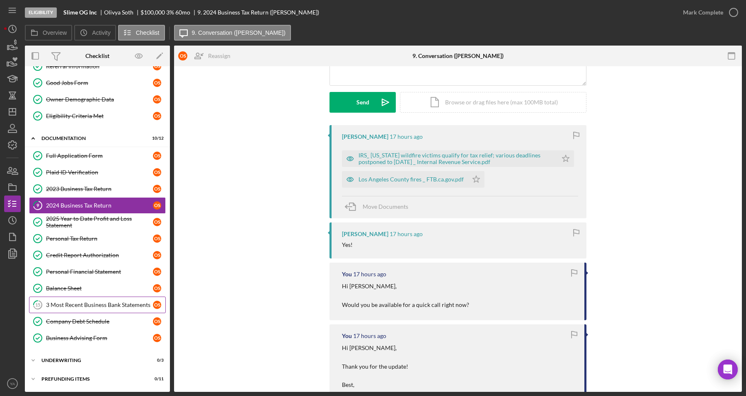
click at [102, 302] on div "3 Most Recent Business Bank Statements" at bounding box center [99, 305] width 107 height 7
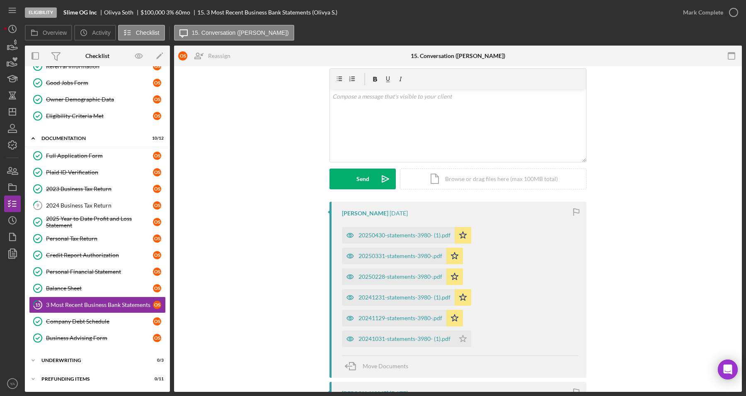
scroll to position [52, 0]
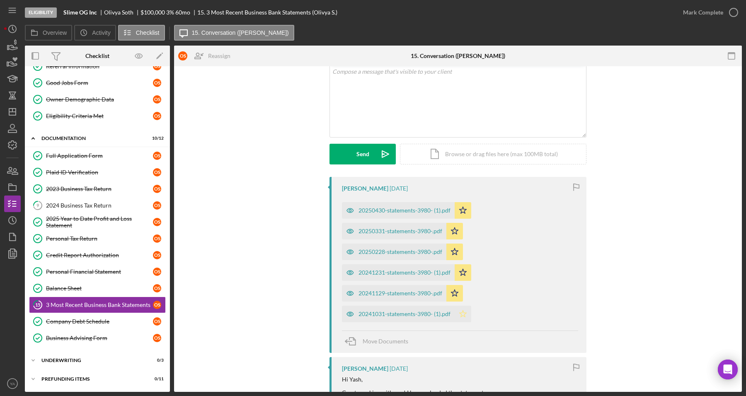
click at [457, 314] on icon "Icon/Star" at bounding box center [463, 314] width 17 height 17
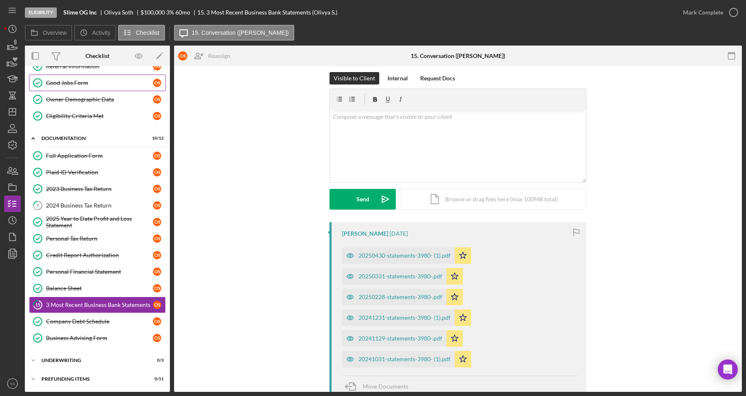
scroll to position [0, 0]
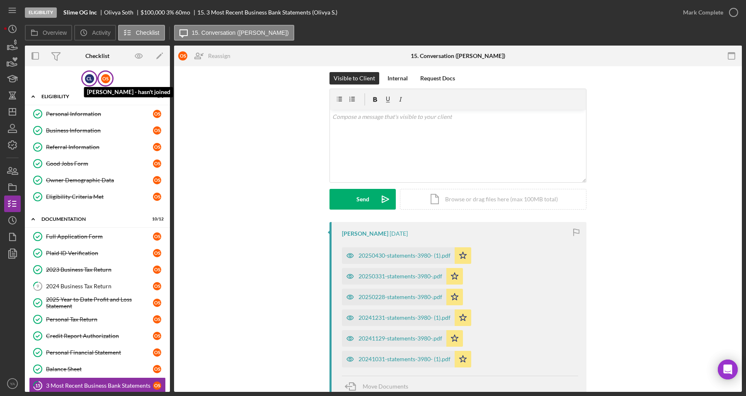
click at [89, 77] on div "C L" at bounding box center [89, 78] width 9 height 9
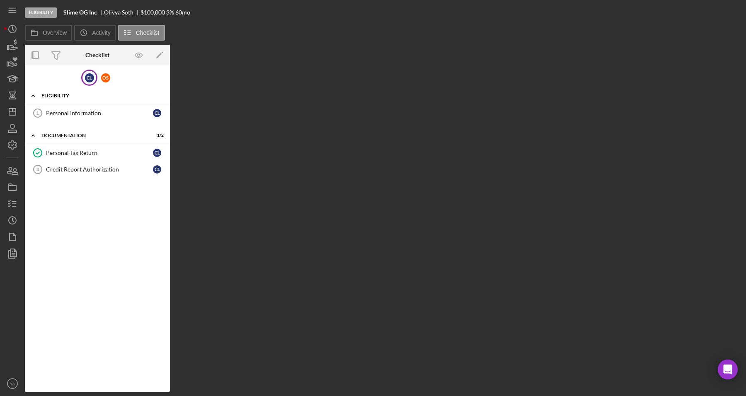
click at [102, 104] on div "Icon/Expander Eligibility 0 / 1" at bounding box center [97, 95] width 145 height 17
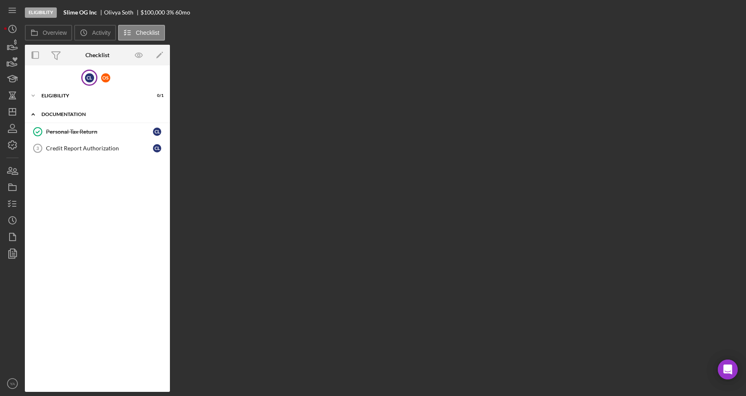
click at [104, 110] on div "Icon/Expander Documentation 1 / 2" at bounding box center [97, 114] width 145 height 17
click at [87, 94] on div "Eligibility" at bounding box center [100, 95] width 118 height 5
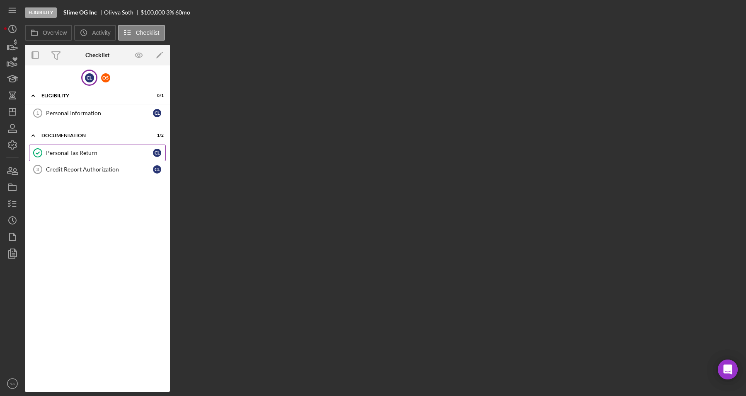
click at [82, 147] on link "Personal Tax Return Personal Tax Return C L" at bounding box center [97, 153] width 137 height 17
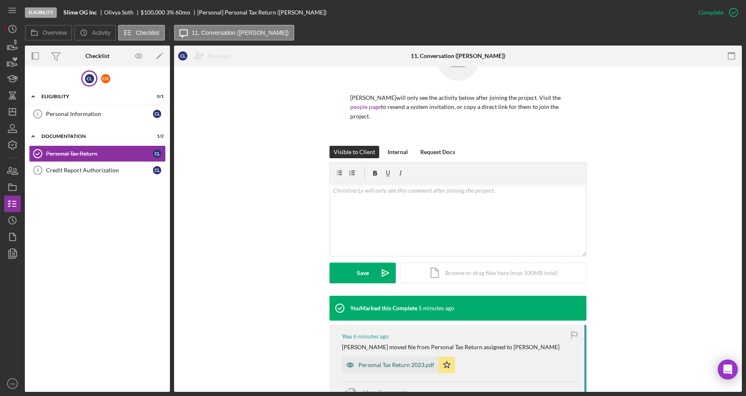
scroll to position [119, 0]
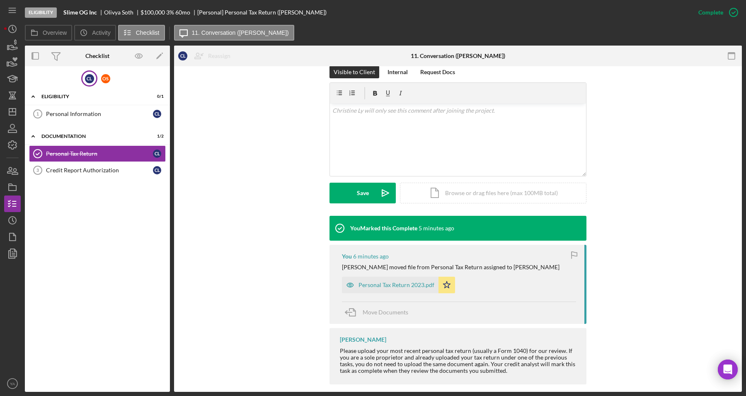
click at [396, 282] on div "Personal Tax Return 2023.pdf" at bounding box center [396, 285] width 76 height 7
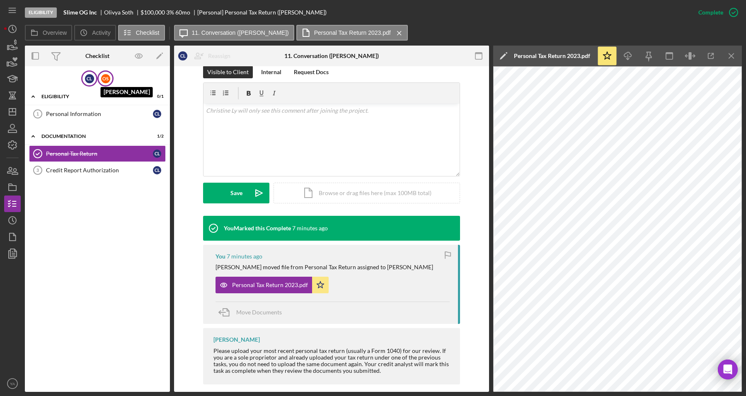
click at [104, 77] on div "O S" at bounding box center [105, 78] width 9 height 9
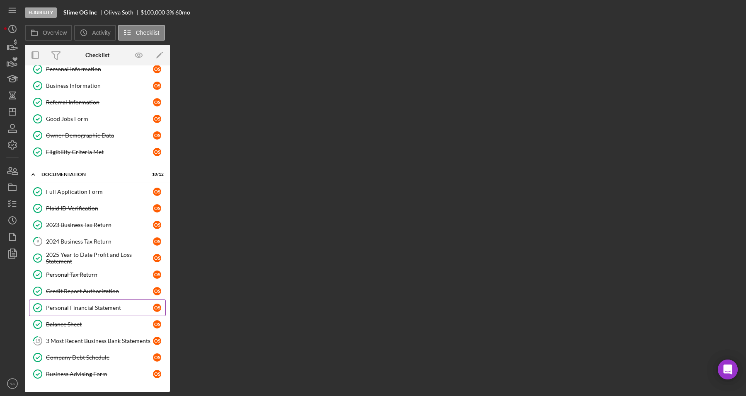
scroll to position [83, 0]
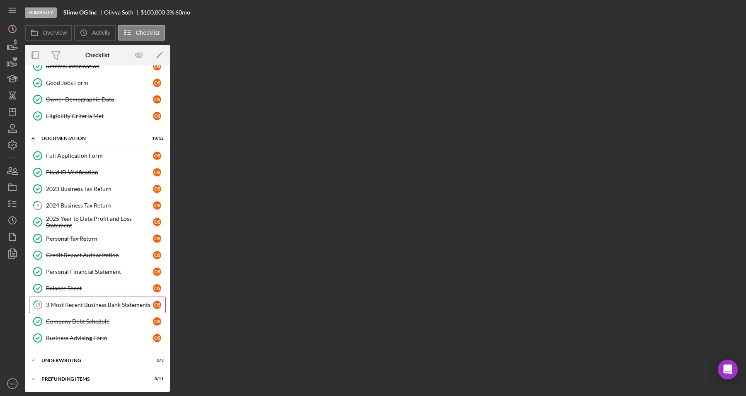
click at [96, 309] on link "15 3 Most Recent Business Bank Statements O S" at bounding box center [97, 305] width 137 height 17
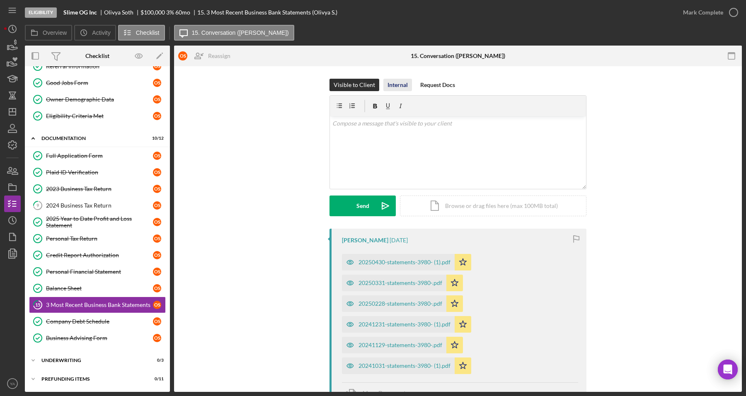
click at [397, 90] on div "Internal" at bounding box center [397, 85] width 20 height 12
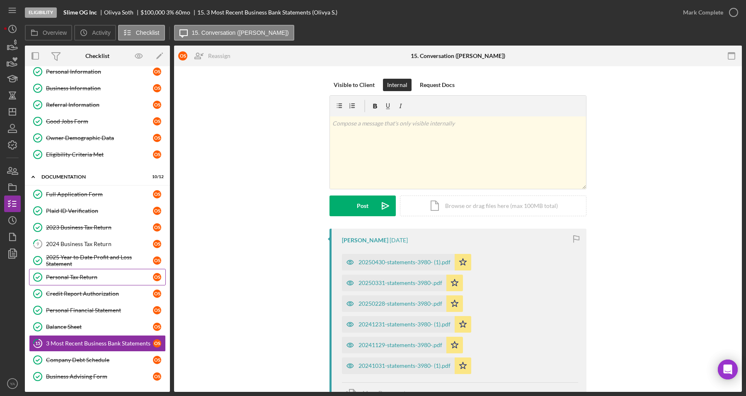
scroll to position [84, 0]
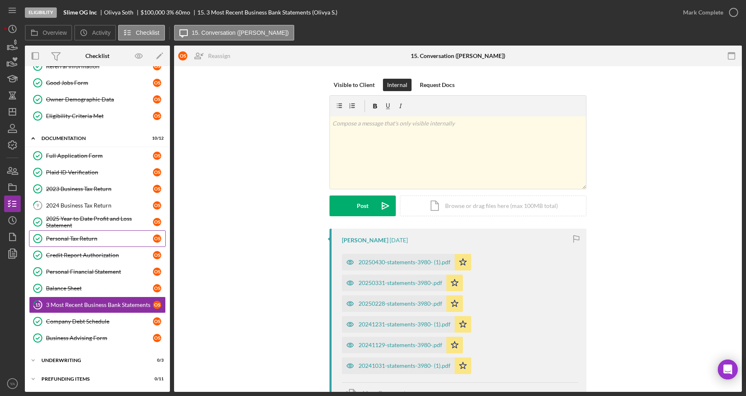
click at [95, 239] on div "Personal Tax Return" at bounding box center [99, 238] width 107 height 7
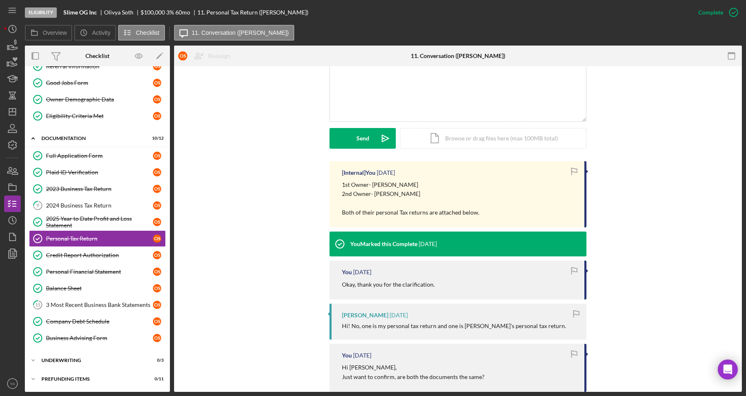
scroll to position [207, 0]
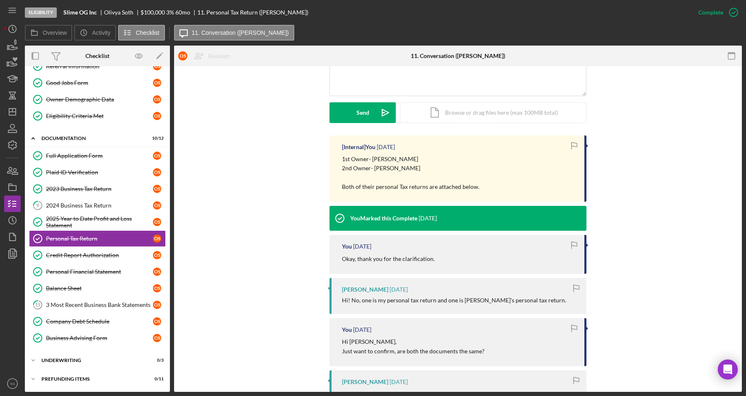
drag, startPoint x: 409, startPoint y: 167, endPoint x: 373, endPoint y: 169, distance: 36.5
click at [373, 169] on p "1st Owner- [PERSON_NAME] 2nd Owner- [PERSON_NAME] Both of their personal Tax re…" at bounding box center [411, 173] width 138 height 37
copy p "[PERSON_NAME]"
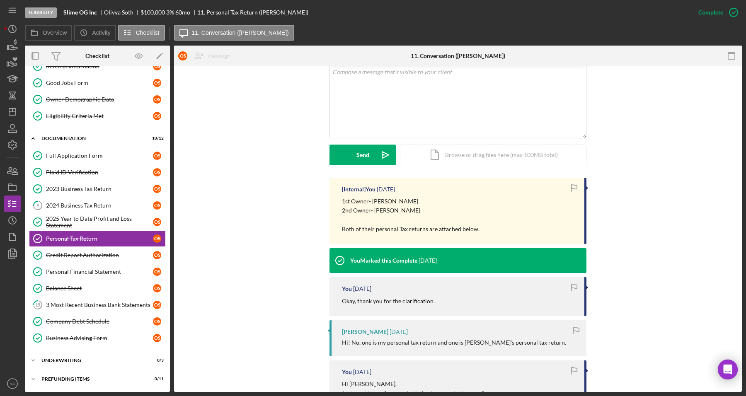
scroll to position [135, 0]
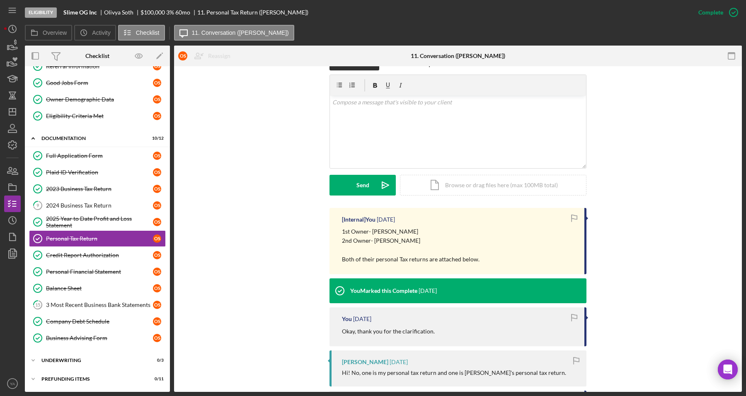
click at [382, 241] on p "1st Owner- [PERSON_NAME] 2nd Owner- [PERSON_NAME] Both of their personal Tax re…" at bounding box center [411, 245] width 138 height 37
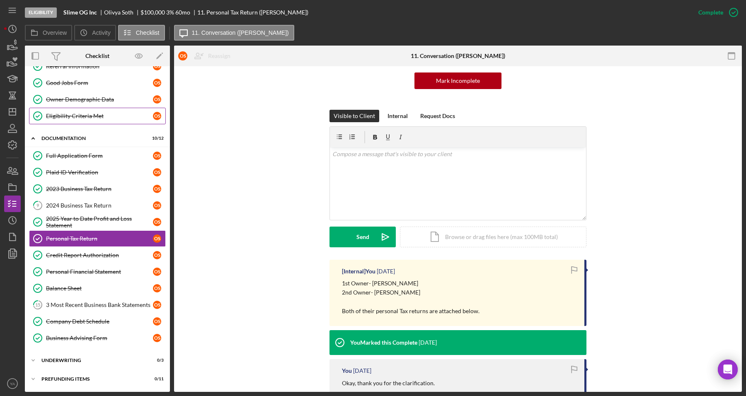
scroll to position [0, 0]
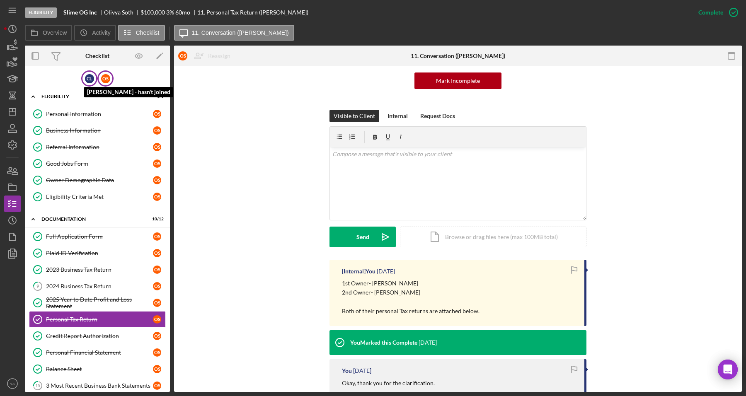
click at [90, 81] on div "C L" at bounding box center [89, 78] width 9 height 9
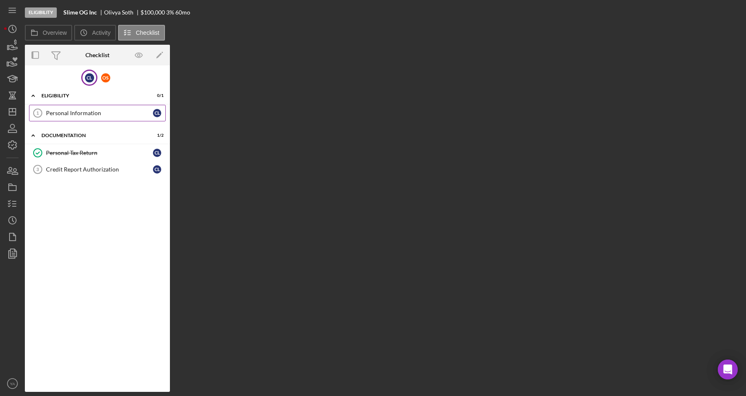
click at [92, 116] on link "Personal Information 1 Personal Information C L" at bounding box center [97, 113] width 137 height 17
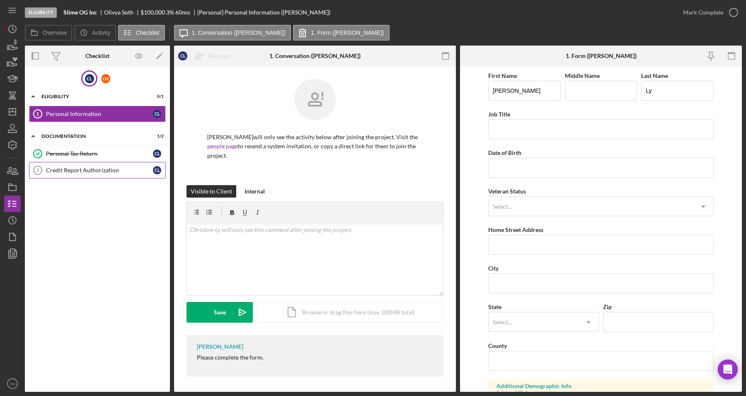
click at [91, 170] on div "Credit Report Authorization" at bounding box center [99, 170] width 107 height 7
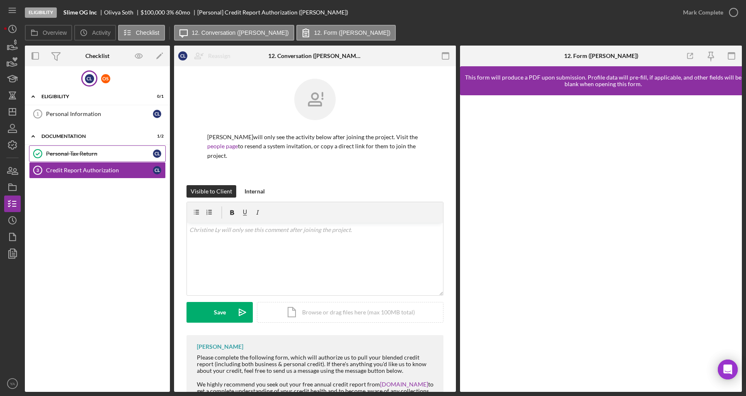
click at [99, 150] on link "Personal Tax Return Personal Tax Return C L" at bounding box center [97, 153] width 137 height 17
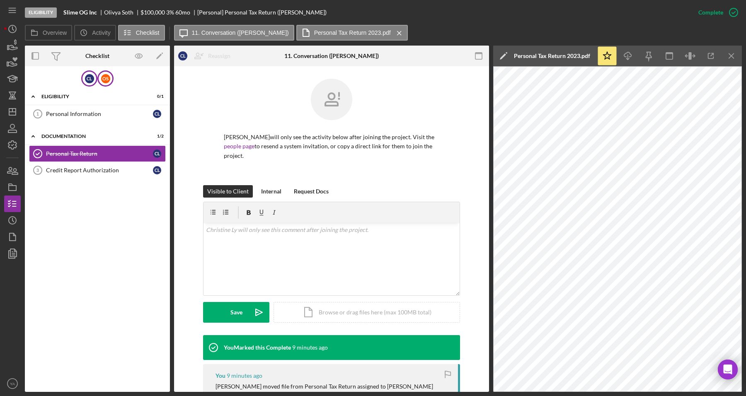
click at [101, 73] on div "O S" at bounding box center [105, 78] width 16 height 16
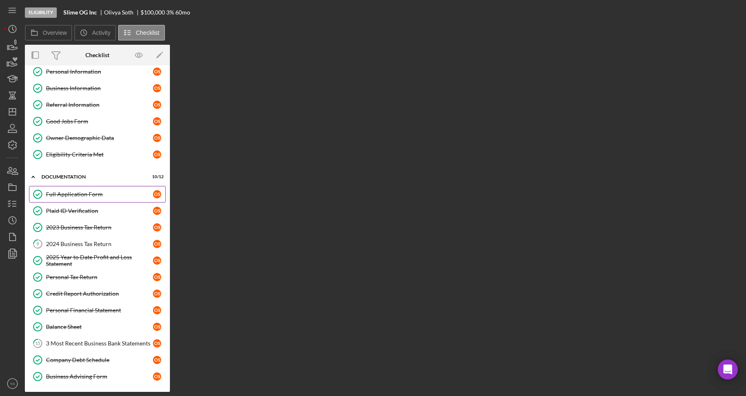
scroll to position [83, 0]
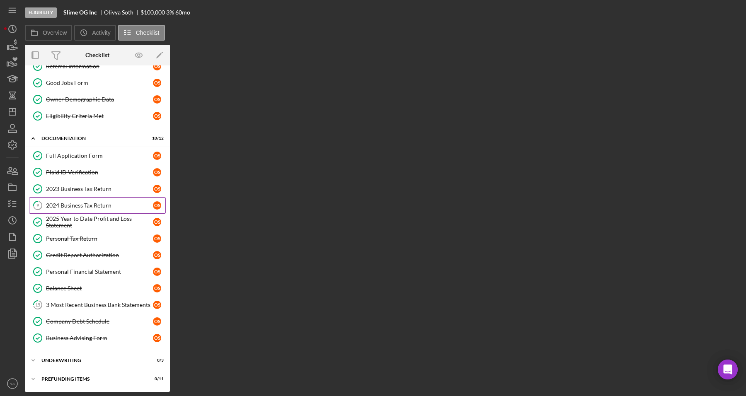
click at [103, 200] on link "9 2024 Business Tax Return O S" at bounding box center [97, 205] width 137 height 17
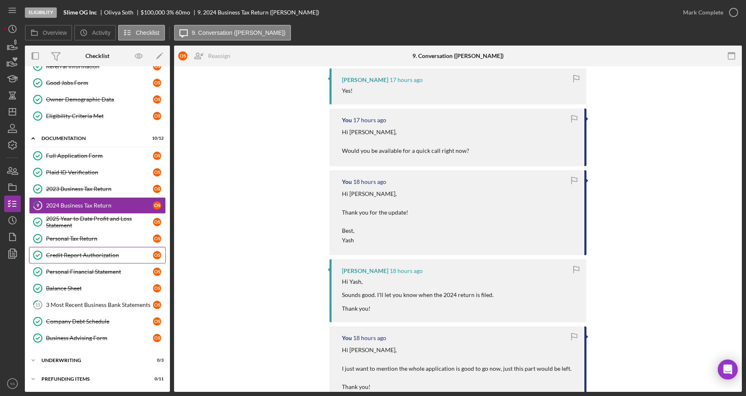
scroll to position [259, 0]
click at [94, 311] on link "15 3 Most Recent Business Bank Statements O S" at bounding box center [97, 305] width 137 height 17
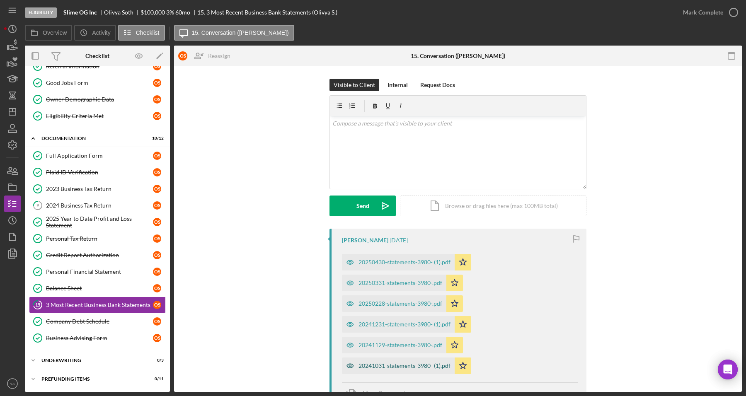
click at [382, 361] on div "20241031-statements-3980- (1).pdf" at bounding box center [398, 366] width 113 height 17
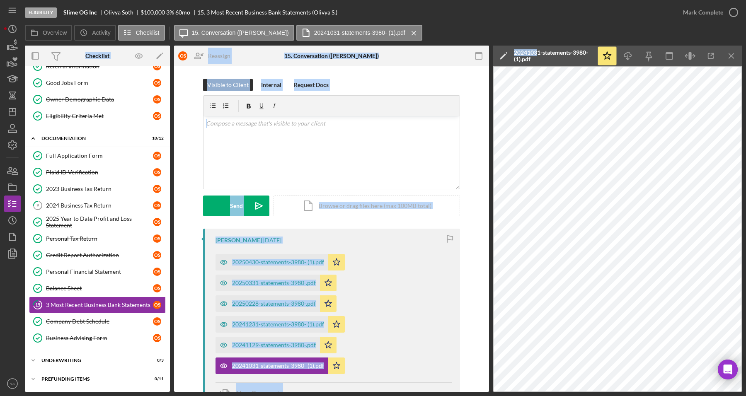
drag, startPoint x: 510, startPoint y: 36, endPoint x: 538, endPoint y: 52, distance: 32.1
click at [538, 52] on div "Overview Icon/History Activity Checklist Icon/Message 15. Conversation ([PERSON…" at bounding box center [383, 208] width 717 height 367
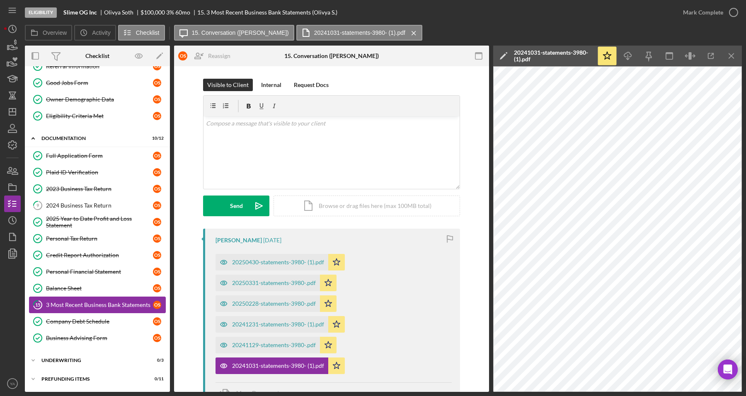
scroll to position [84, 0]
click at [254, 337] on div "20241129-statements-3980-.pdf" at bounding box center [267, 345] width 104 height 17
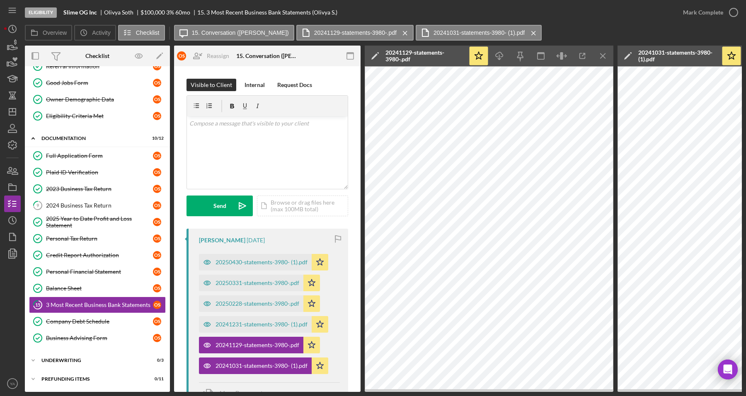
click at [592, 57] on div "Icon/Star Icon/Download Icon/Menu Close" at bounding box center [540, 56] width 145 height 21
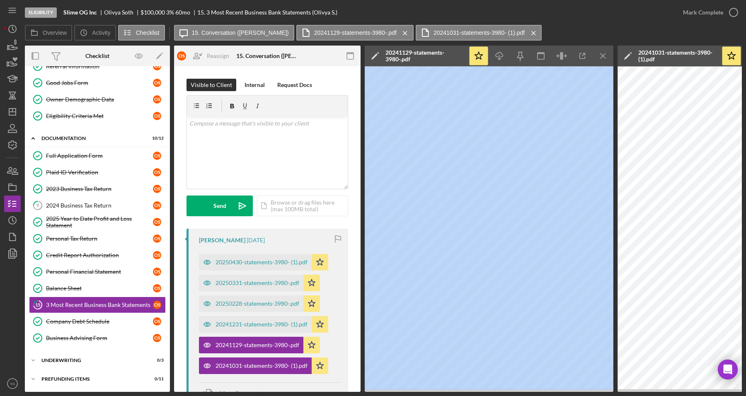
click at [592, 57] on div "Icon/Star Icon/Download Icon/Menu Close" at bounding box center [540, 56] width 145 height 21
click at [598, 57] on icon "Icon/Menu Close" at bounding box center [603, 56] width 19 height 19
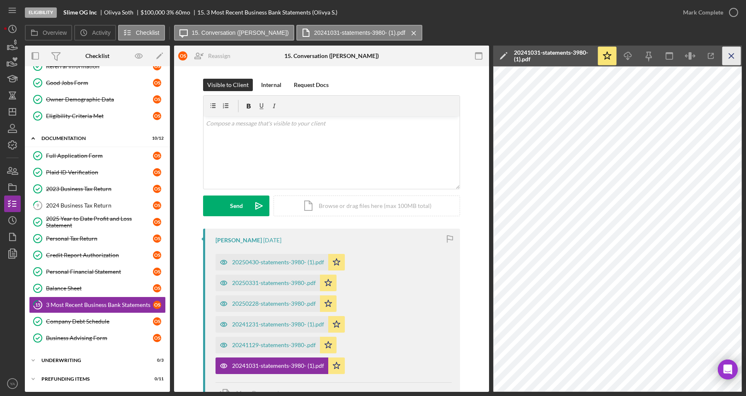
click at [735, 57] on icon "Icon/Menu Close" at bounding box center [731, 56] width 19 height 19
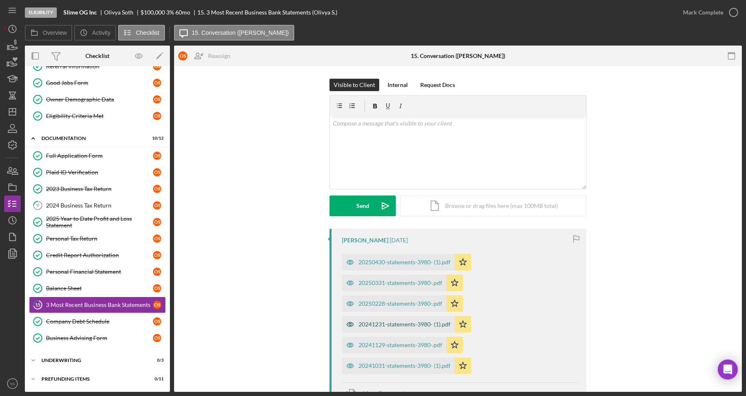
click at [411, 320] on div "20241231-statements-3980- (1).pdf" at bounding box center [398, 324] width 113 height 17
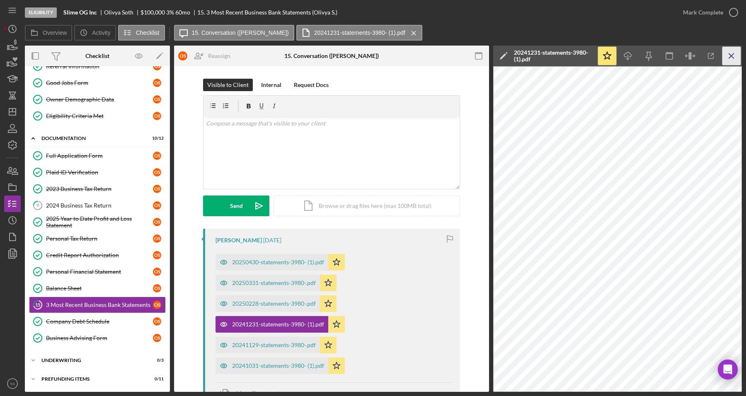
click at [732, 53] on icon "Icon/Menu Close" at bounding box center [731, 56] width 19 height 19
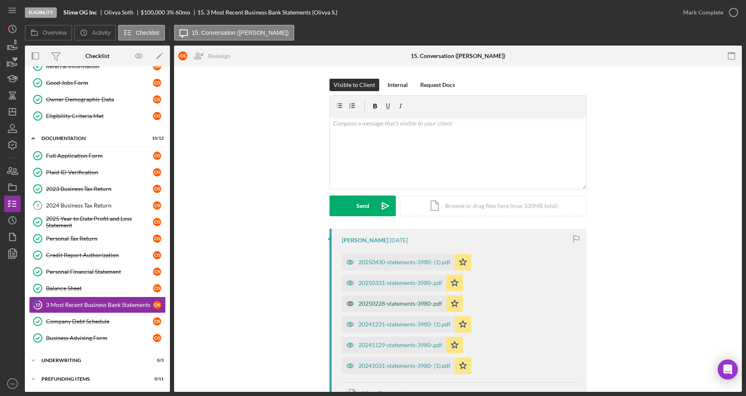
click at [409, 301] on div "20250228-statements-3980-.pdf" at bounding box center [400, 303] width 84 height 7
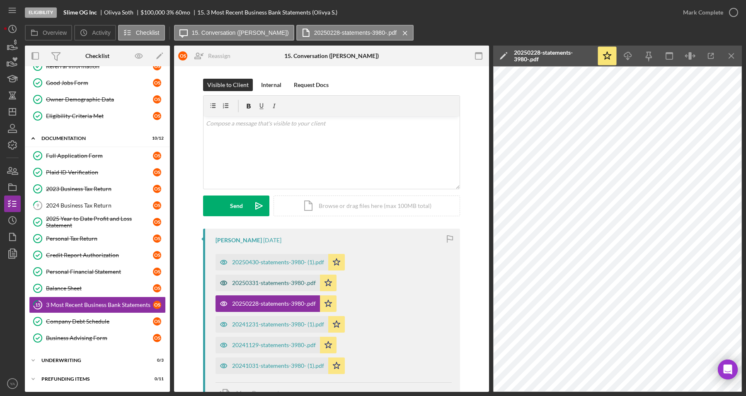
click at [271, 280] on div "20250331-statements-3980-.pdf" at bounding box center [274, 283] width 84 height 7
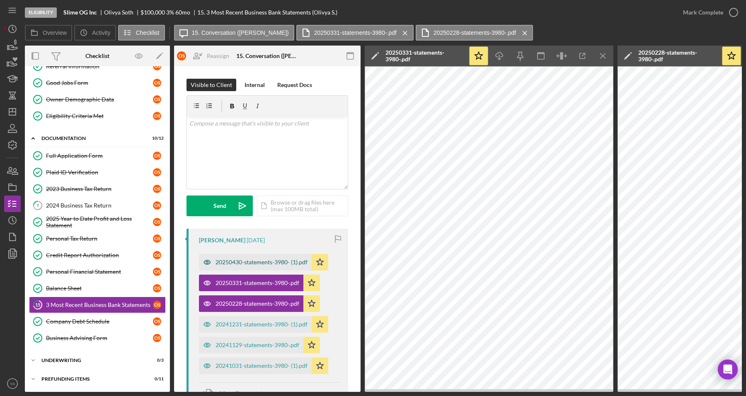
click at [276, 264] on div "20250430-statements-3980- (1).pdf" at bounding box center [261, 262] width 92 height 7
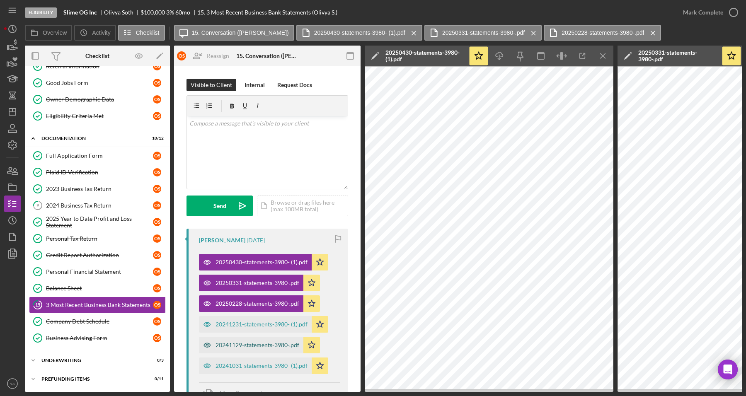
click at [238, 344] on div "20241129-statements-3980-.pdf" at bounding box center [257, 345] width 84 height 7
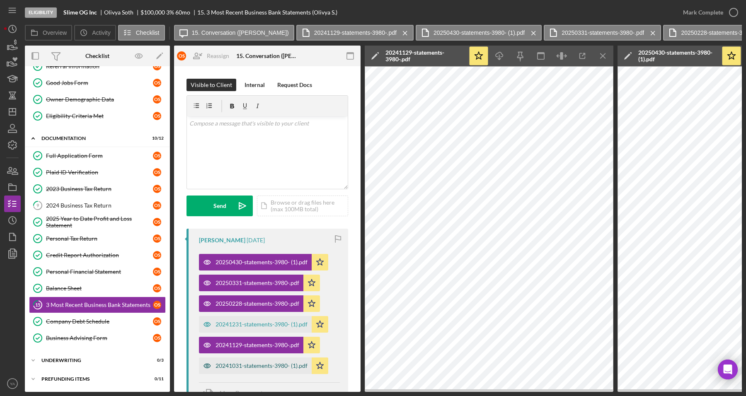
click at [264, 365] on div "20241031-statements-3980- (1).pdf" at bounding box center [261, 366] width 92 height 7
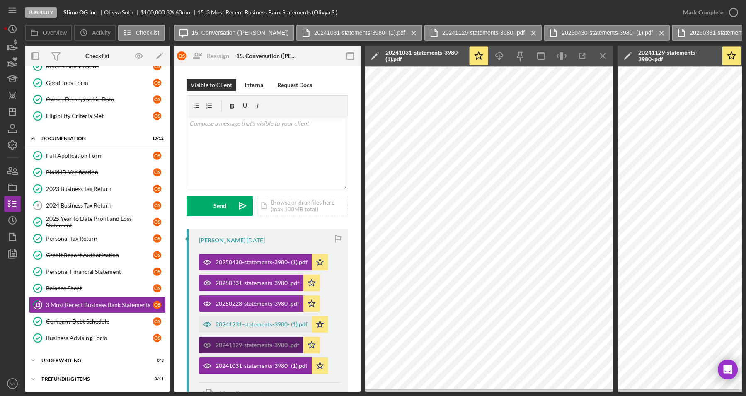
click at [275, 345] on div "20241129-statements-3980-.pdf" at bounding box center [257, 345] width 84 height 7
click at [604, 59] on icon "Icon/Menu Close" at bounding box center [603, 56] width 19 height 19
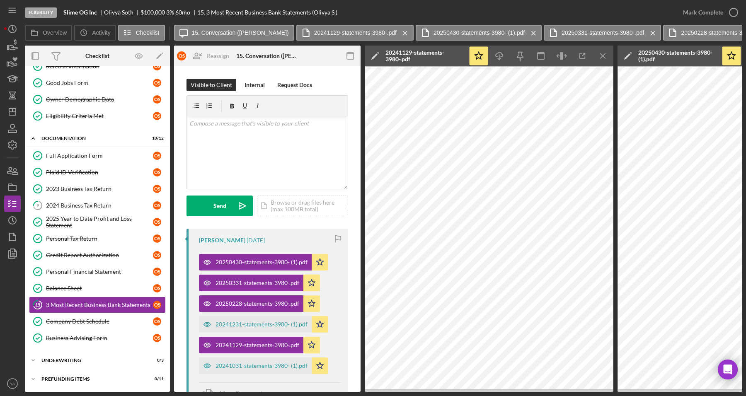
click at [604, 59] on icon "Icon/Menu Close" at bounding box center [603, 56] width 19 height 19
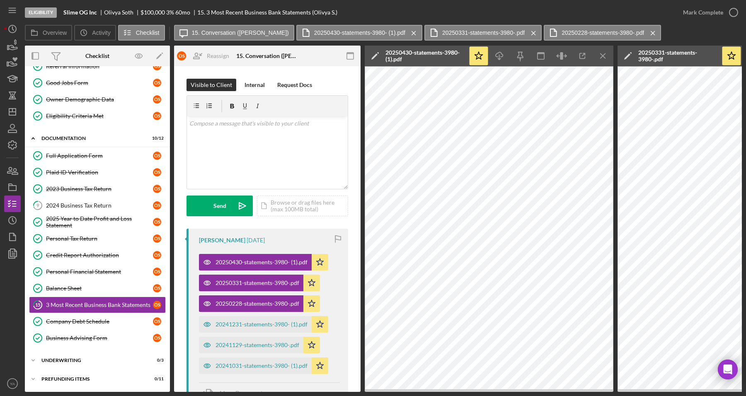
click at [604, 59] on icon "Icon/Menu Close" at bounding box center [603, 56] width 19 height 19
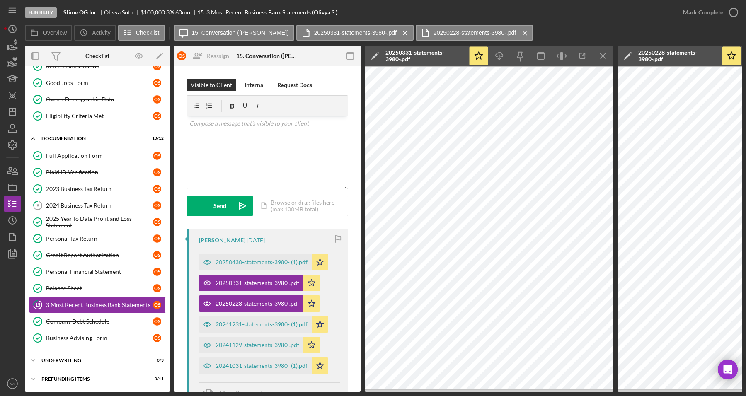
click at [604, 59] on icon "Icon/Menu Close" at bounding box center [603, 56] width 19 height 19
click at [722, 59] on icon "Icon/Star" at bounding box center [731, 56] width 19 height 19
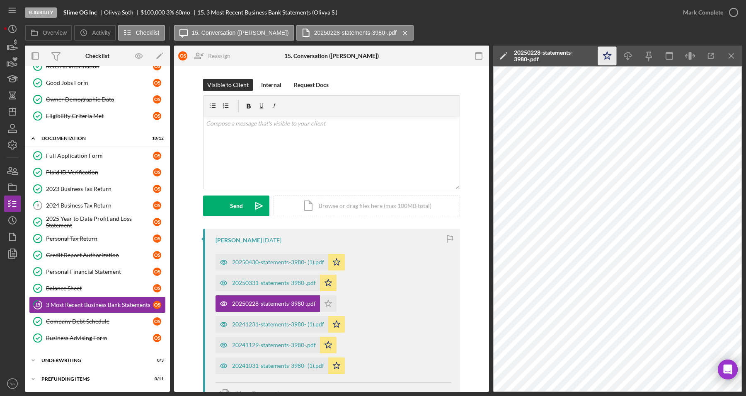
click at [607, 57] on icon "Icon/Star" at bounding box center [607, 56] width 19 height 19
click at [730, 55] on line "button" at bounding box center [731, 55] width 5 height 5
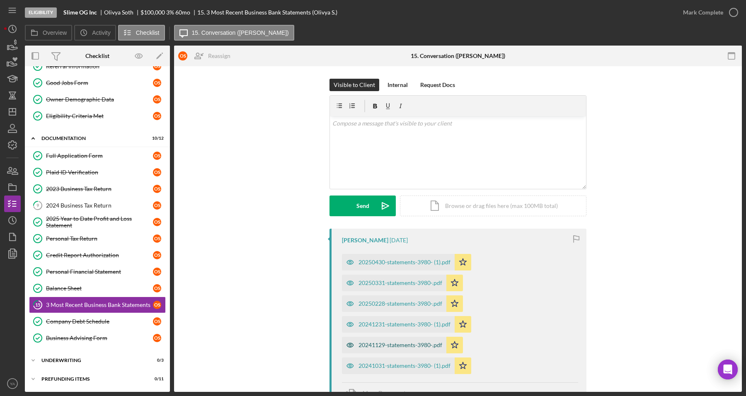
click at [424, 338] on div "20241129-statements-3980-.pdf" at bounding box center [394, 345] width 104 height 17
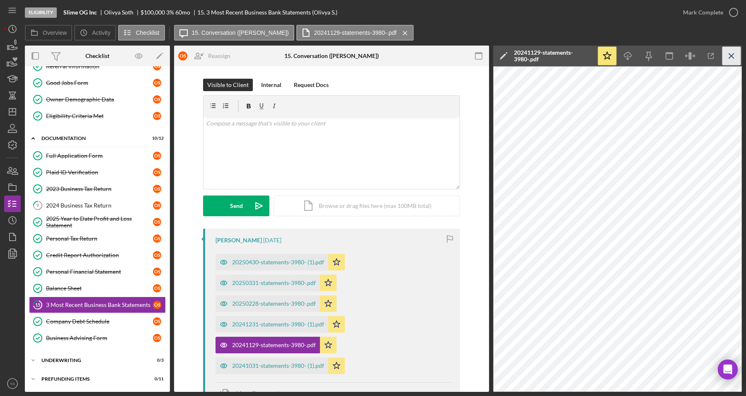
click at [731, 62] on icon "Icon/Menu Close" at bounding box center [731, 56] width 19 height 19
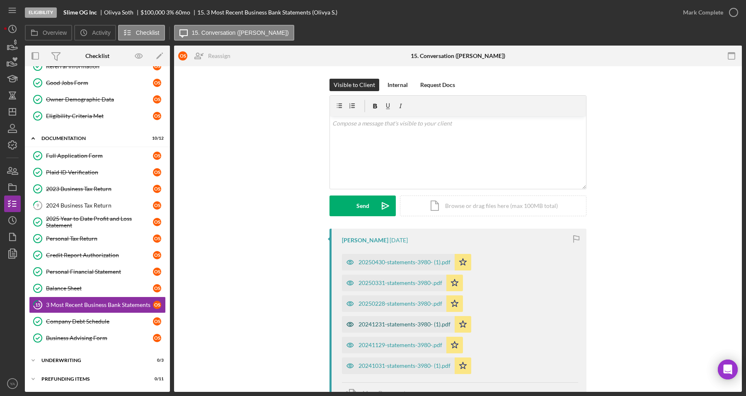
click at [403, 329] on div "20241231-statements-3980- (1).pdf" at bounding box center [398, 324] width 113 height 17
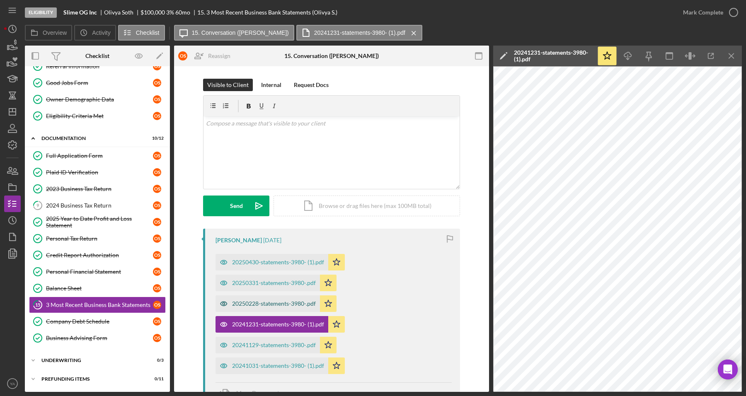
click at [278, 297] on div "20250228-statements-3980-.pdf" at bounding box center [267, 303] width 104 height 17
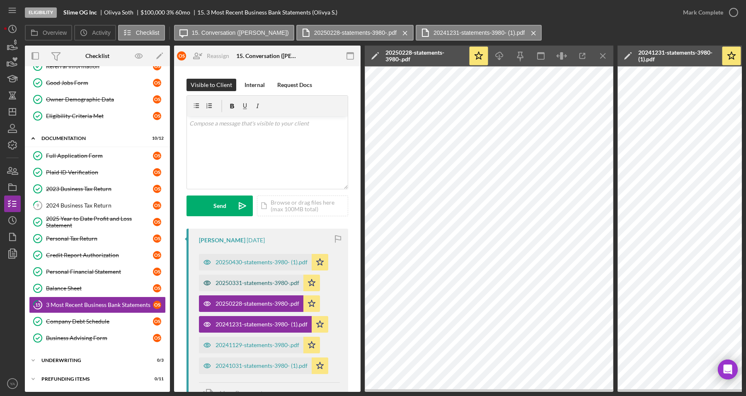
click at [277, 282] on div "20250331-statements-3980-.pdf" at bounding box center [257, 283] width 84 height 7
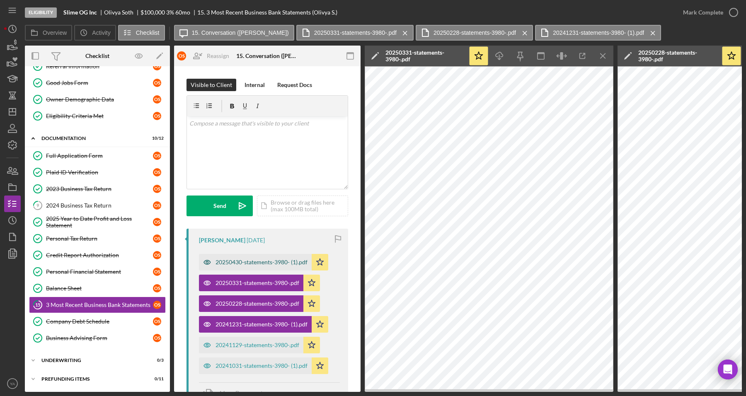
click at [290, 263] on div "20250430-statements-3980- (1).pdf" at bounding box center [261, 262] width 92 height 7
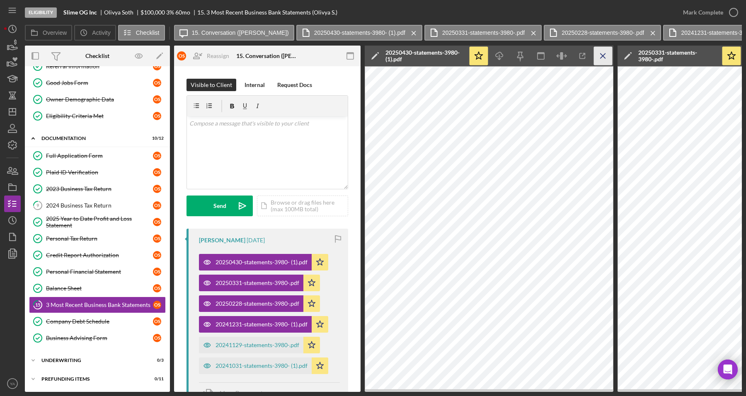
click at [598, 60] on icon "Icon/Menu Close" at bounding box center [603, 56] width 19 height 19
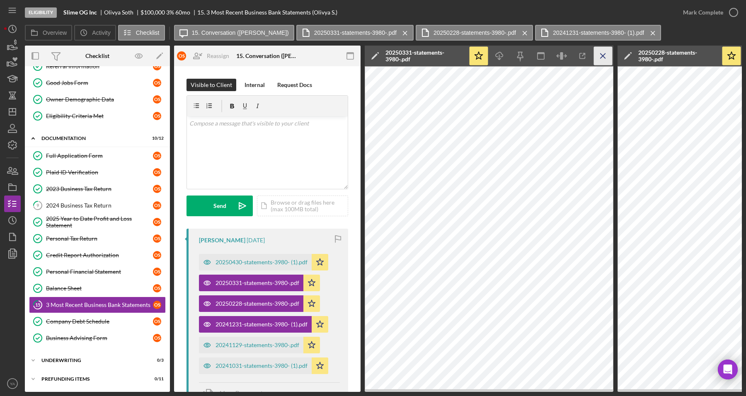
click at [603, 58] on icon "Icon/Menu Close" at bounding box center [603, 56] width 19 height 19
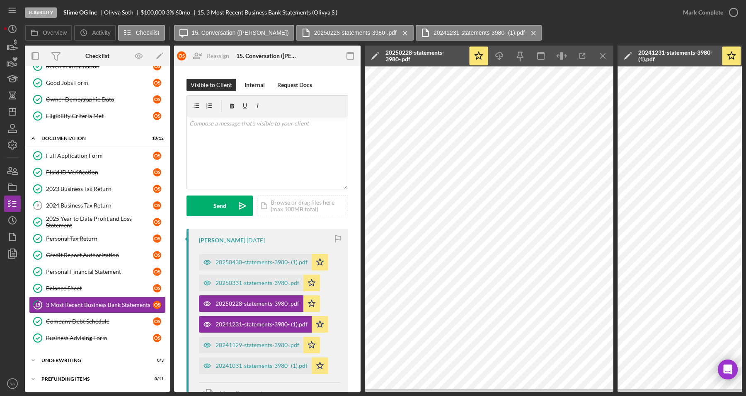
click at [603, 58] on icon "Icon/Menu Close" at bounding box center [603, 56] width 19 height 19
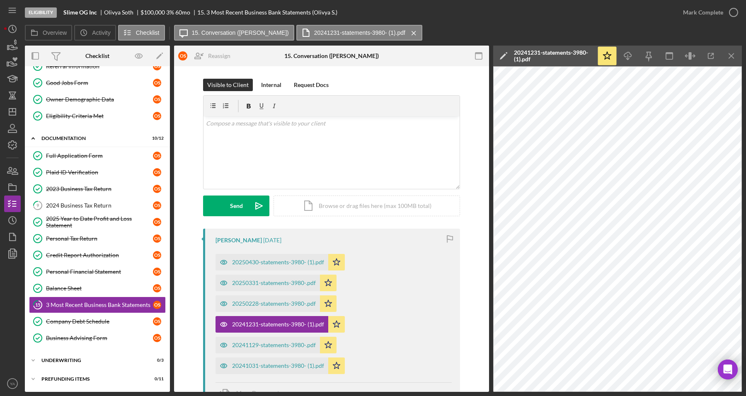
click at [603, 58] on icon "Icon/Star" at bounding box center [607, 56] width 19 height 19
click at [728, 59] on icon "Icon/Menu Close" at bounding box center [731, 56] width 19 height 19
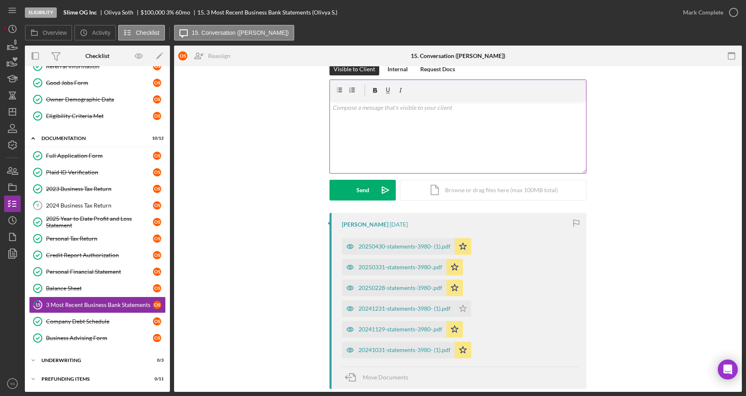
scroll to position [0, 0]
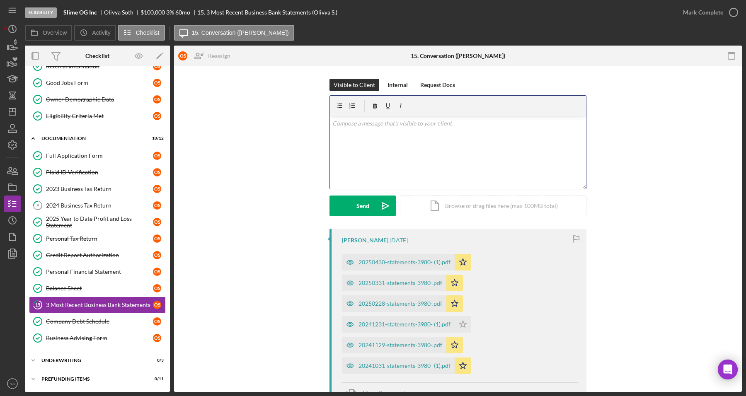
click at [396, 150] on div "v Color teal Color pink Remove color Add row above Add row below Add column bef…" at bounding box center [458, 152] width 256 height 73
click at [405, 90] on div "Internal" at bounding box center [397, 85] width 20 height 12
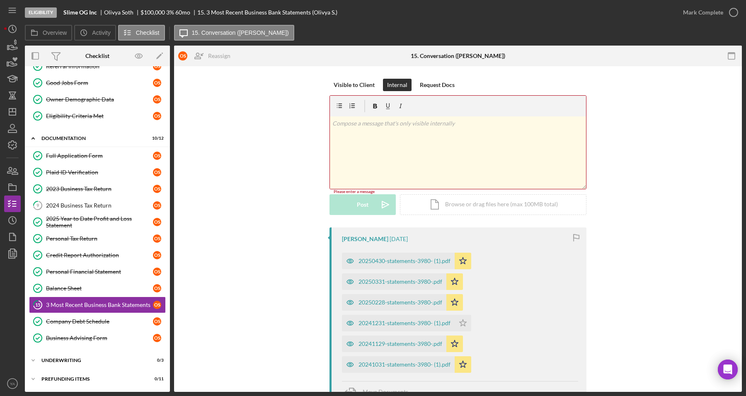
click at [351, 140] on div "v Color teal Color pink Remove color Add row above Add row below Add column bef…" at bounding box center [458, 152] width 256 height 73
click at [467, 320] on icon "Icon/Star" at bounding box center [463, 323] width 17 height 17
